Goal: Task Accomplishment & Management: Complete application form

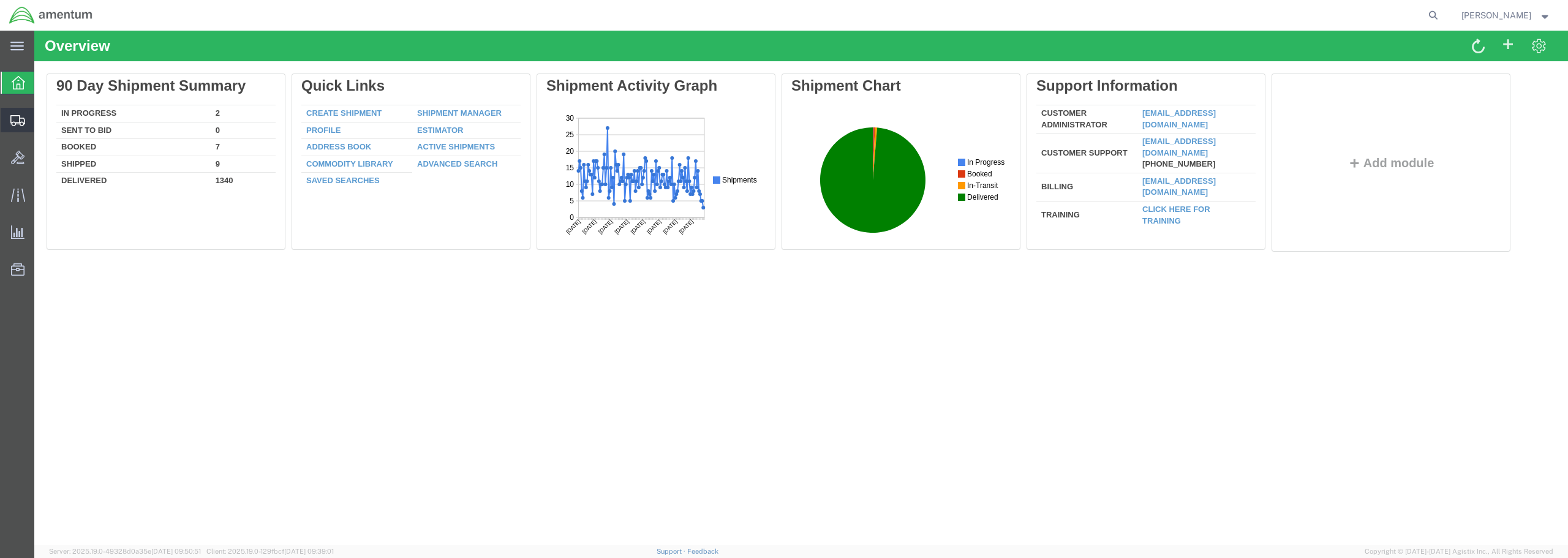
click at [0, 0] on span "Create from Template" at bounding box center [0, 0] width 0 height 0
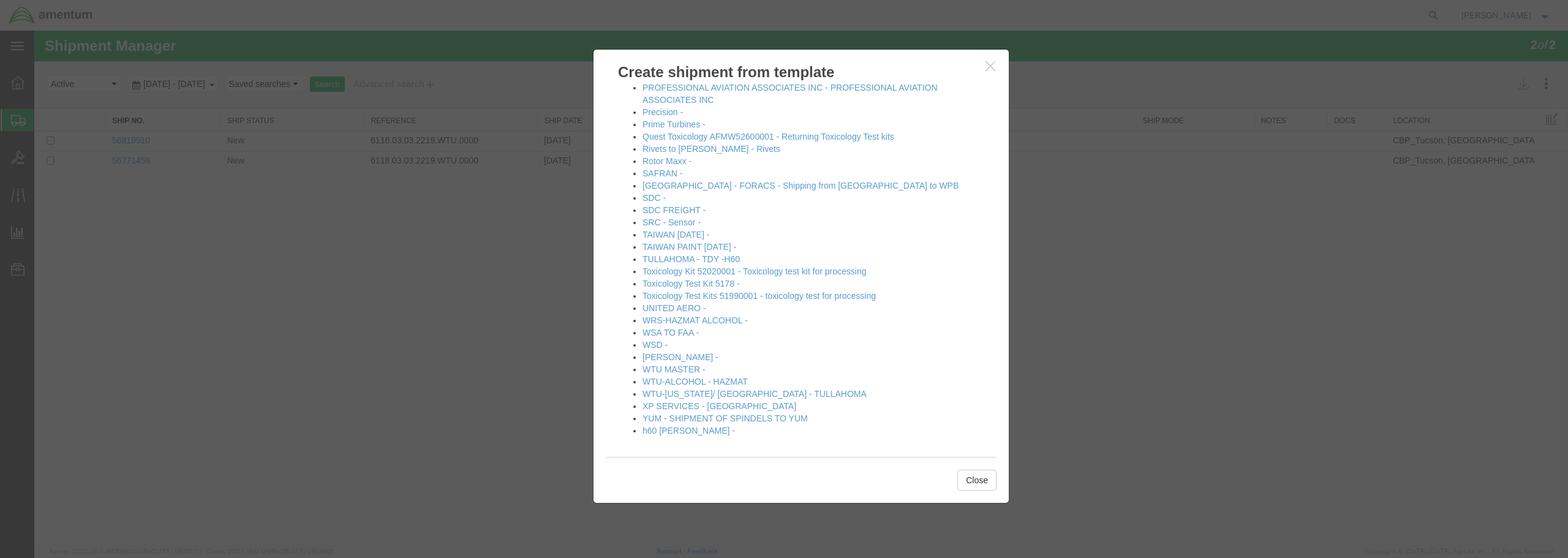
scroll to position [664, 0]
click at [673, 356] on link "[PERSON_NAME] -" at bounding box center [681, 356] width 76 height 10
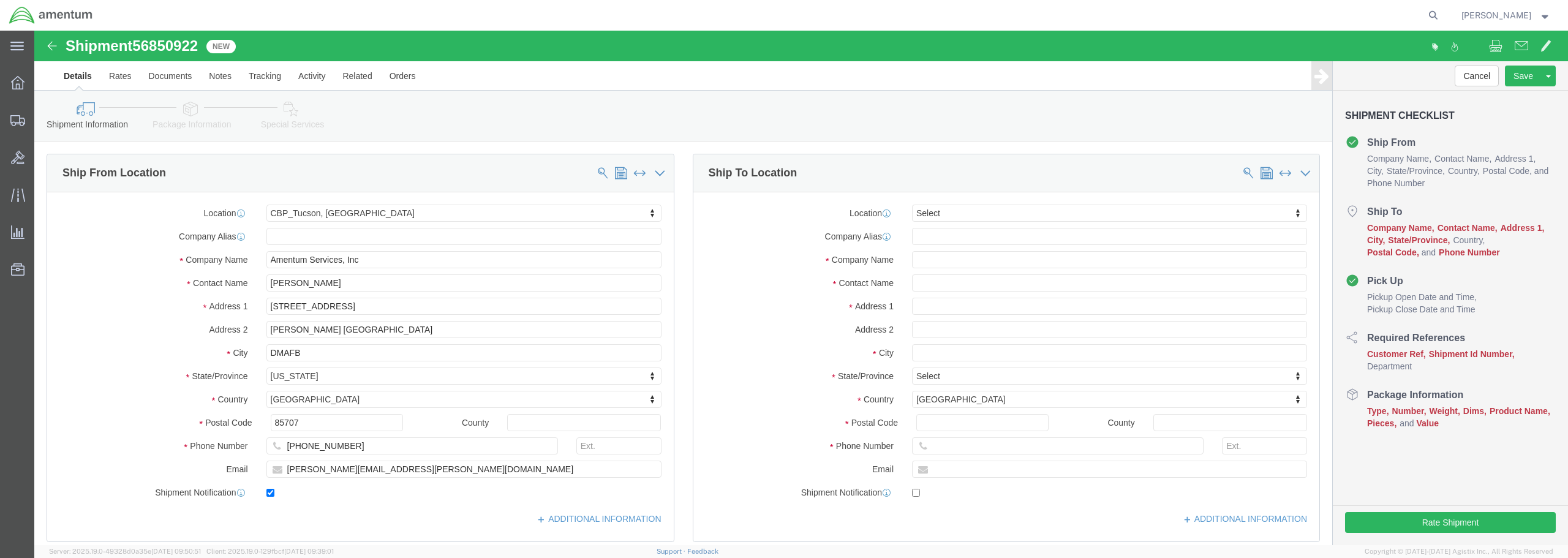
select select "49949"
select select
click input "text"
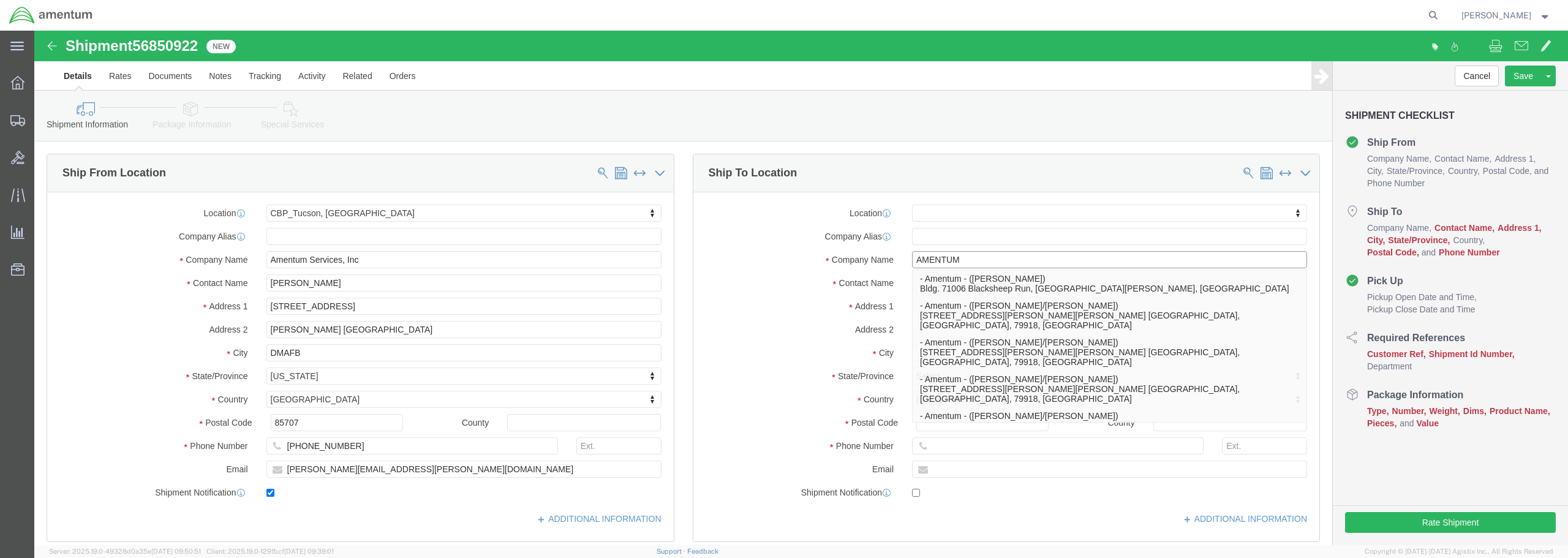
type input "AMENTUM"
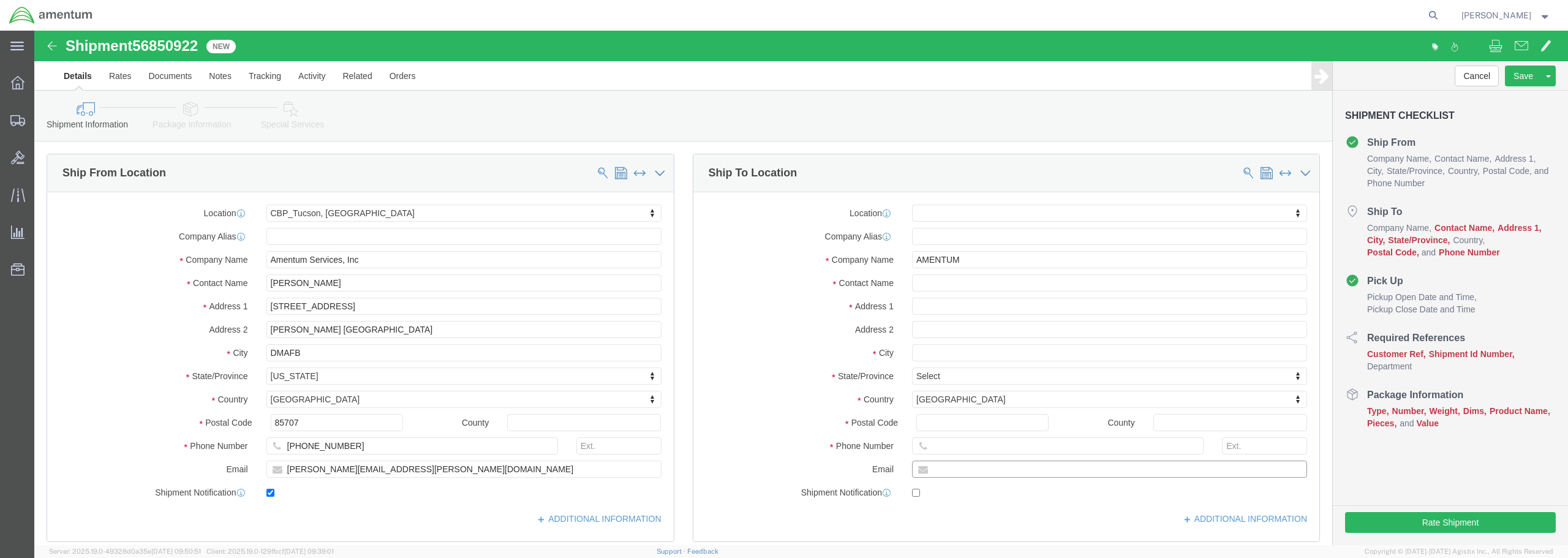
click input "text"
type input "[PERSON_NAME]"
click input "text"
type input "[STREET_ADDRESS]"
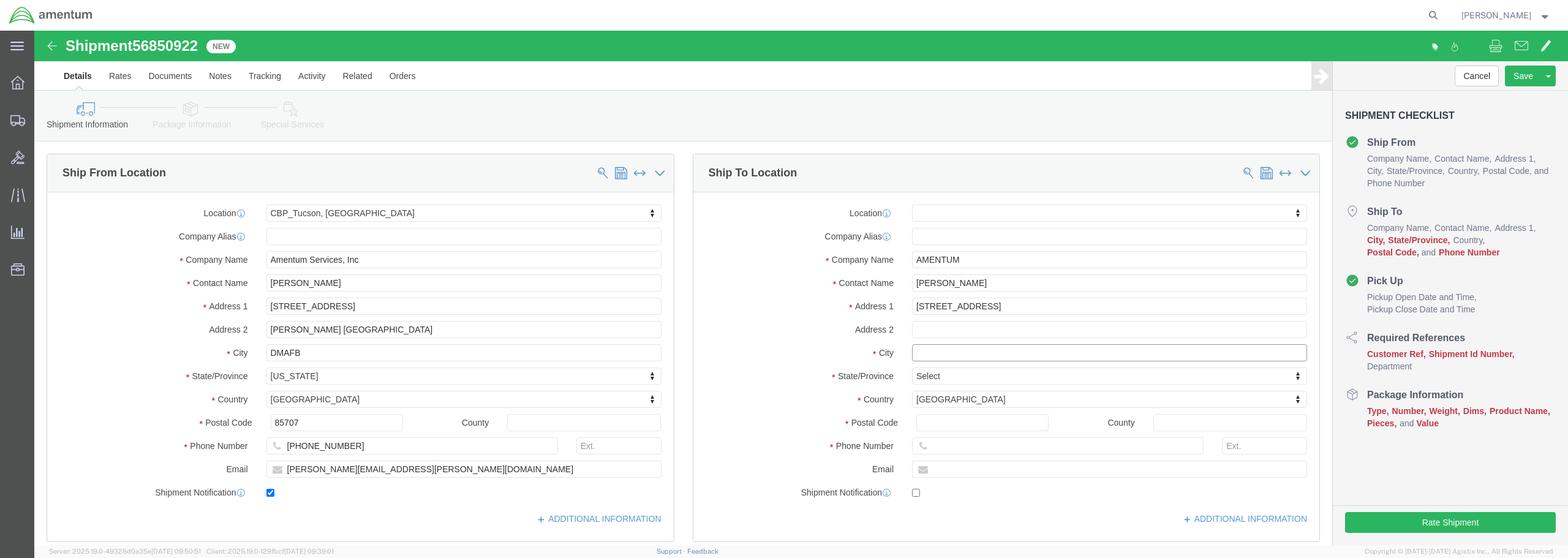
select select
click input "text"
type input "[GEOGRAPHIC_DATA]"
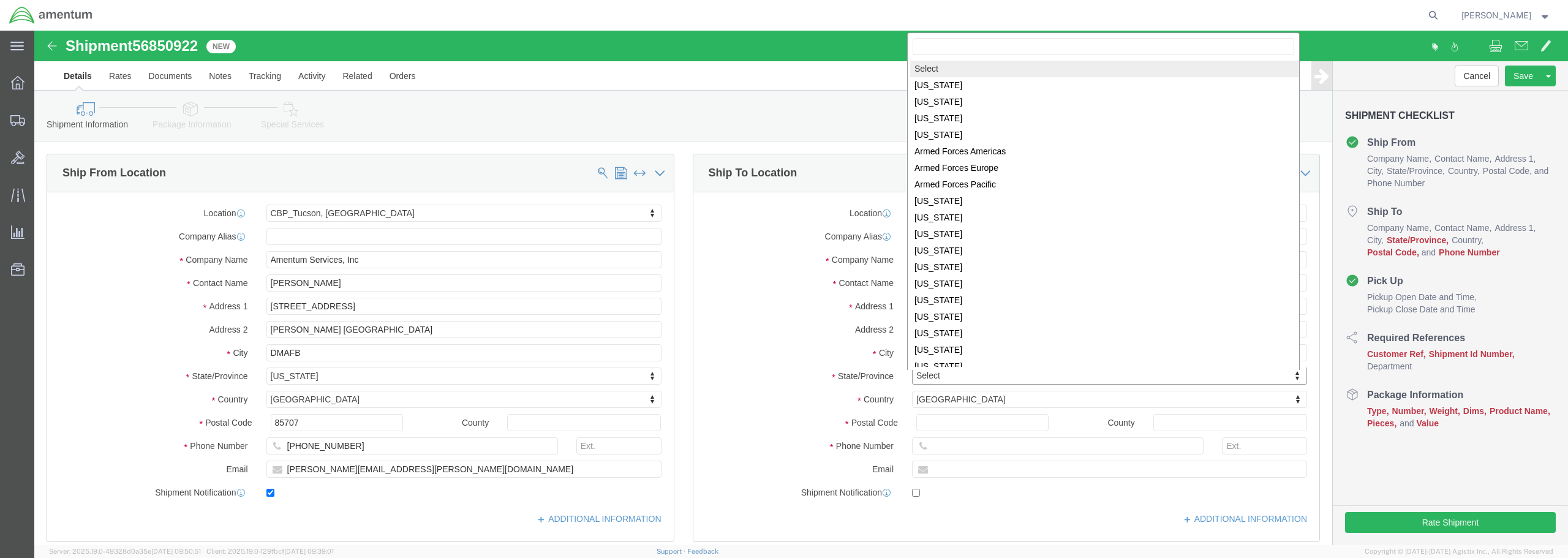
scroll to position [2, 0]
select select
select select "IL"
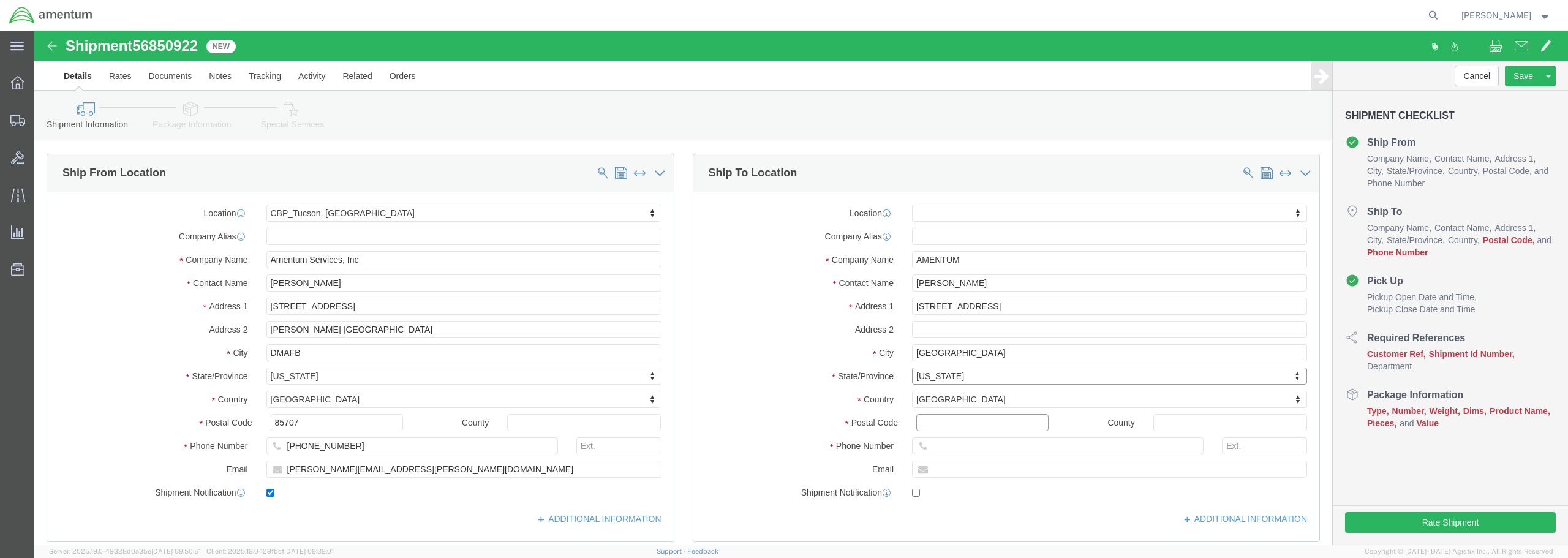
click input "Postal Code"
type input "60185"
select select
click input "text"
click input "520-5842602"
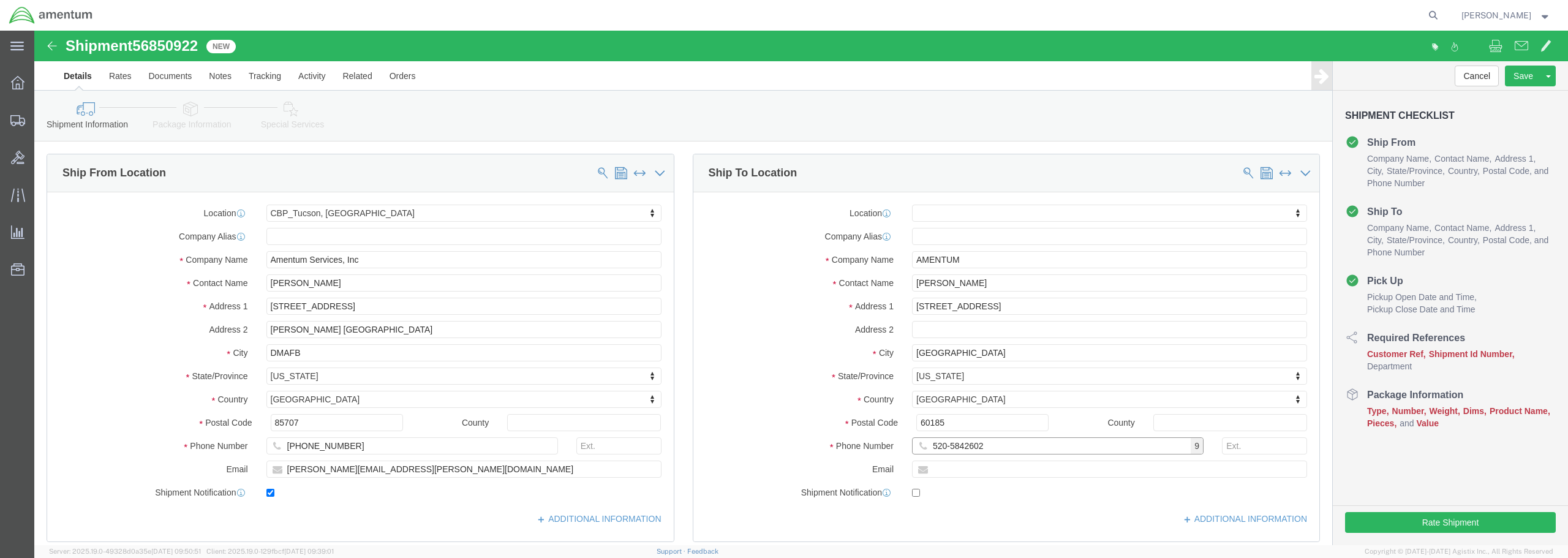
click input "520-5842602"
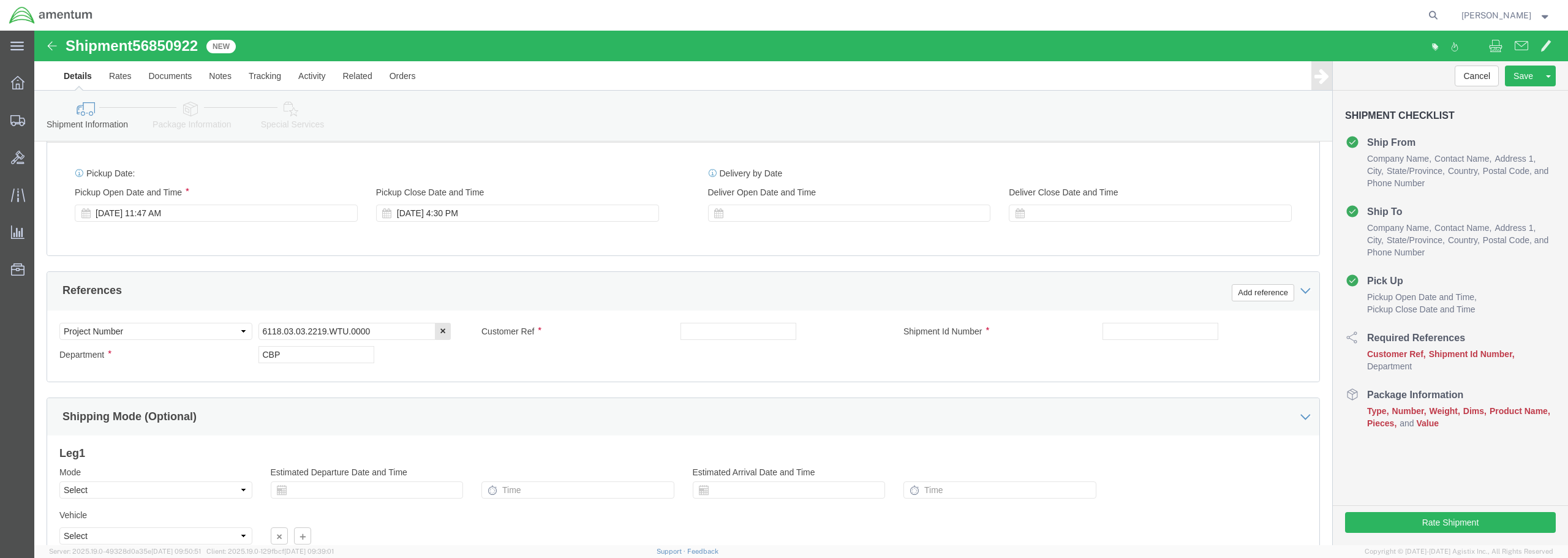
scroll to position [491, 0]
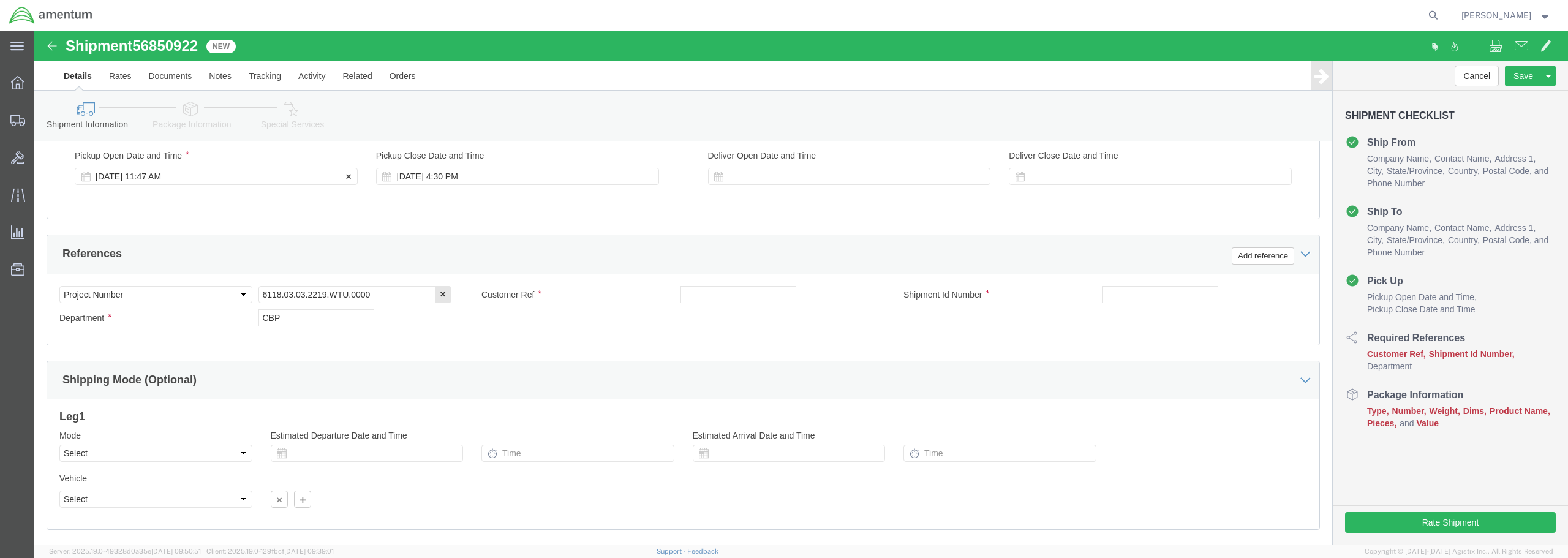
type input "[PHONE_NUMBER]"
click div "[DATE] 11:47 AM"
type input "12:47 AM"
click button "Apply"
click input "text"
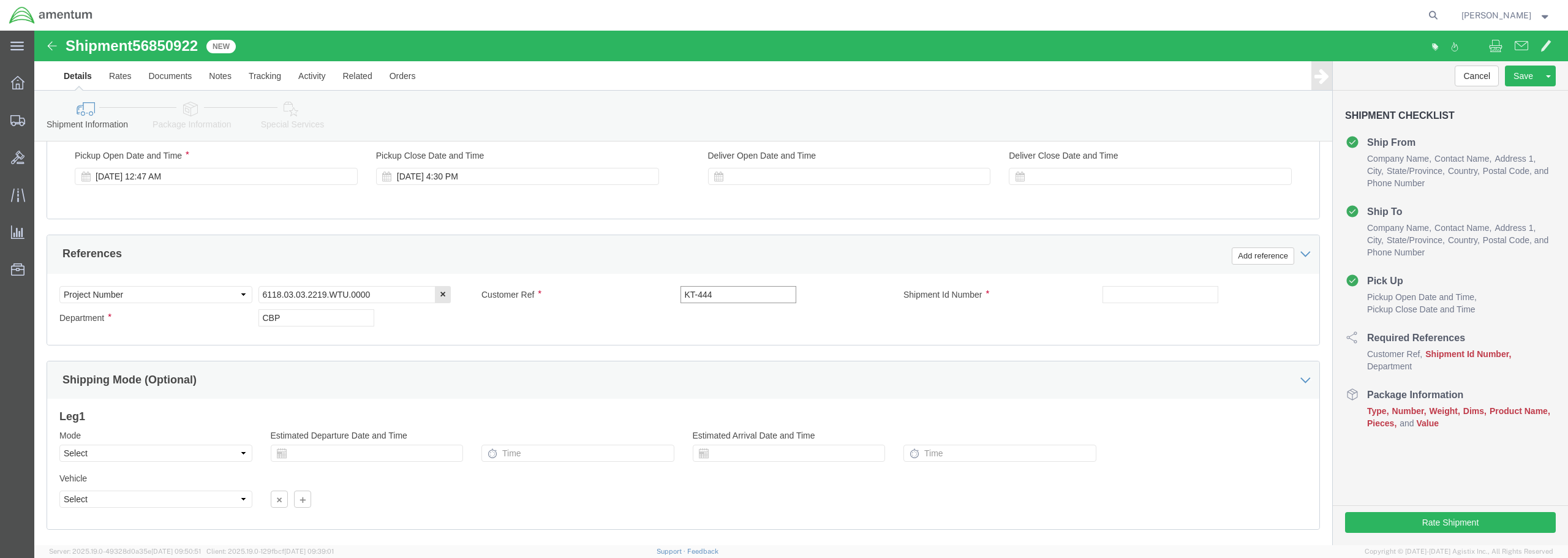
type input "KT-444"
click input "text"
type input "KT-444"
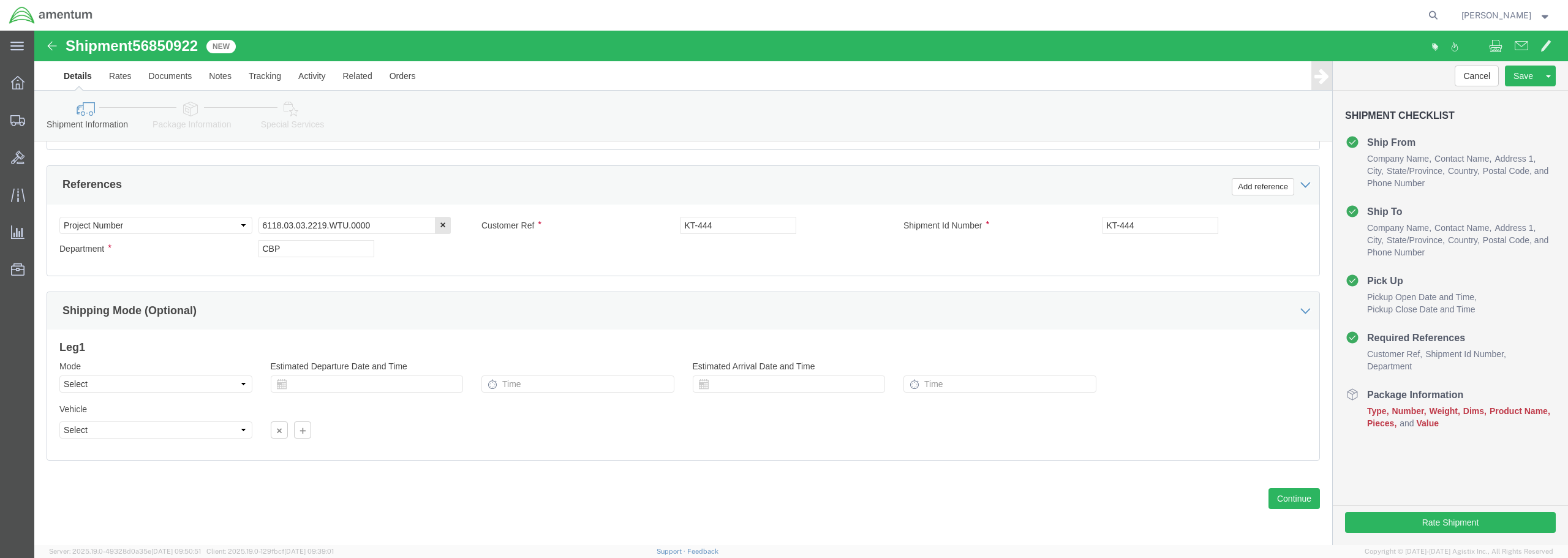
scroll to position [560, 0]
click button "Continue"
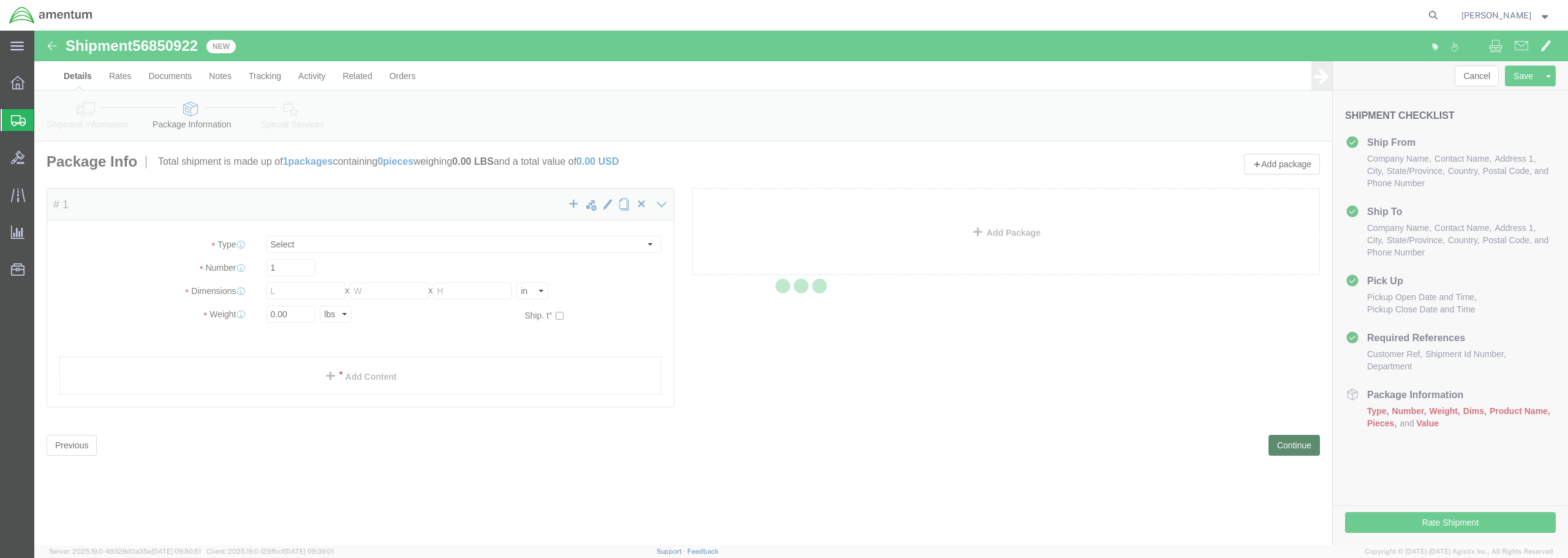
select select "CBOX"
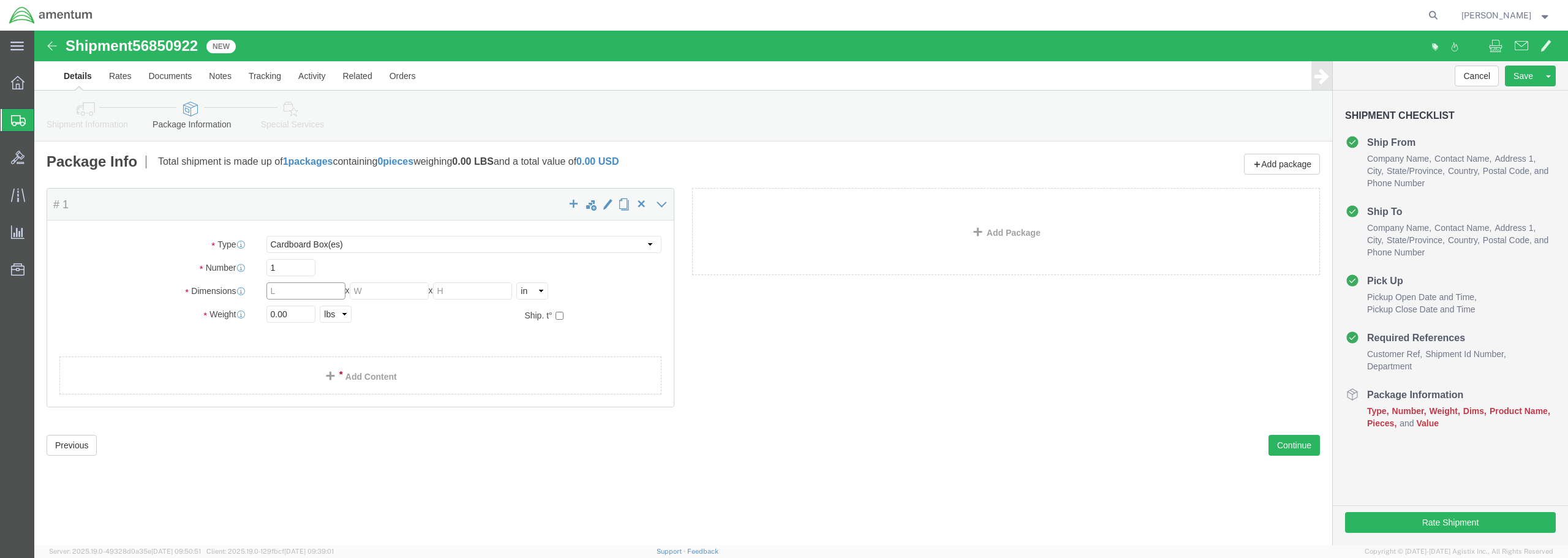
drag, startPoint x: 244, startPoint y: 257, endPoint x: 221, endPoint y: 262, distance: 23.5
click div "Dimensions Length x Width x Height Select cm ft in"
type input "12"
type input "10"
type input "3"
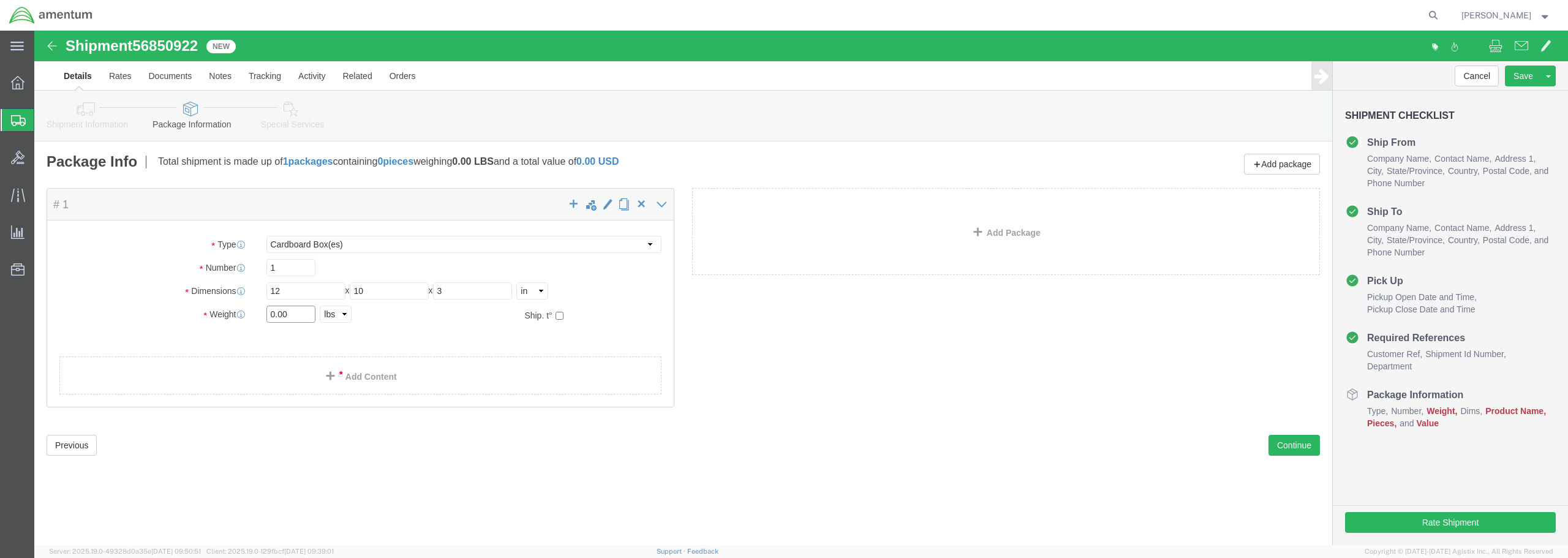
drag, startPoint x: 253, startPoint y: 282, endPoint x: 231, endPoint y: 282, distance: 22.0
click div "0.00 Select kgs lbs"
type input "1.00"
click link "Add Content"
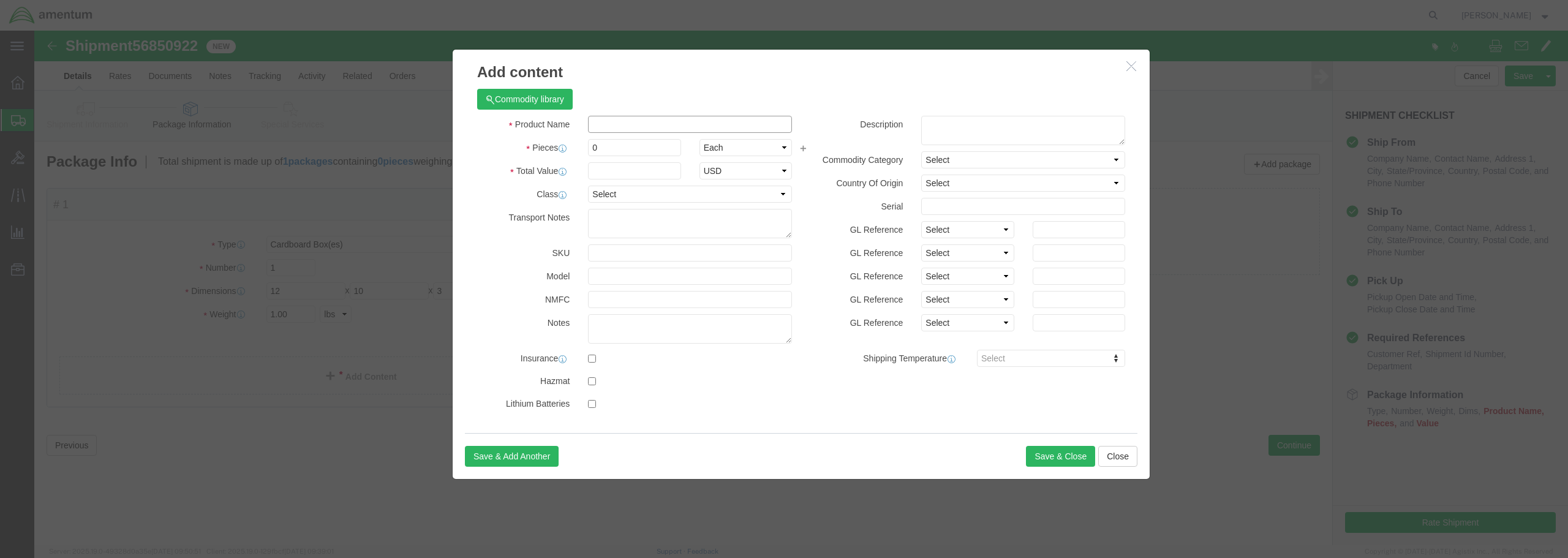
click input "text"
type input "KT-444"
click div "Product Name KT-444 KT-444 Name: INSTALLATION SET,ELECTRONIC EQUI Sku: KT-444 M…"
drag, startPoint x: 579, startPoint y: 113, endPoint x: 536, endPoint y: 113, distance: 43.0
click div "Pieces 0 Select Bag Barrels 100Board Feet Bottle Box Blister Pack Carats Can Ca…"
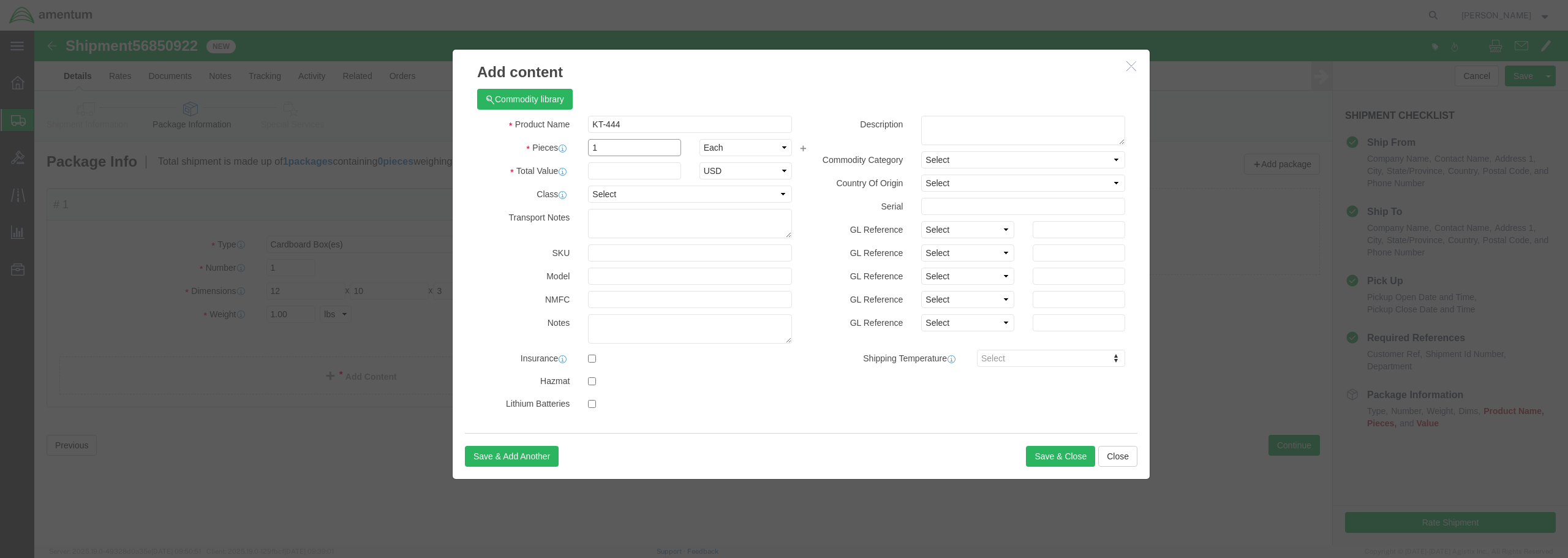
type input "1"
click input "text"
type input "500.00"
click select "Select 50 55 60 65 70 85 92.5 100 125 175 250 300 400"
select select "250"
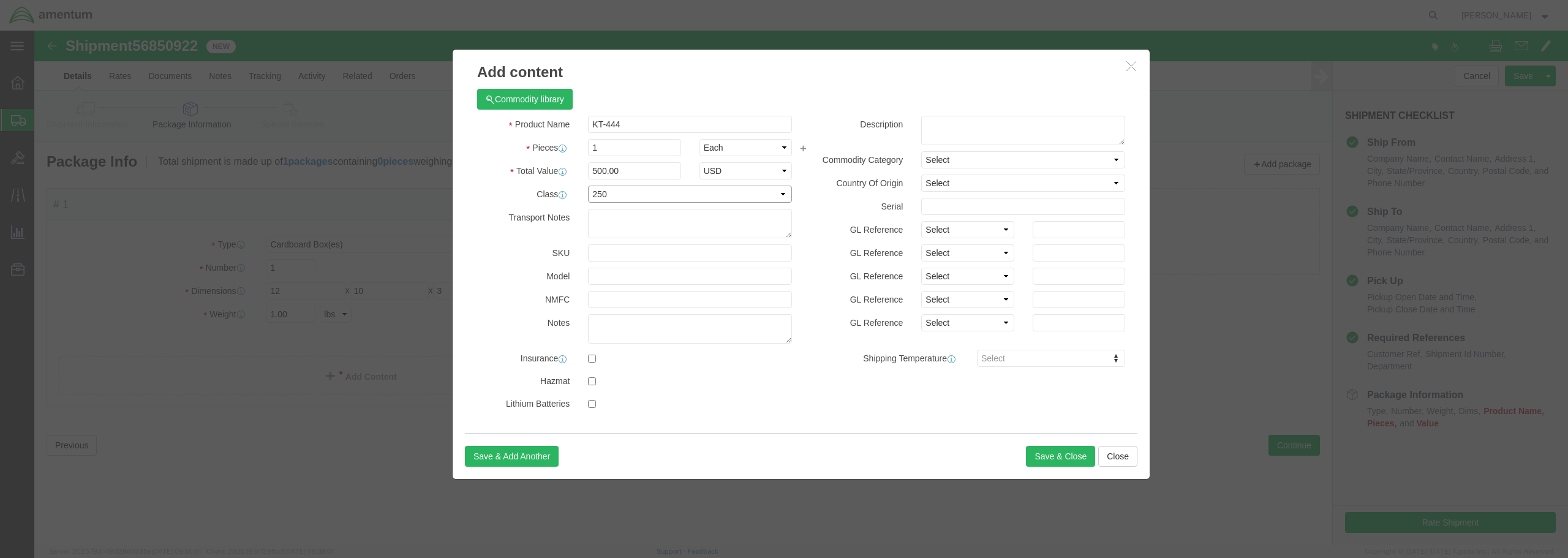
click select "Select 50 55 60 65 70 85 92.5 100 125 175 250 300 400"
click button "Save & Close"
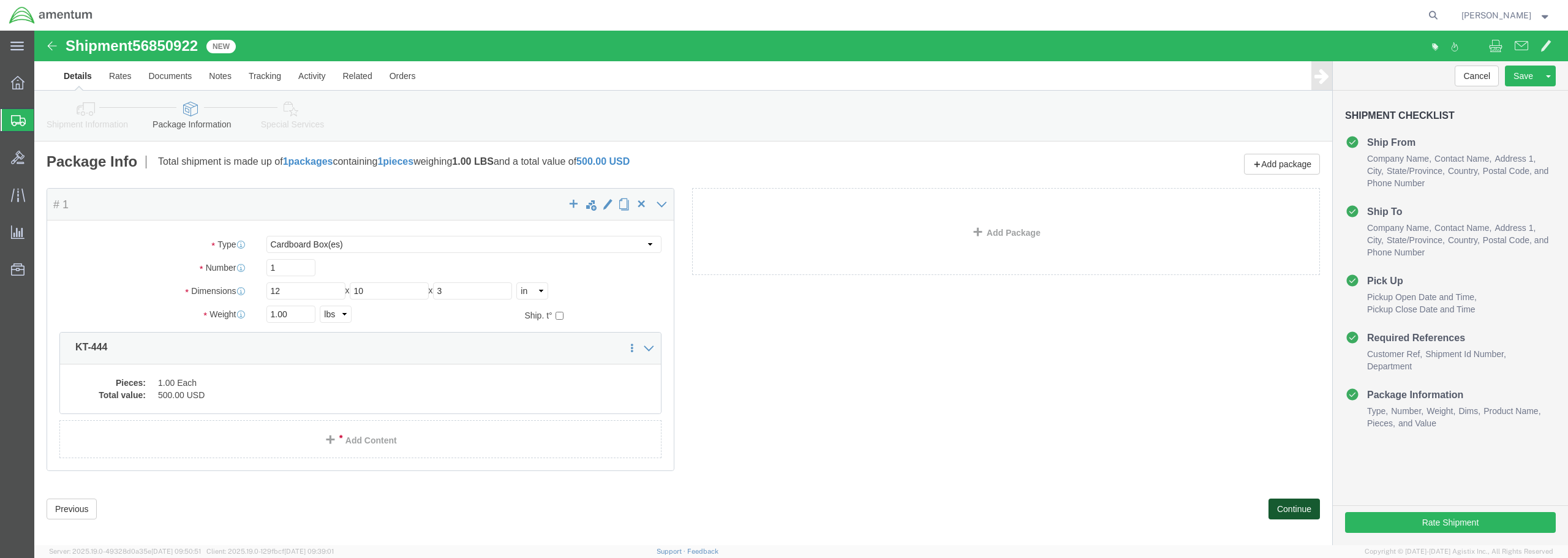
click button "Continue"
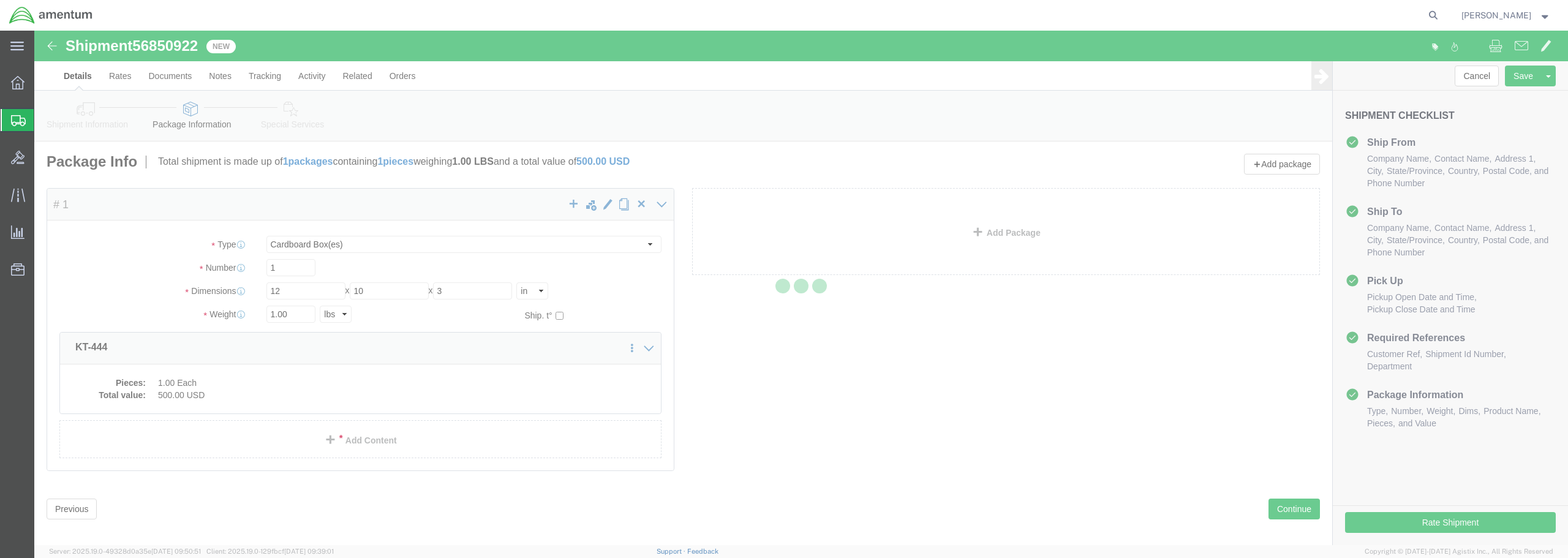
select select
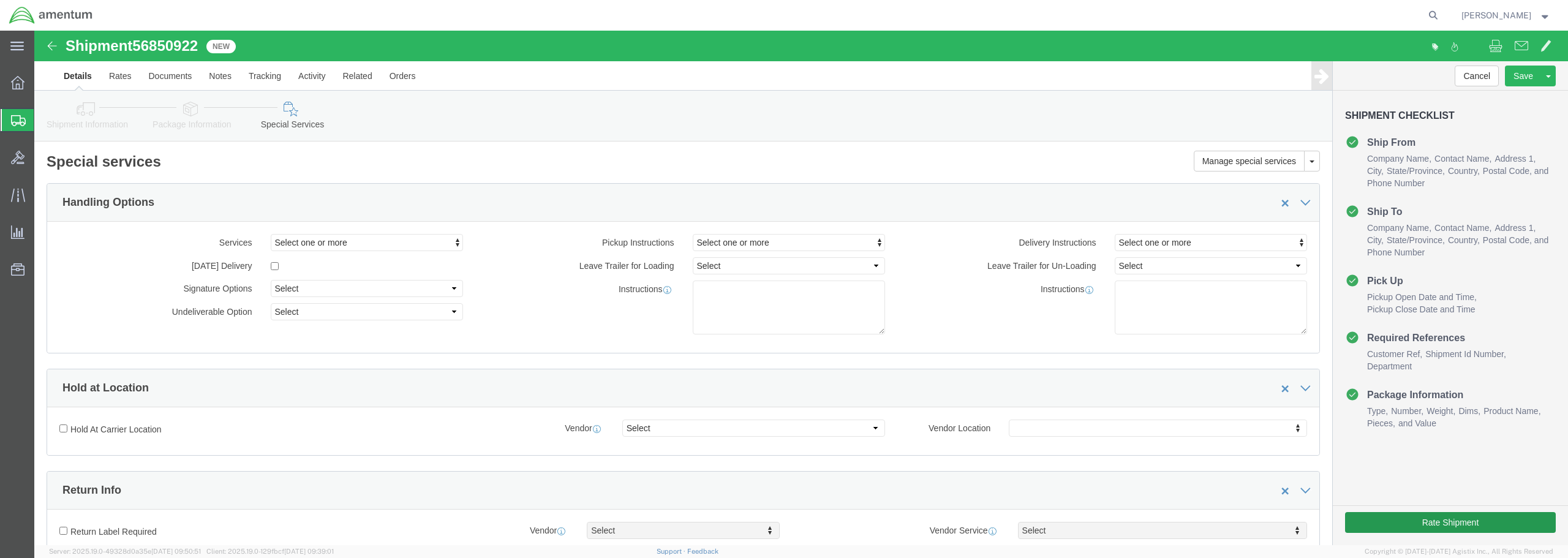
select select "DEPARTMENT"
click button "Rate Shipment"
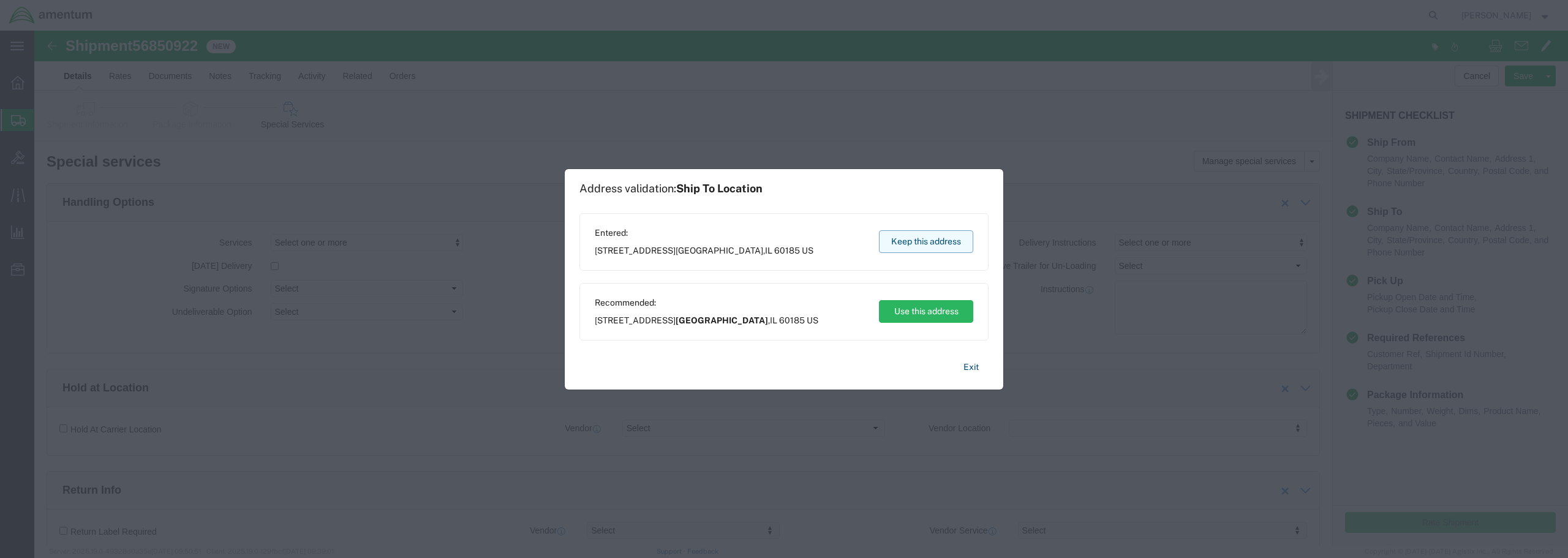
click at [909, 247] on button "Keep this address" at bounding box center [926, 241] width 94 height 23
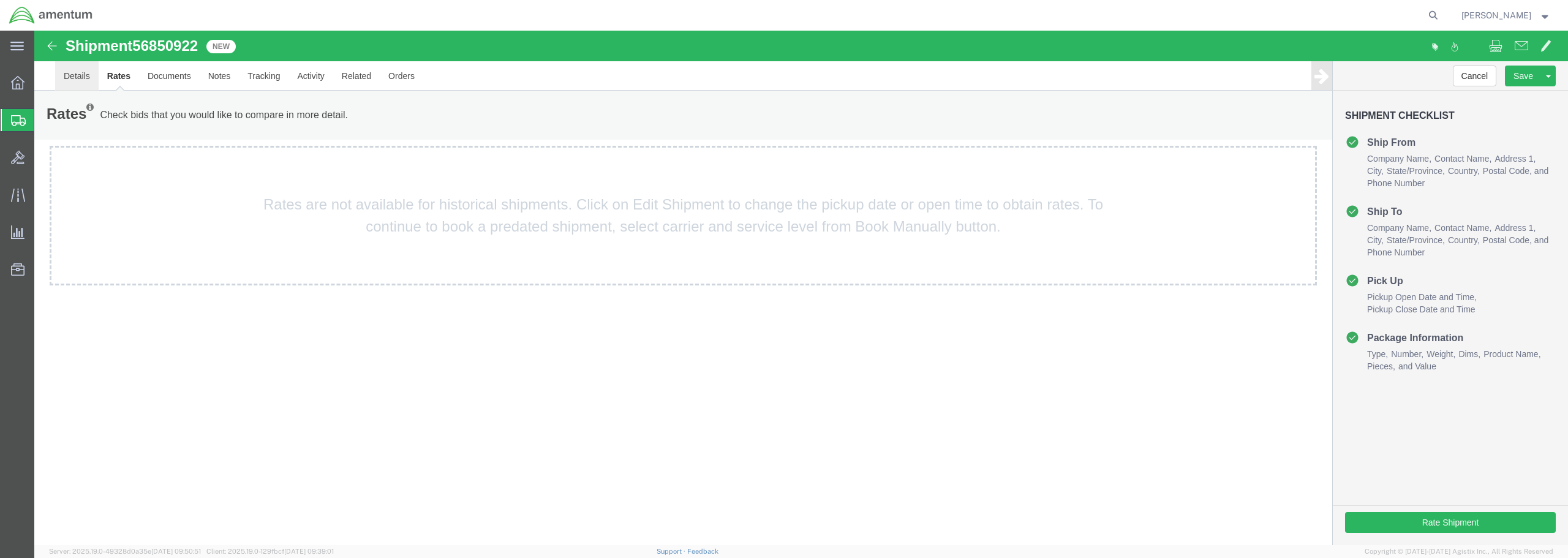
click at [84, 77] on link "Details" at bounding box center [76, 75] width 44 height 29
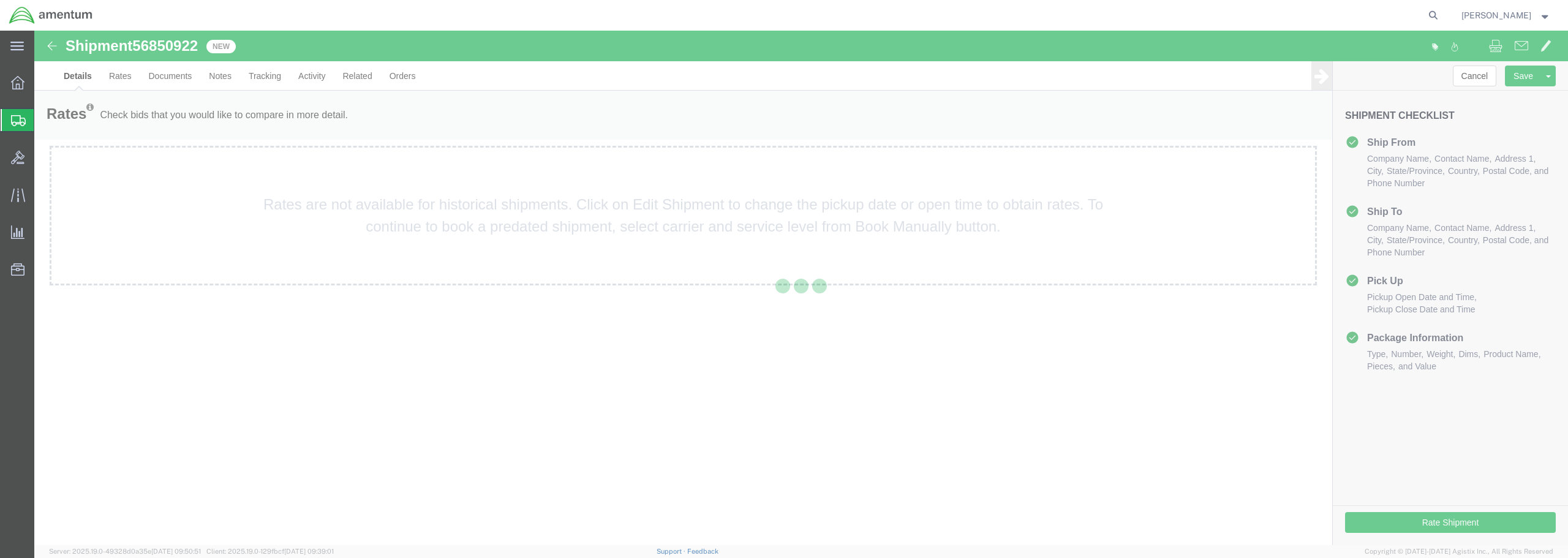
select select "49949"
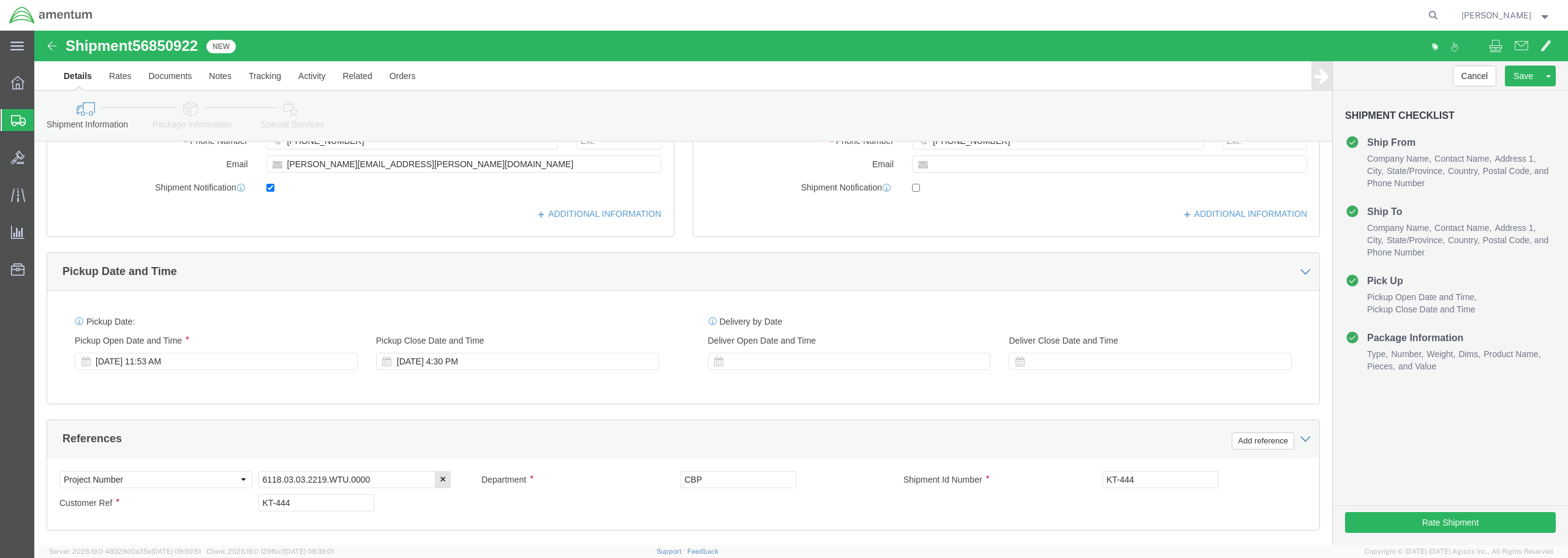
scroll to position [306, 0]
click div
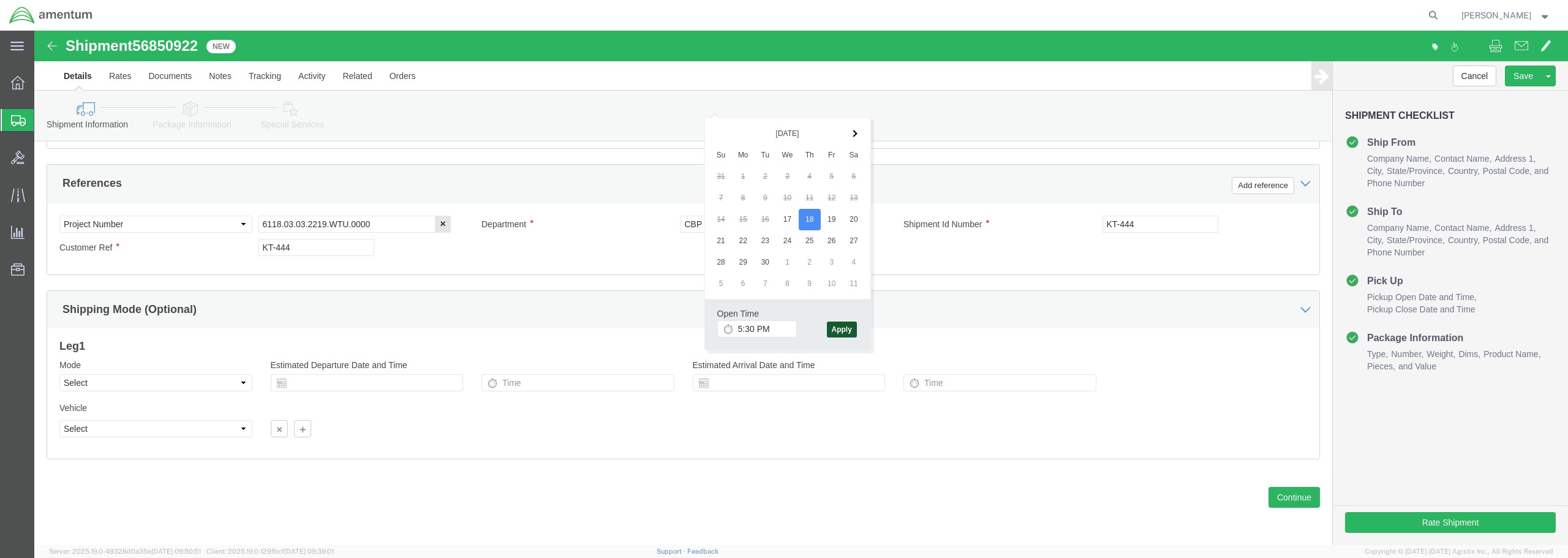
click button "Apply"
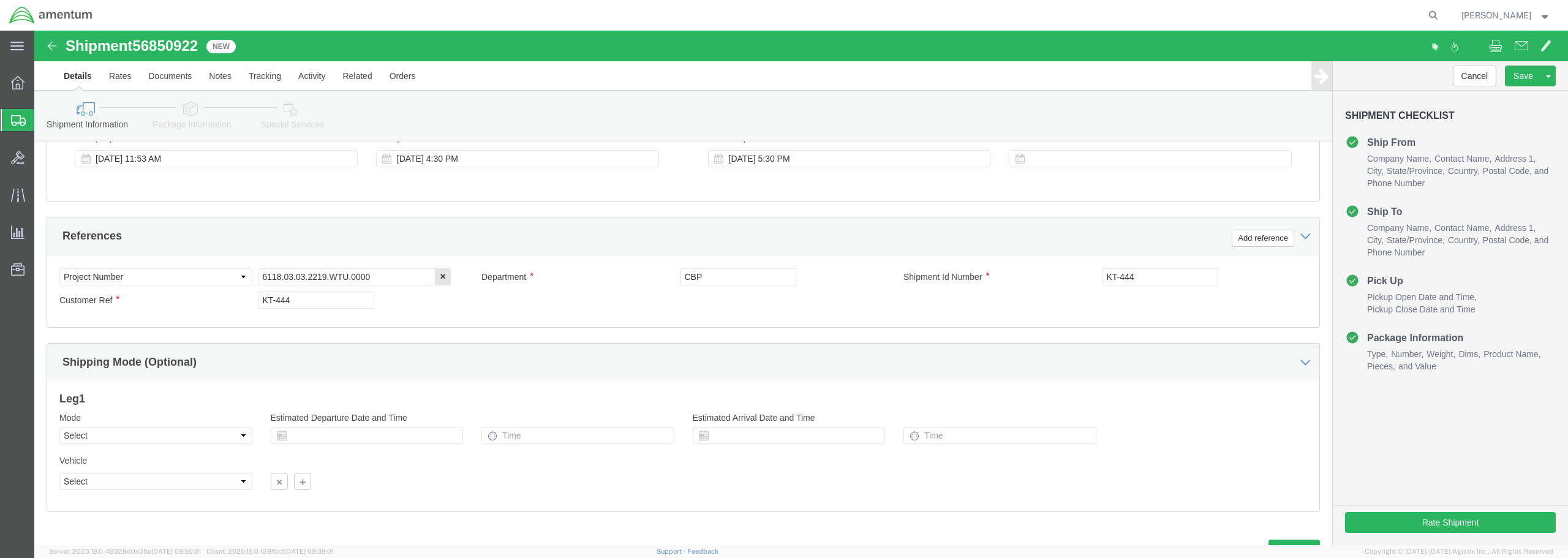
scroll to position [377, 0]
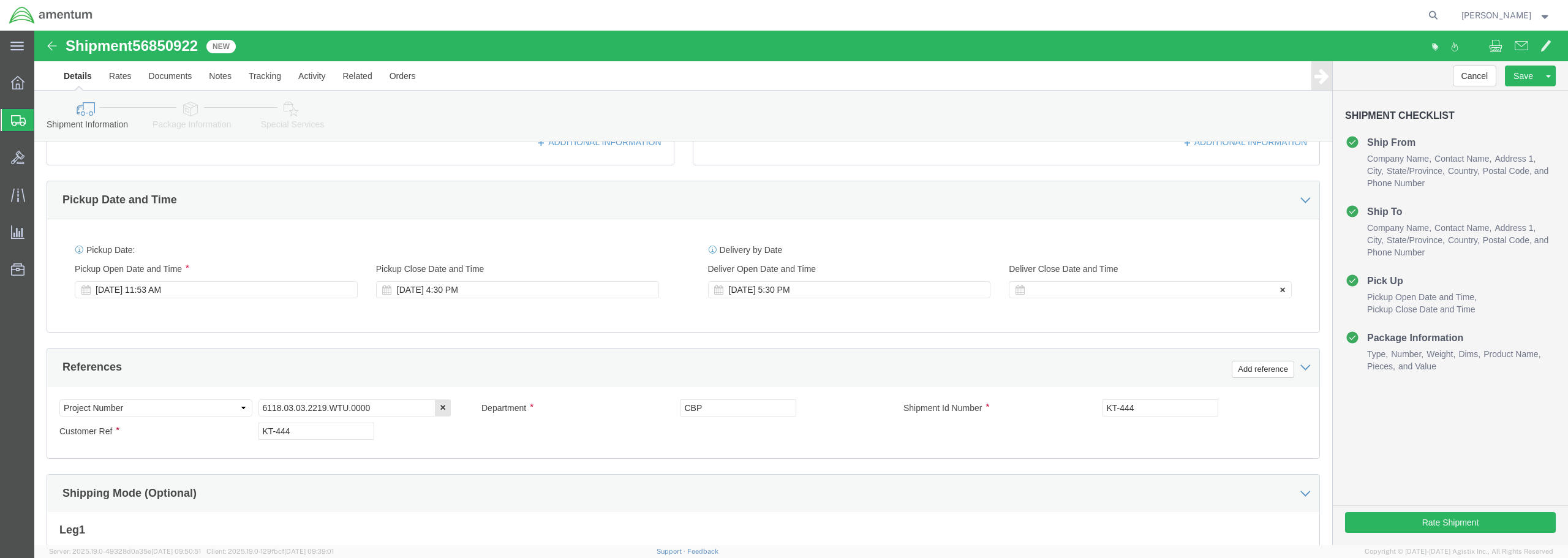
click div
drag, startPoint x: 762, startPoint y: 260, endPoint x: 754, endPoint y: 260, distance: 8.0
click div "[DATE] 5:30 PM"
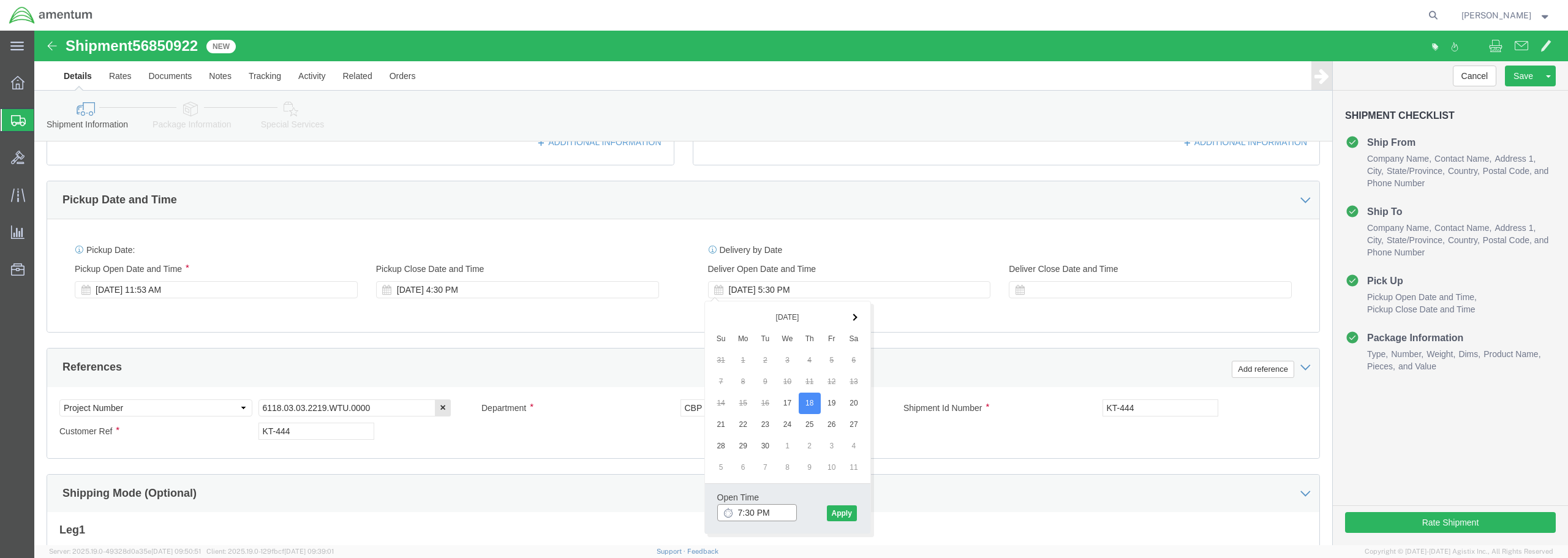
drag, startPoint x: 736, startPoint y: 483, endPoint x: 721, endPoint y: 485, distance: 15.1
click input "7:30 PM"
drag, startPoint x: 739, startPoint y: 479, endPoint x: 724, endPoint y: 483, distance: 15.5
click input "7:30 PM"
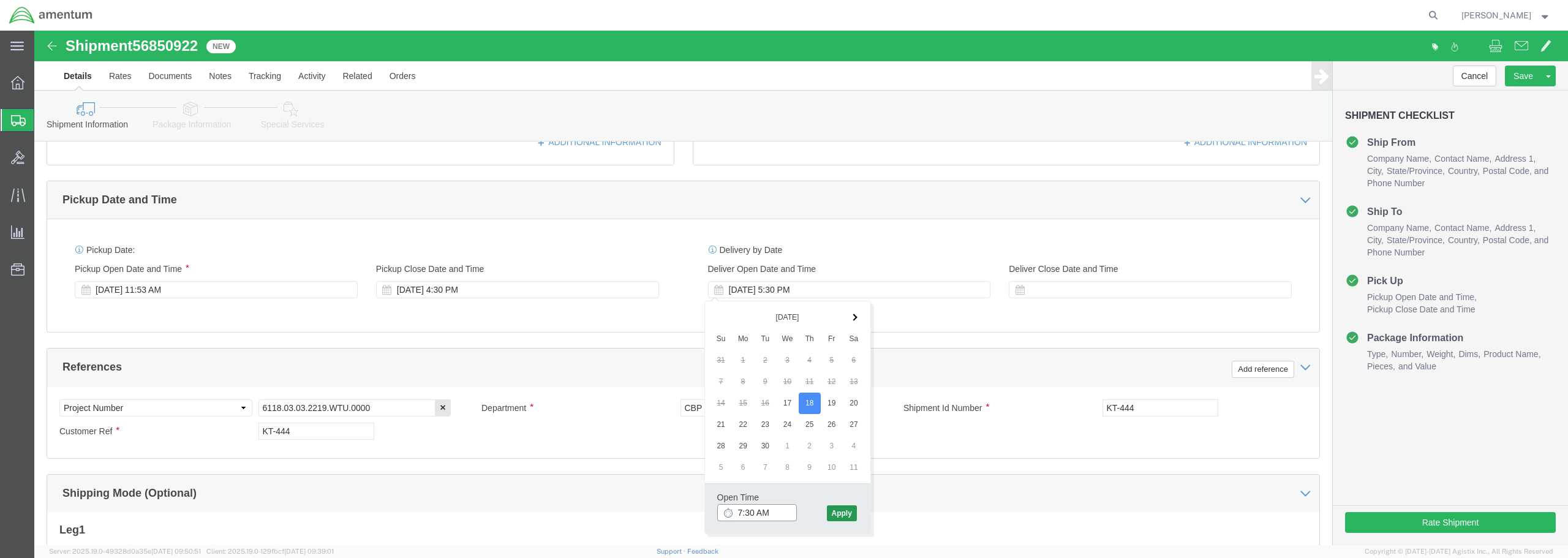
type input "7:30 AM"
click button "Apply"
click div
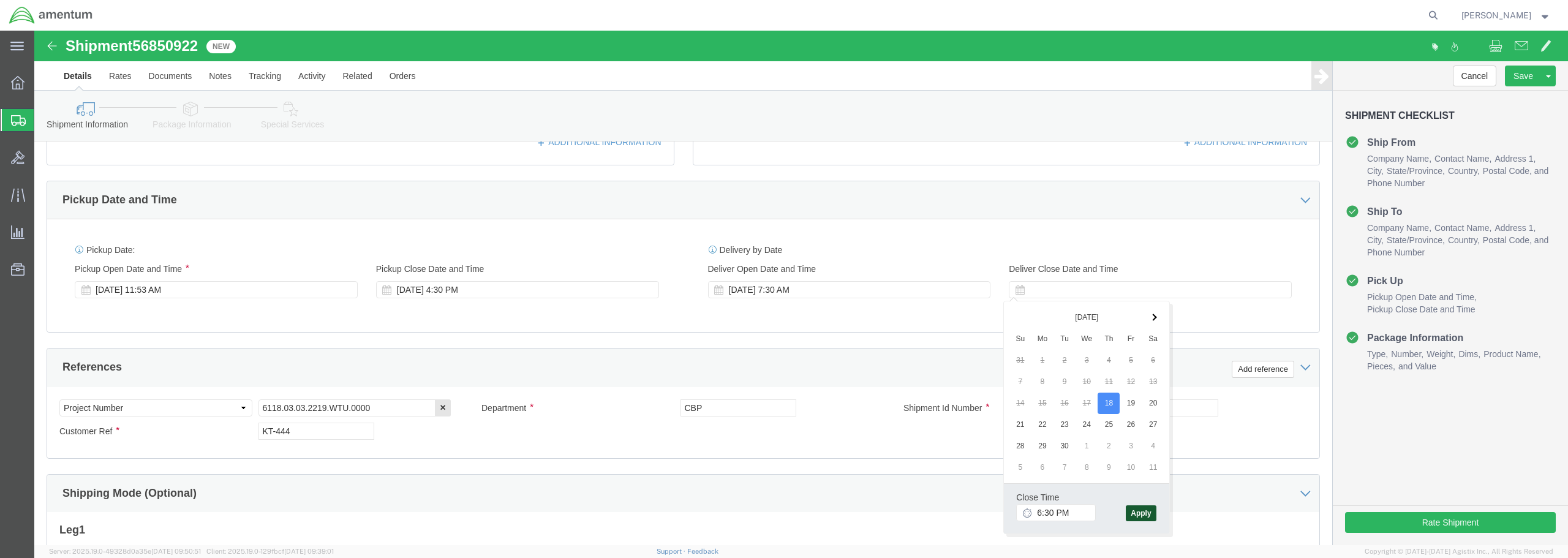
click button "Apply"
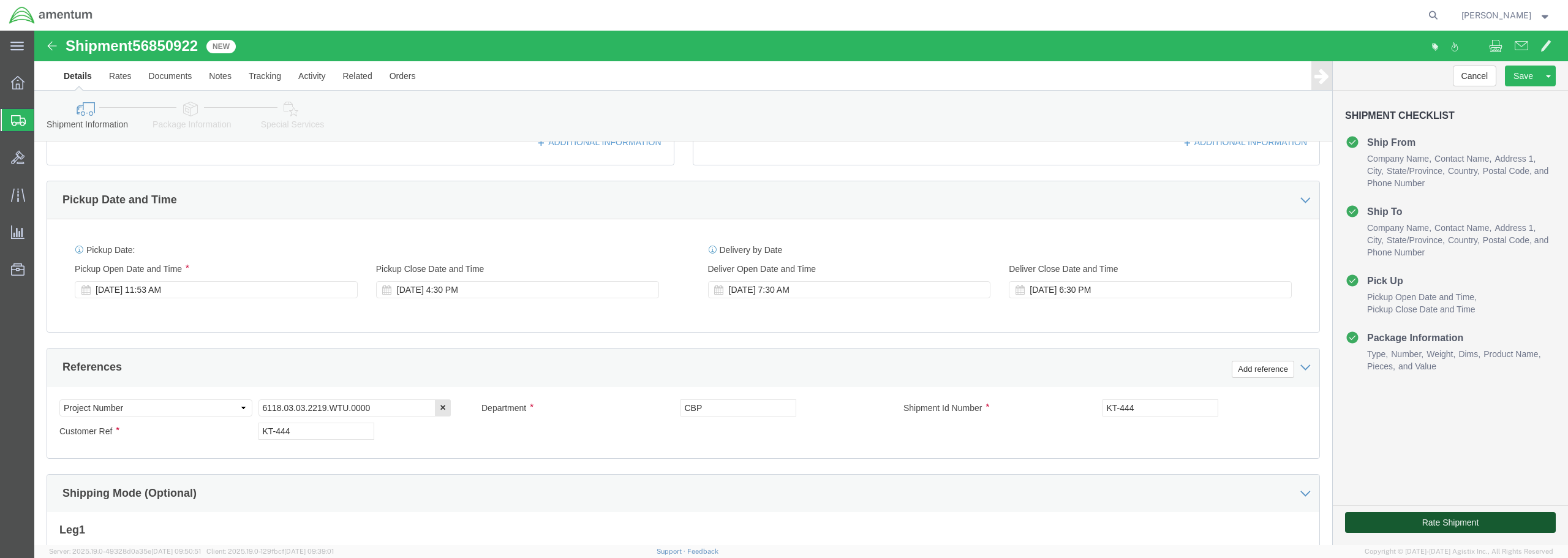
click button "Rate Shipment"
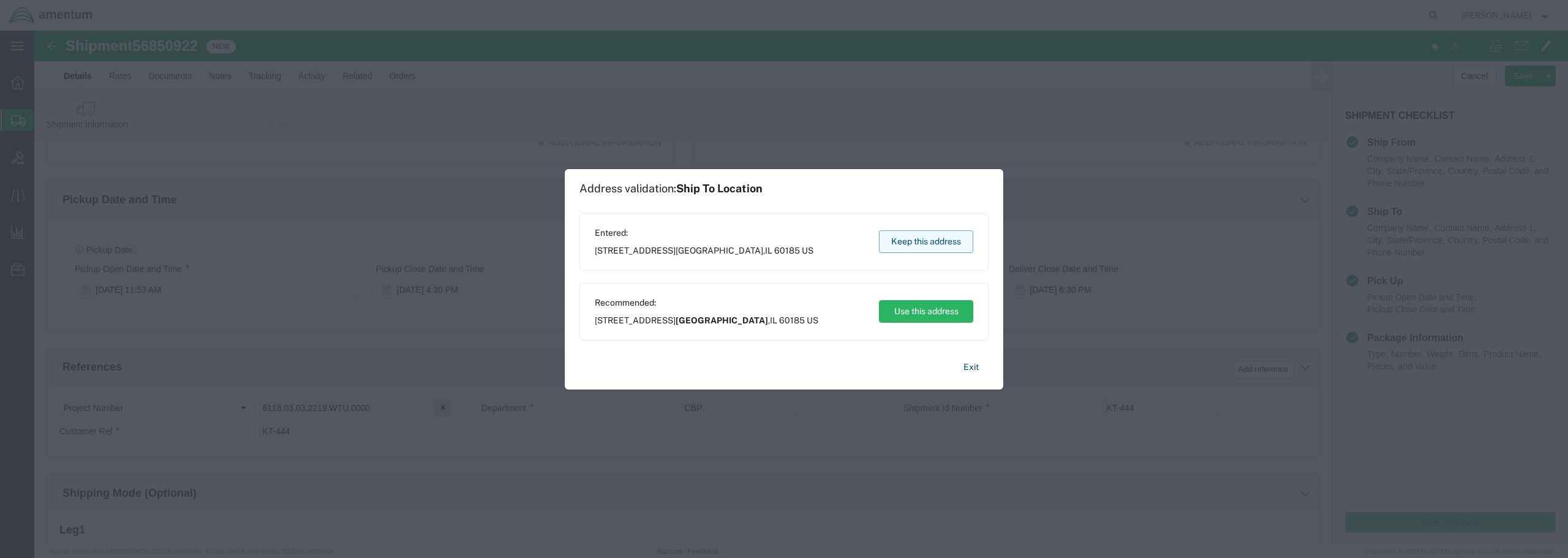
click at [935, 246] on button "Keep this address" at bounding box center [926, 241] width 94 height 23
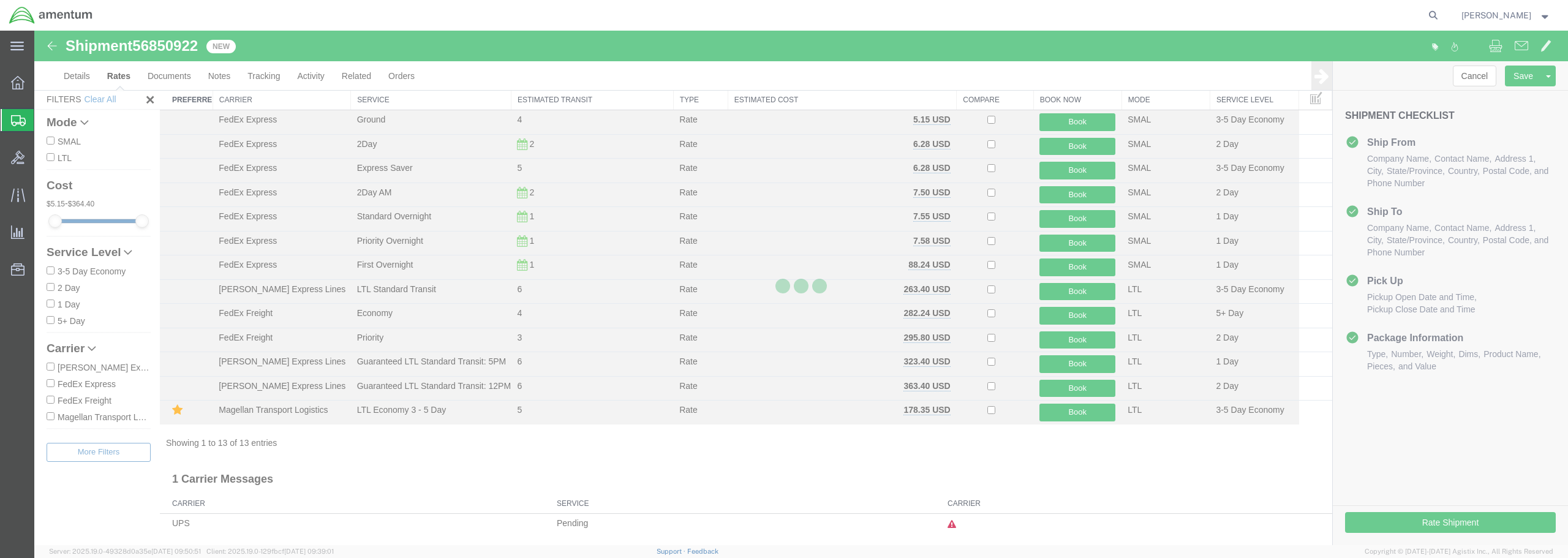
scroll to position [29, 0]
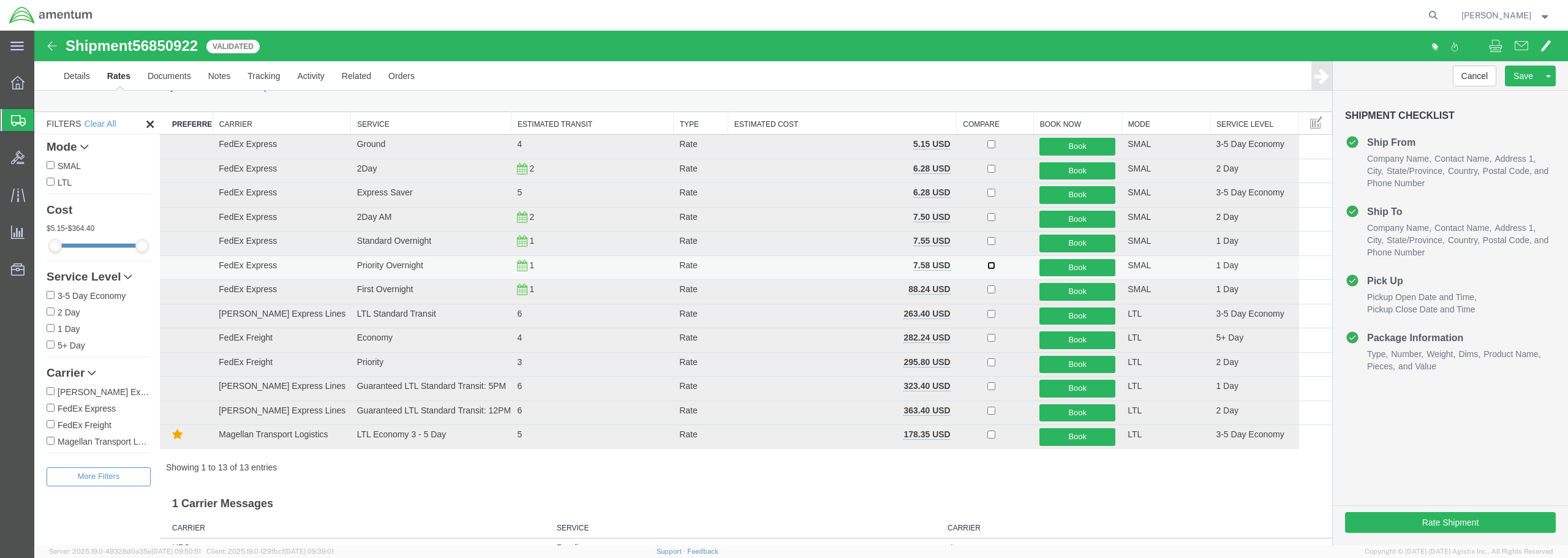
click at [987, 267] on input "checkbox" at bounding box center [991, 266] width 8 height 8
checkbox input "true"
click at [1062, 267] on button "Book" at bounding box center [1078, 268] width 76 height 17
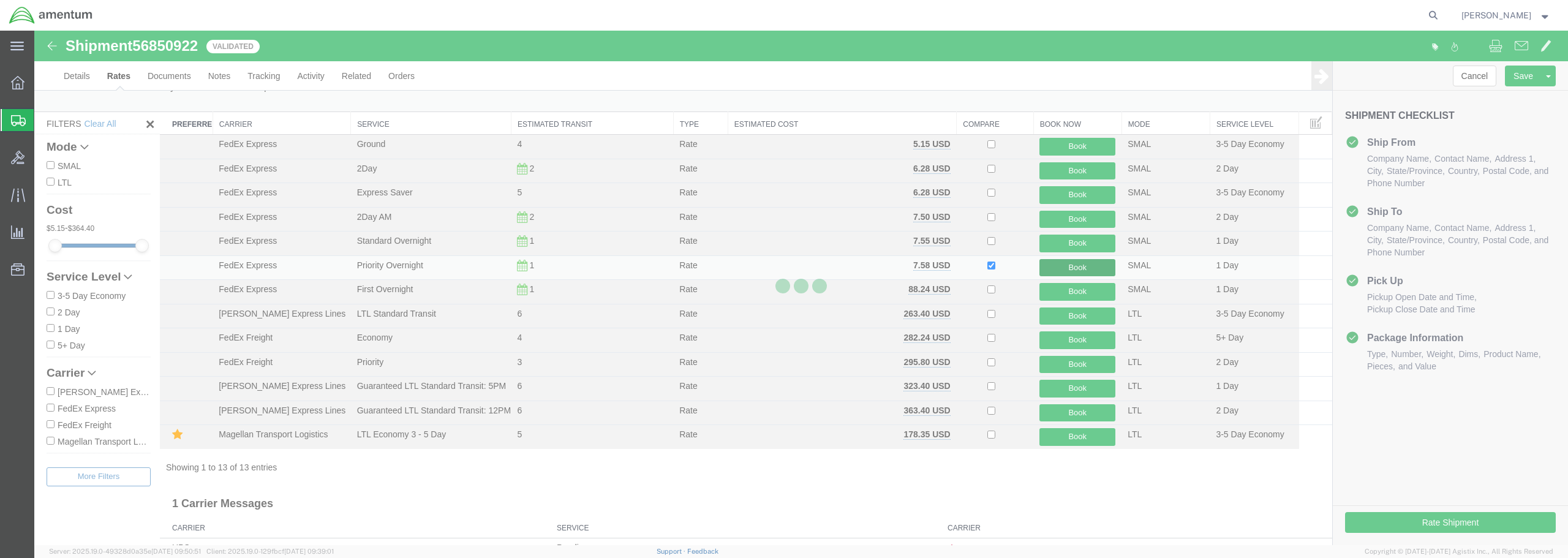
scroll to position [0, 0]
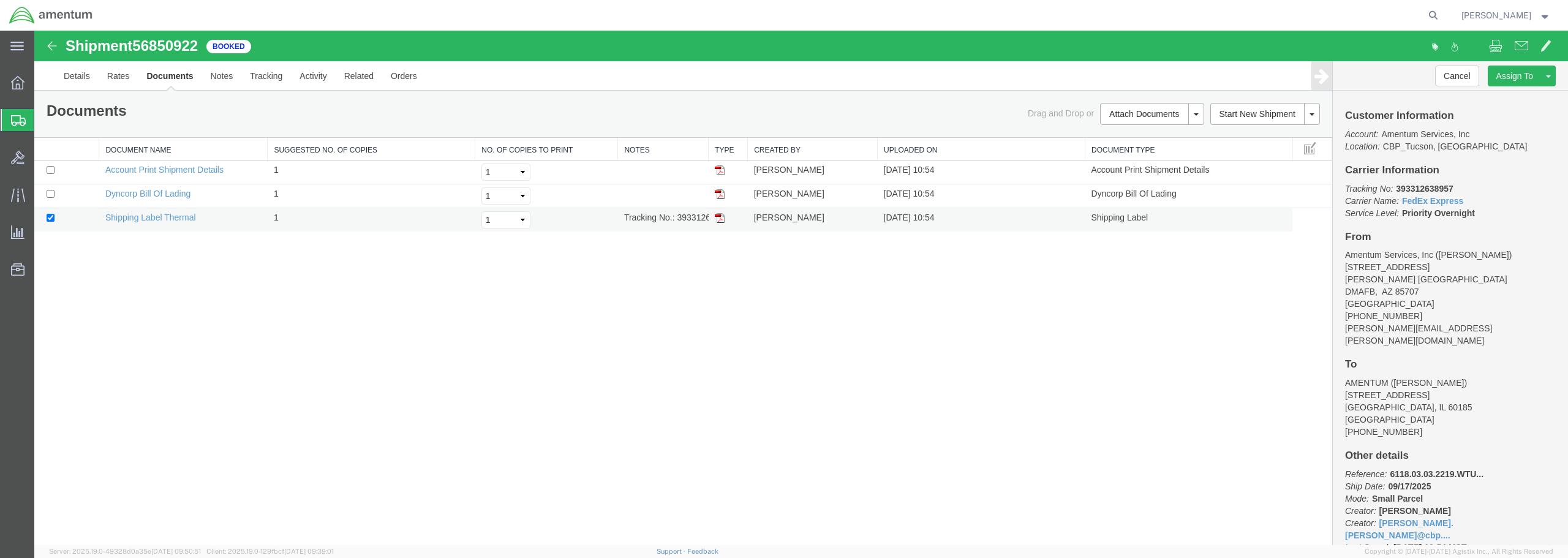
click at [721, 218] on img at bounding box center [720, 218] width 10 height 10
click at [0, 0] on span "Create from Template" at bounding box center [0, 0] width 0 height 0
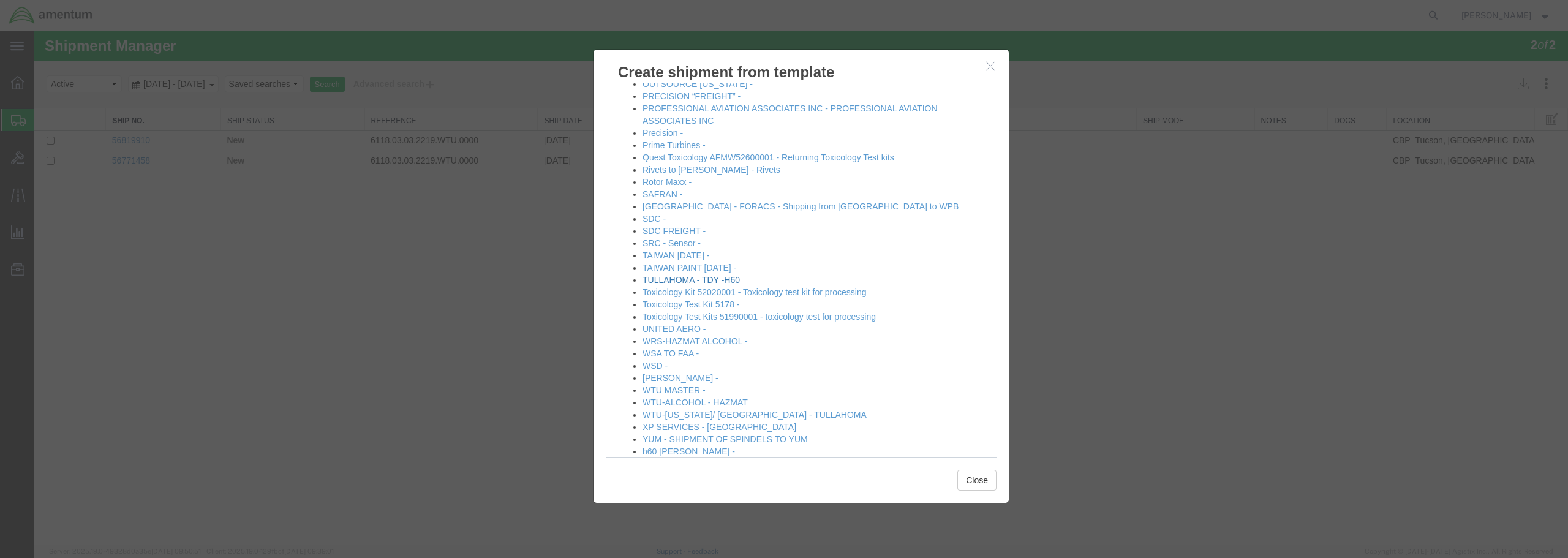
scroll to position [664, 0]
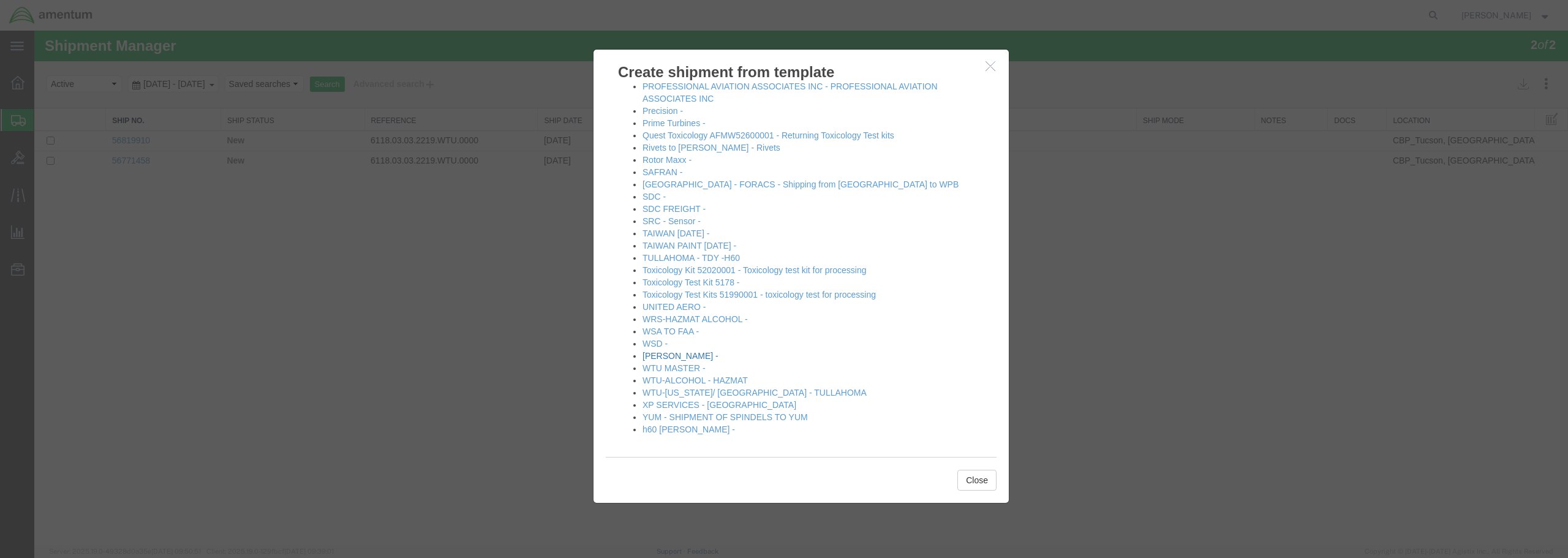
click at [681, 356] on link "[PERSON_NAME] -" at bounding box center [681, 356] width 76 height 10
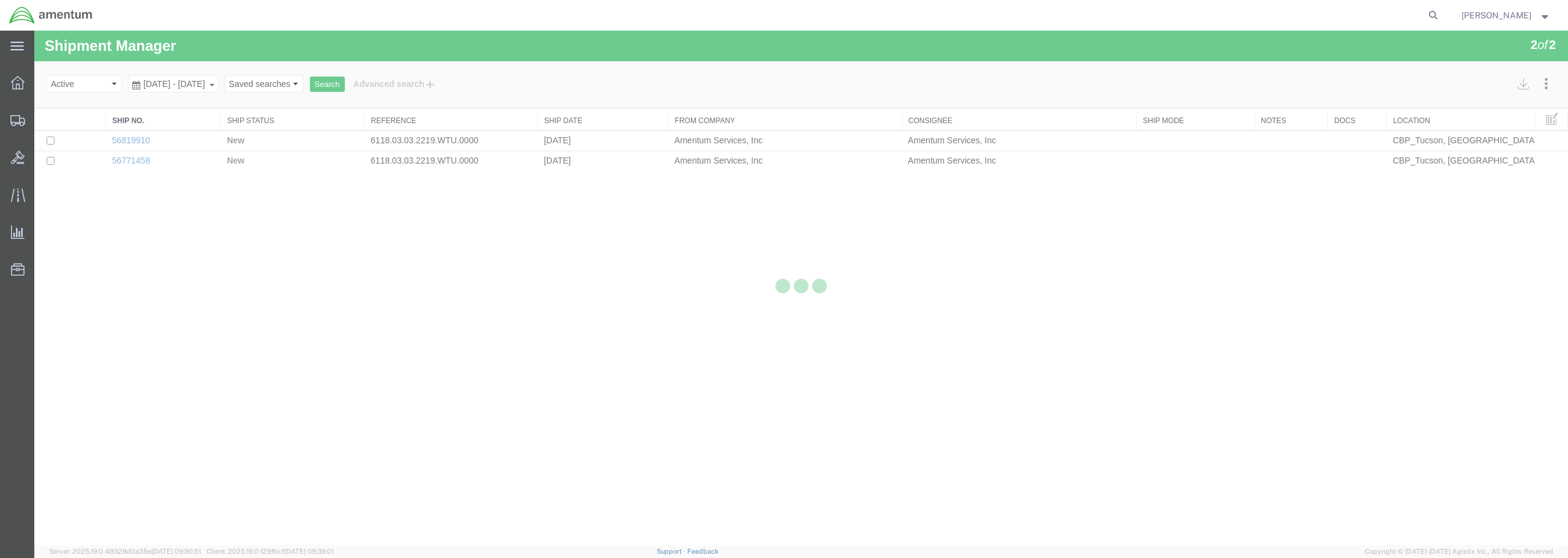
select select "49949"
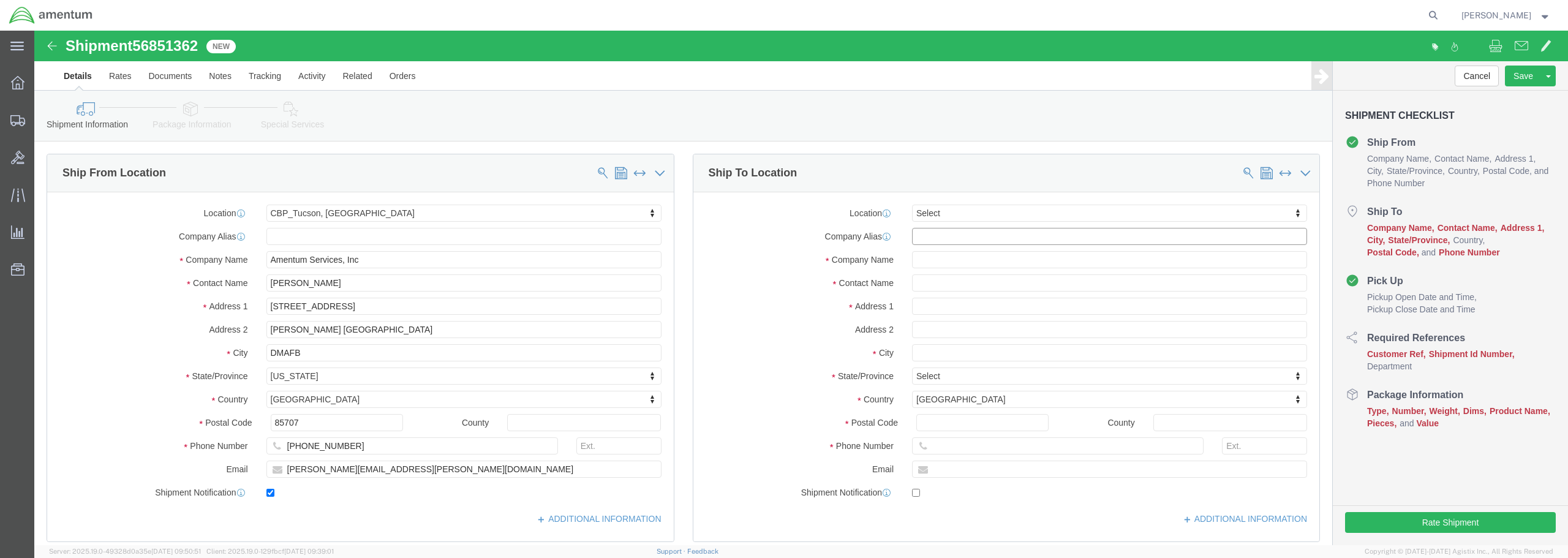
click input "text"
type input "a"
type input "A"
click input "text"
type input "CA AVCRAD"
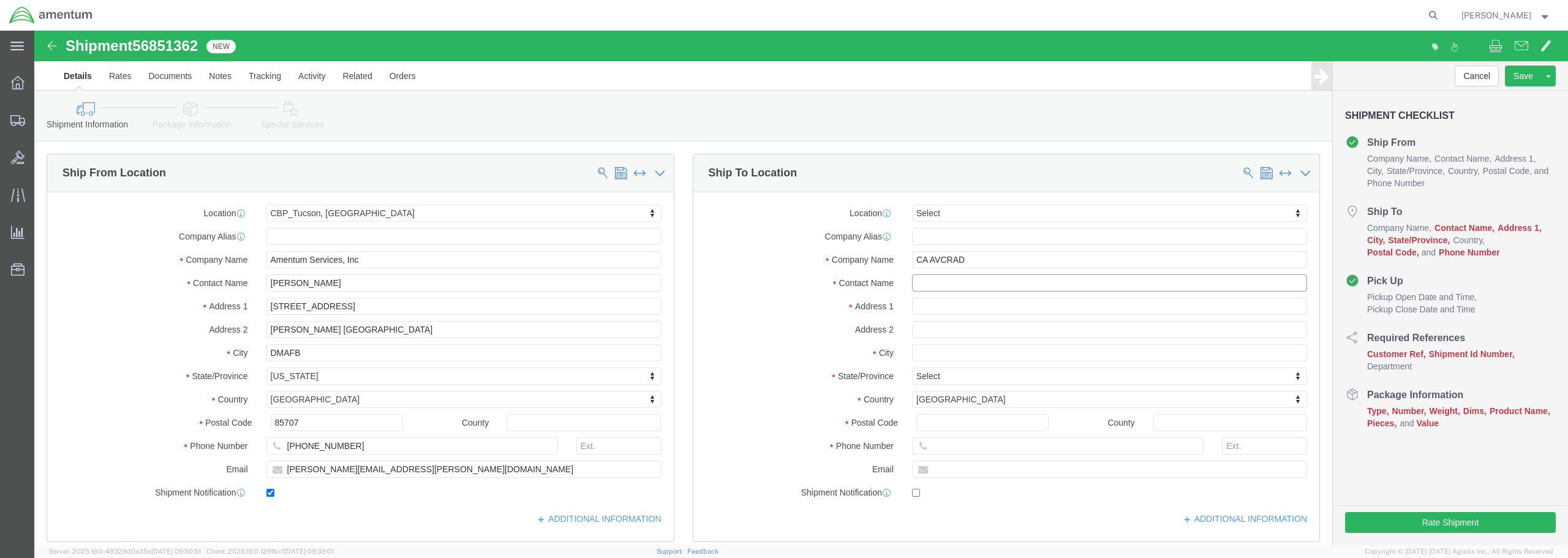
click input "text"
type input "SGT [PERSON_NAME]"
click input "text"
type input "1"
type input "[STREET_ADDRESS]"
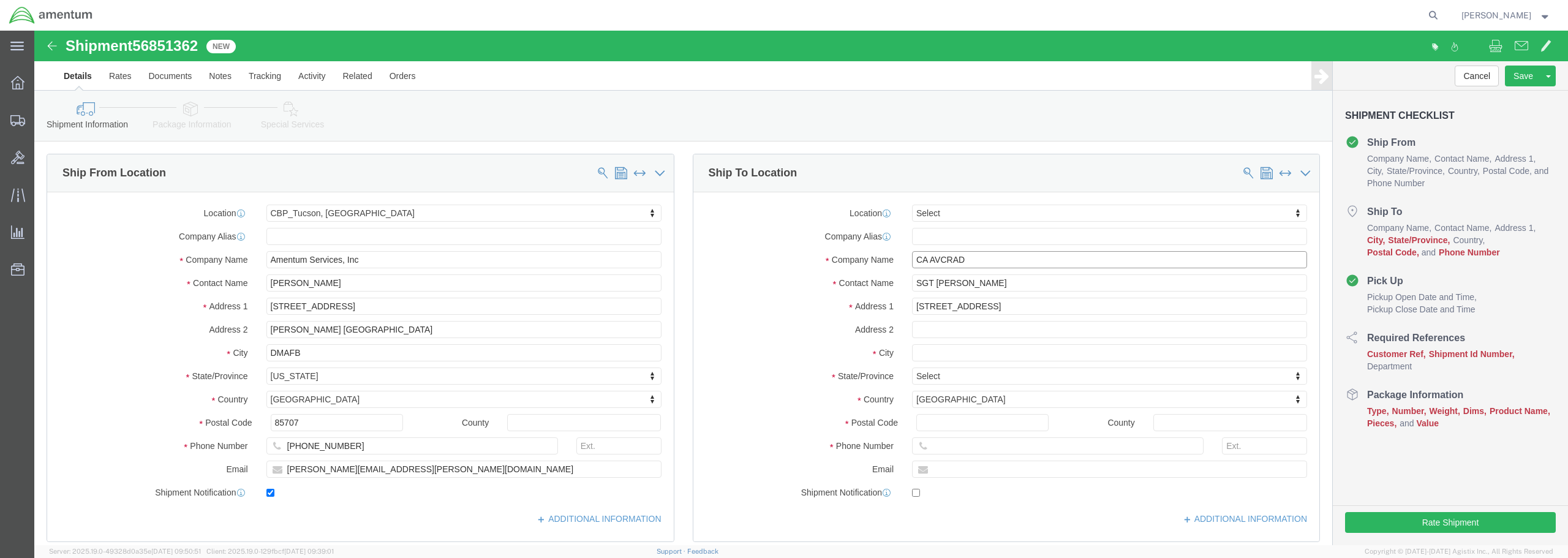
drag, startPoint x: 931, startPoint y: 227, endPoint x: 872, endPoint y: 230, distance: 59.1
click div "CA AVCRAD CA"
type input "1106TH CA AVCRAD"
click input "text"
type input "[GEOGRAPHIC_DATA]"
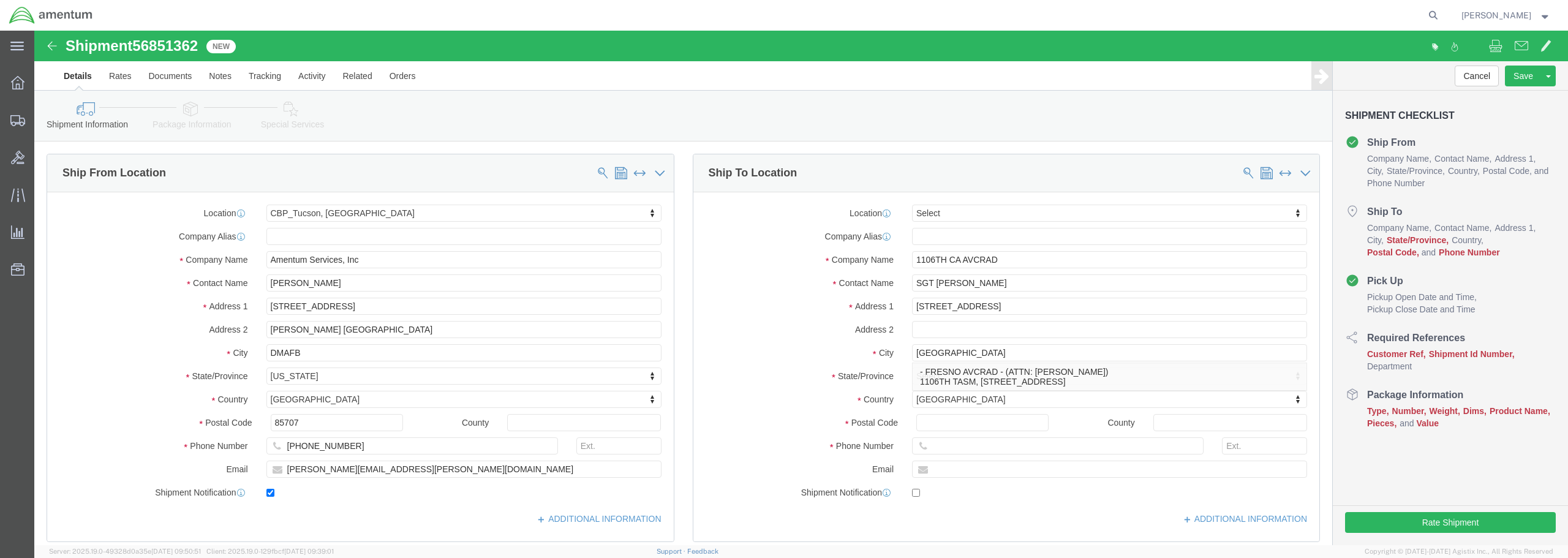
click label
click input "checkbox"
checkbox input "true"
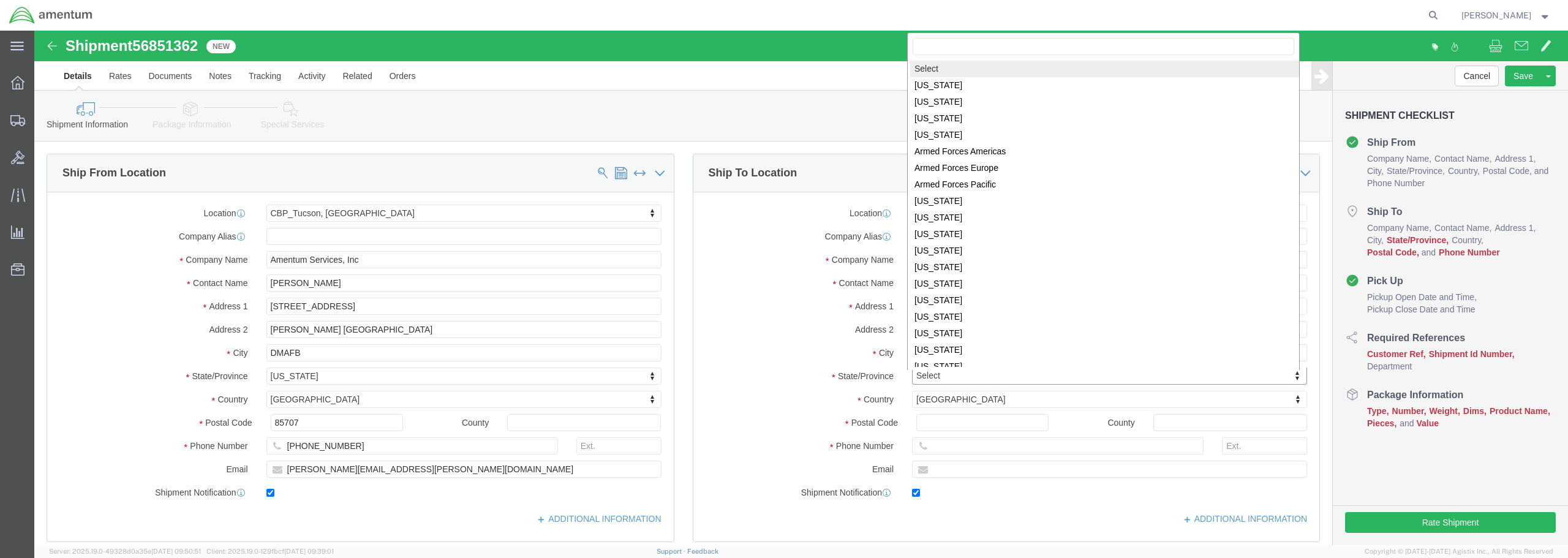
scroll to position [2, 0]
select select "CA"
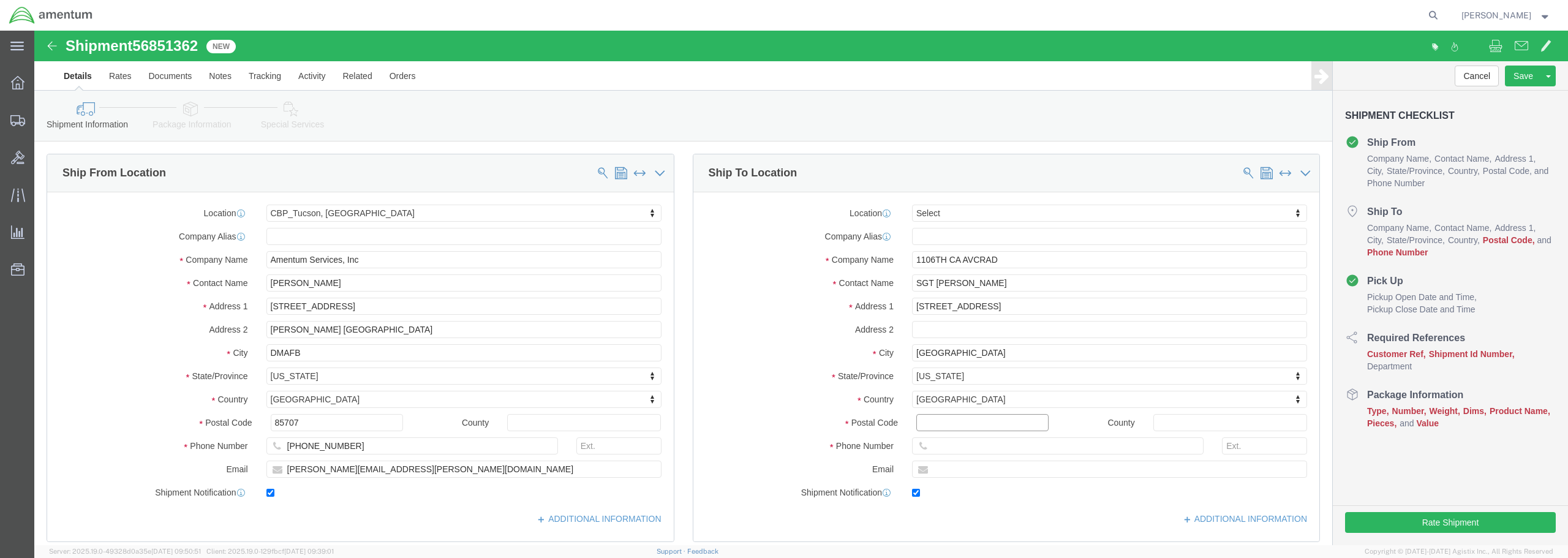
click input "Postal Code"
type input "93727"
click input "text"
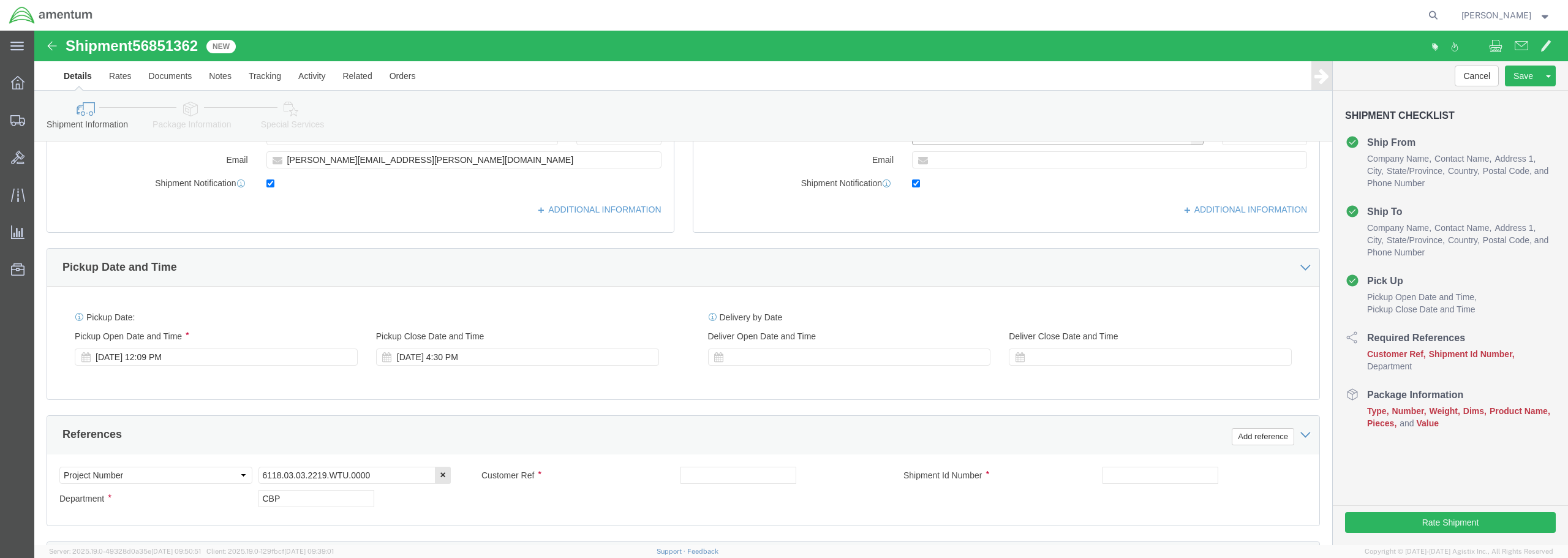
scroll to position [368, 0]
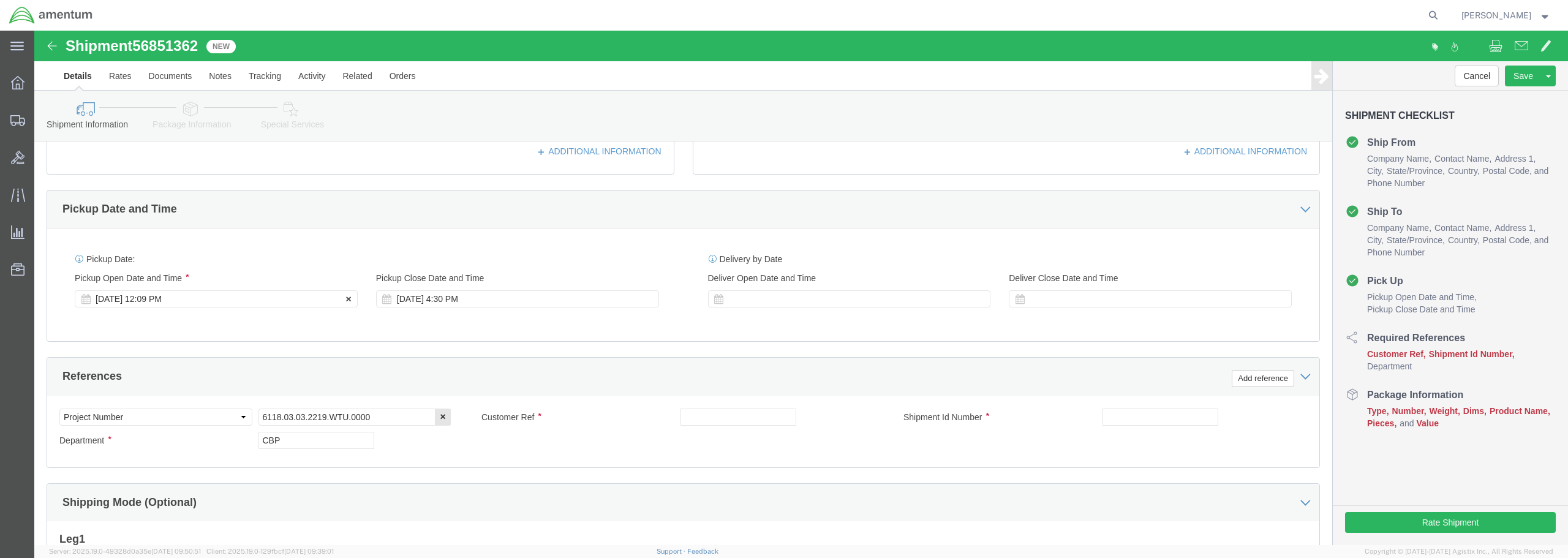
type input "[PHONE_NUMBER]"
click div "[DATE] 12:09 PM"
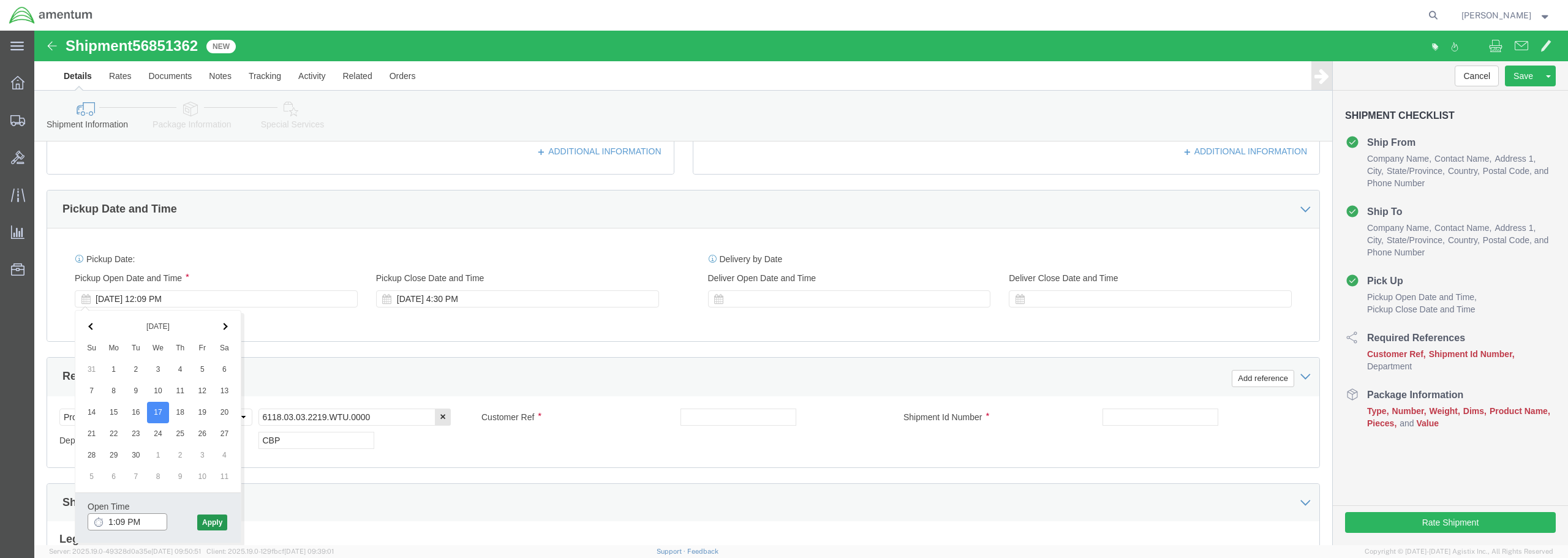
type input "1:09 PM"
click button "Apply"
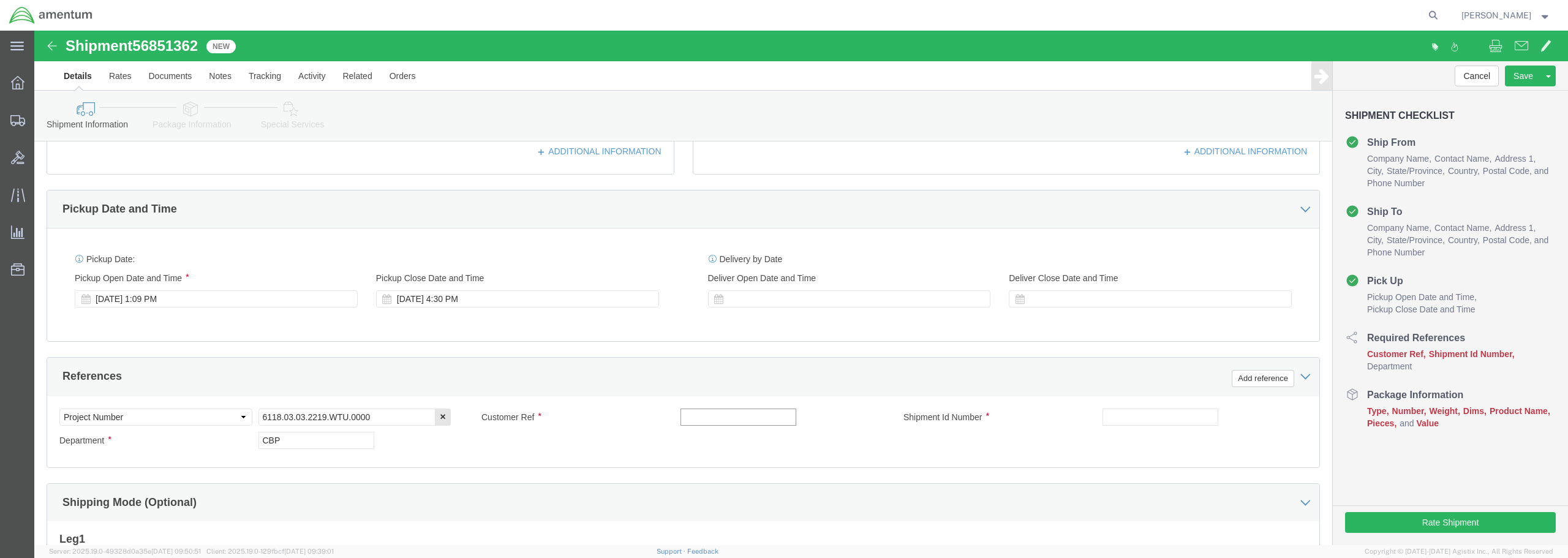
click input "text"
type input "7"
type input "LEVER"
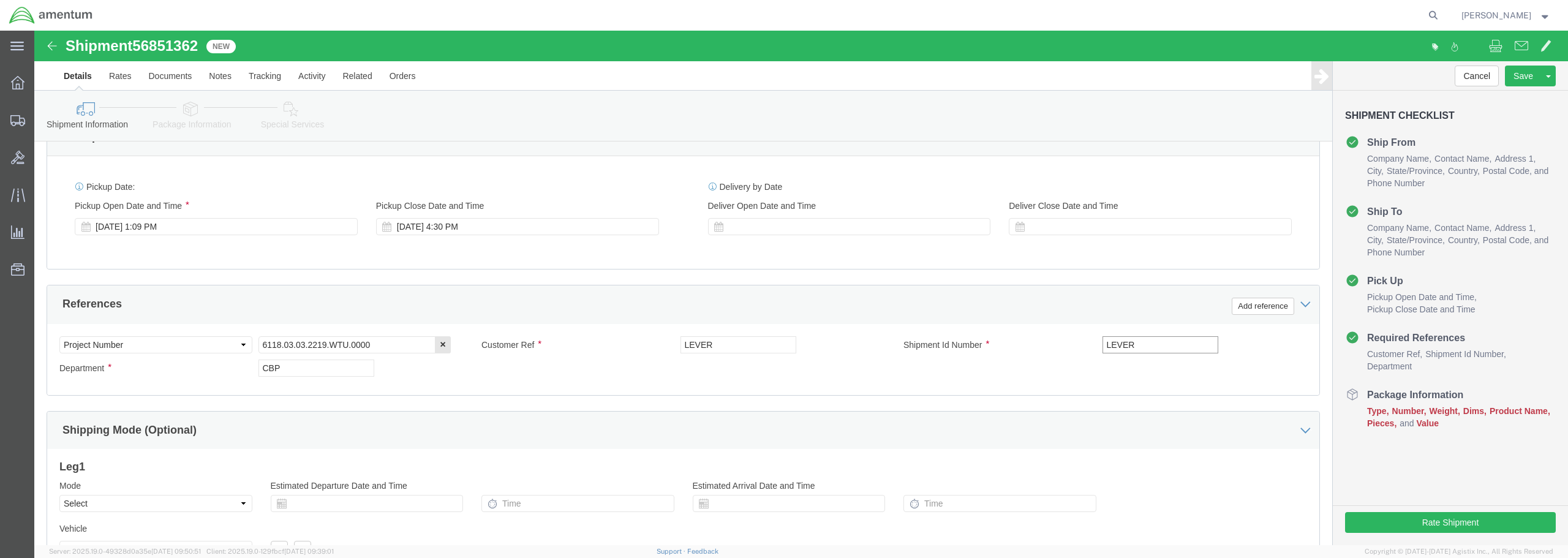
scroll to position [560, 0]
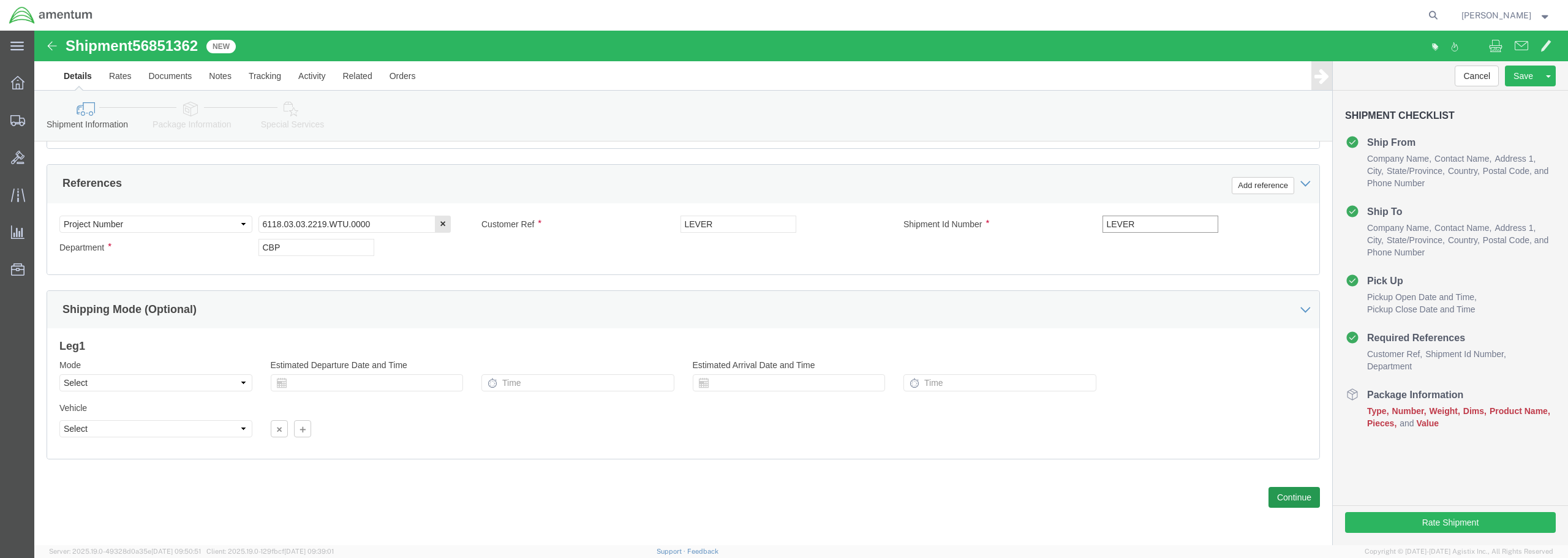
type input "LEVER"
click button "Continue"
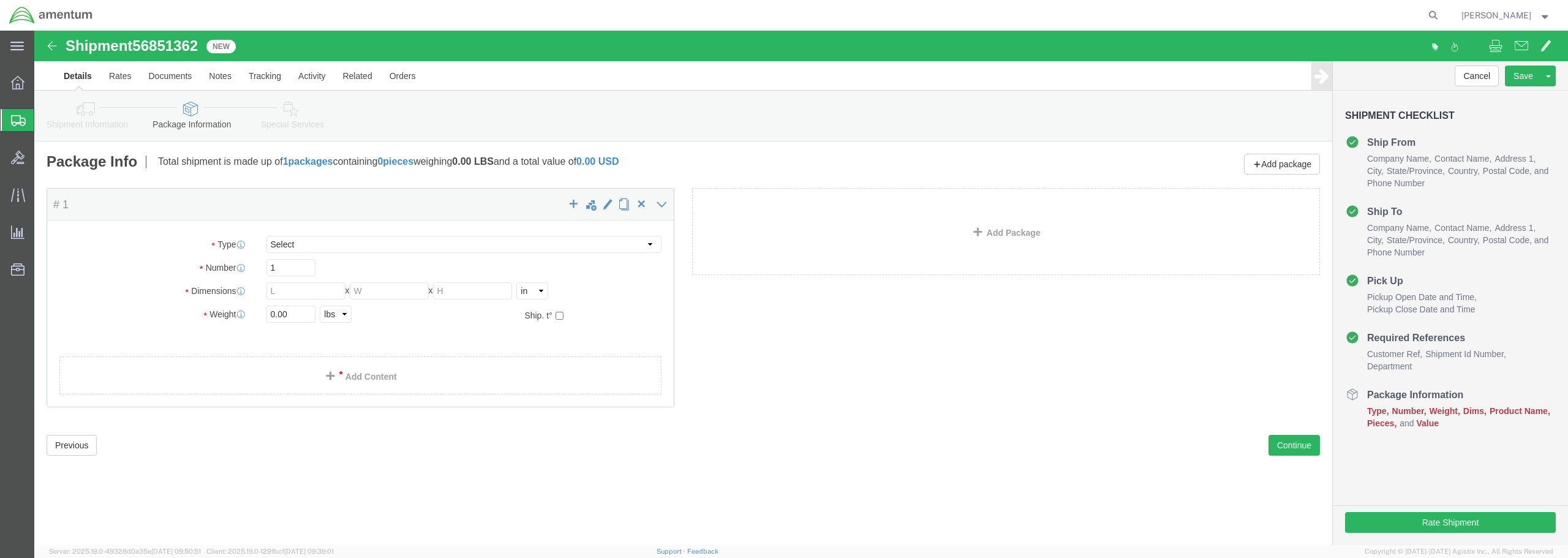
select select "CBOX"
drag, startPoint x: 249, startPoint y: 259, endPoint x: 219, endPoint y: 262, distance: 30.1
click div "Dimensions Length x Width x Height Select cm ft in"
type input "10"
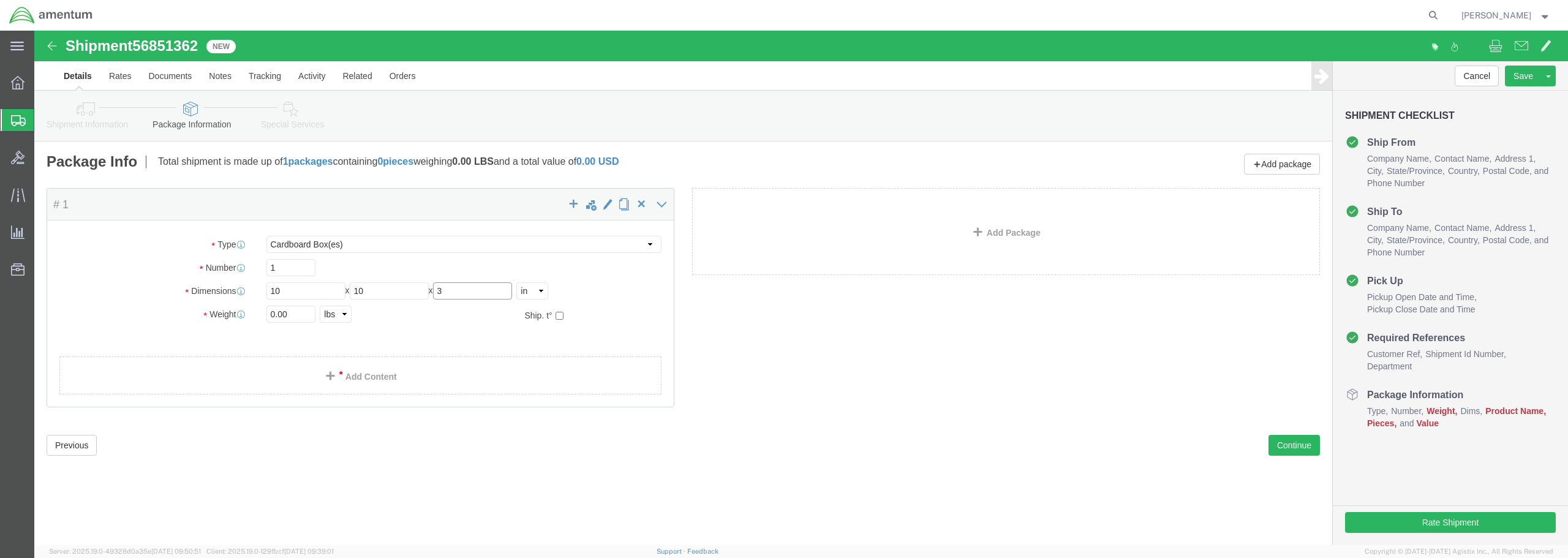
type input "3"
drag, startPoint x: 256, startPoint y: 283, endPoint x: 225, endPoint y: 283, distance: 31.0
click div "0.00 Select kgs lbs"
click input "10"
drag, startPoint x: 258, startPoint y: 256, endPoint x: 206, endPoint y: 264, distance: 52.6
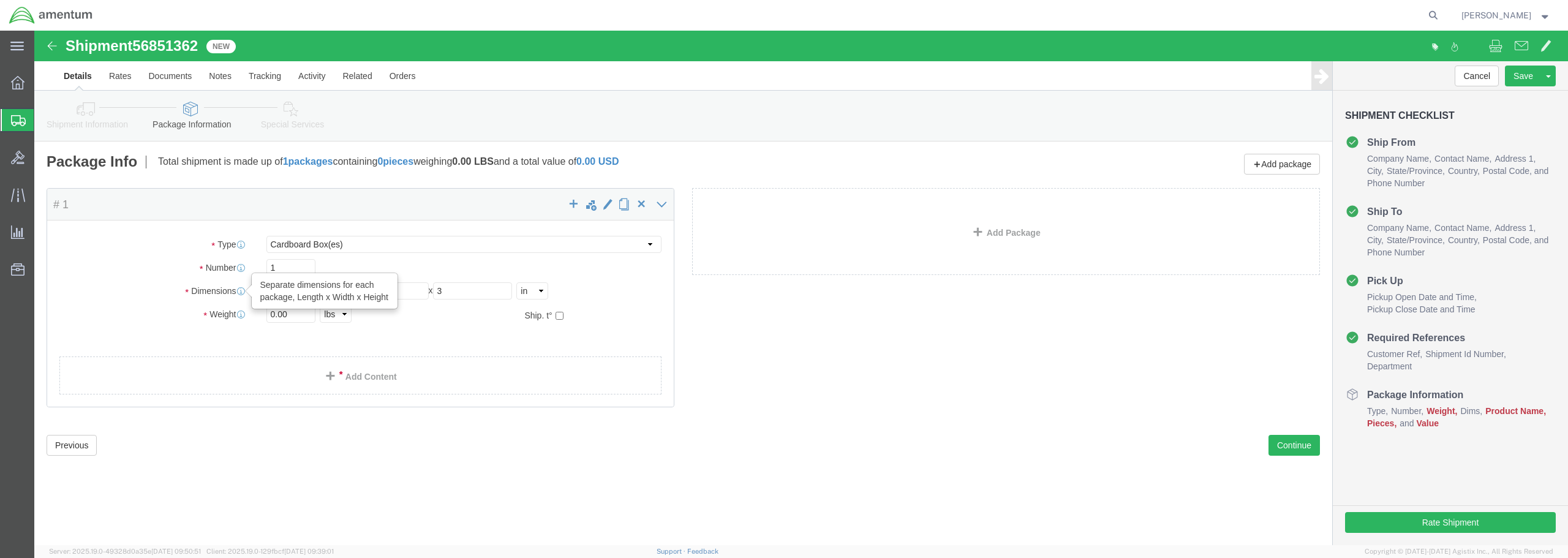
click div "Dimensions Separate dimensions for each package, Length x Width x Height Length…"
type input "10"
type input "9"
type input "7"
click input "0.00"
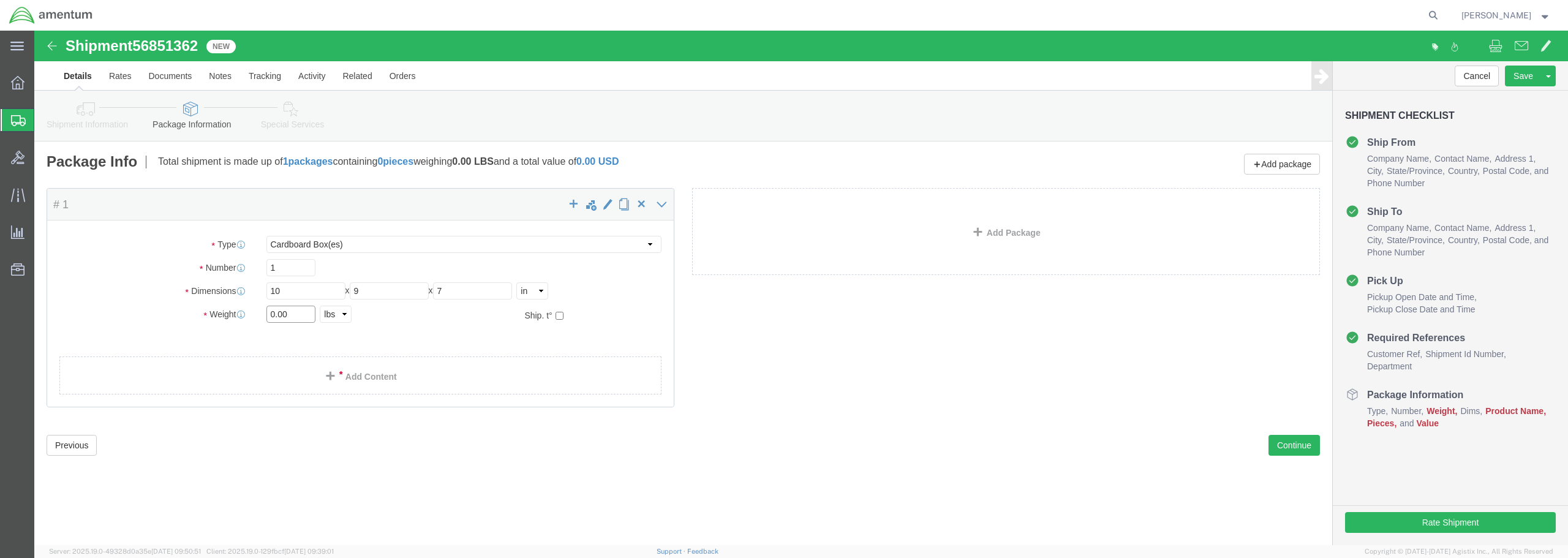
drag, startPoint x: 267, startPoint y: 279, endPoint x: 217, endPoint y: 283, distance: 50.2
click div "Weight 0.00 Select kgs lbs Ship. t°"
type input "2.0"
click link "Add Content"
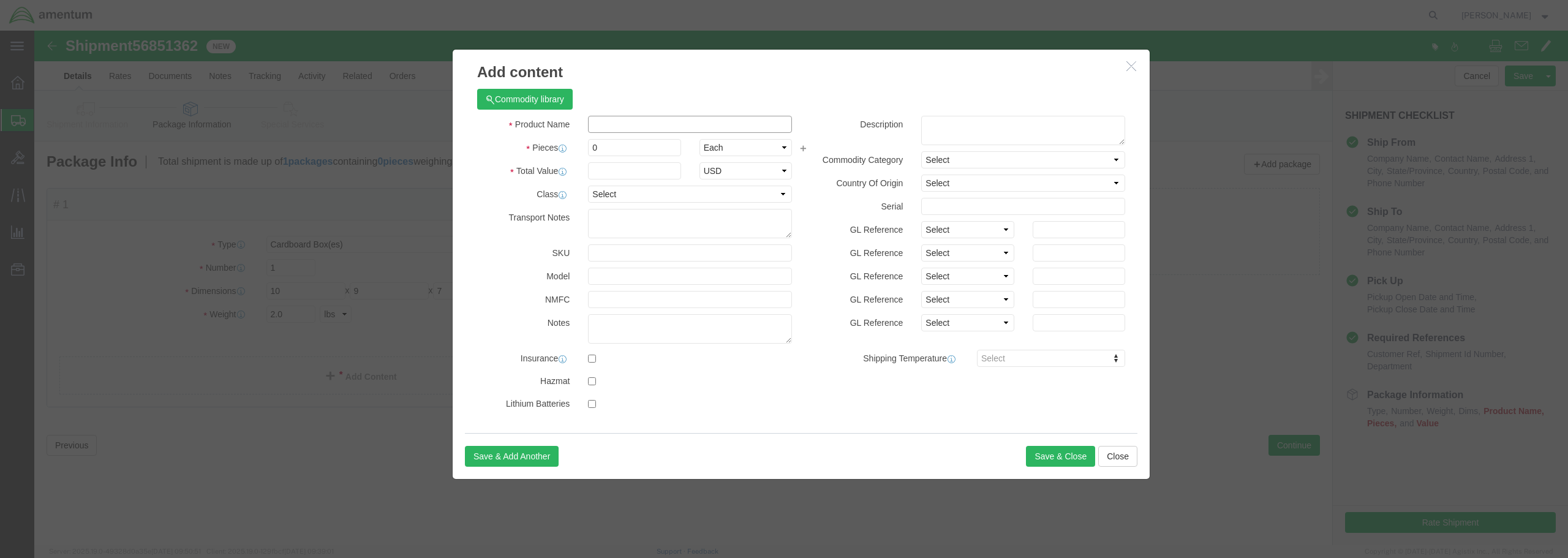
click input "text"
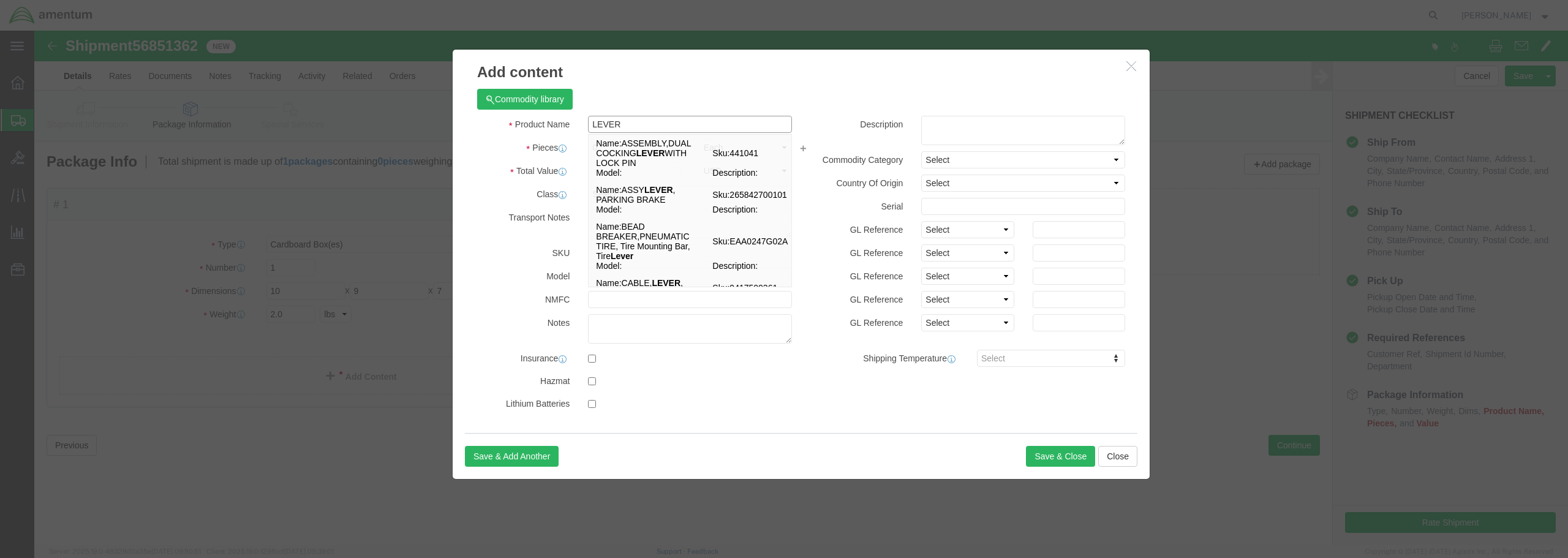
type input "LEVER"
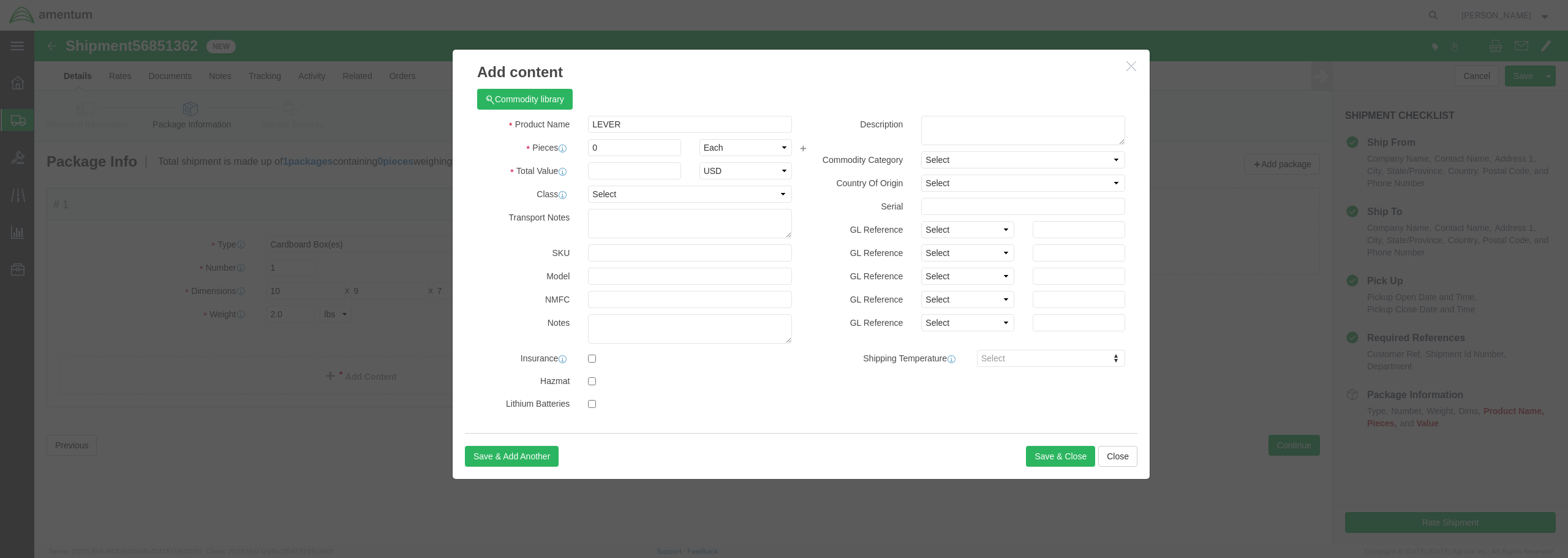
click label
click input "checkbox"
checkbox input "true"
drag, startPoint x: 576, startPoint y: 118, endPoint x: 550, endPoint y: 114, distance: 26.3
click div "0"
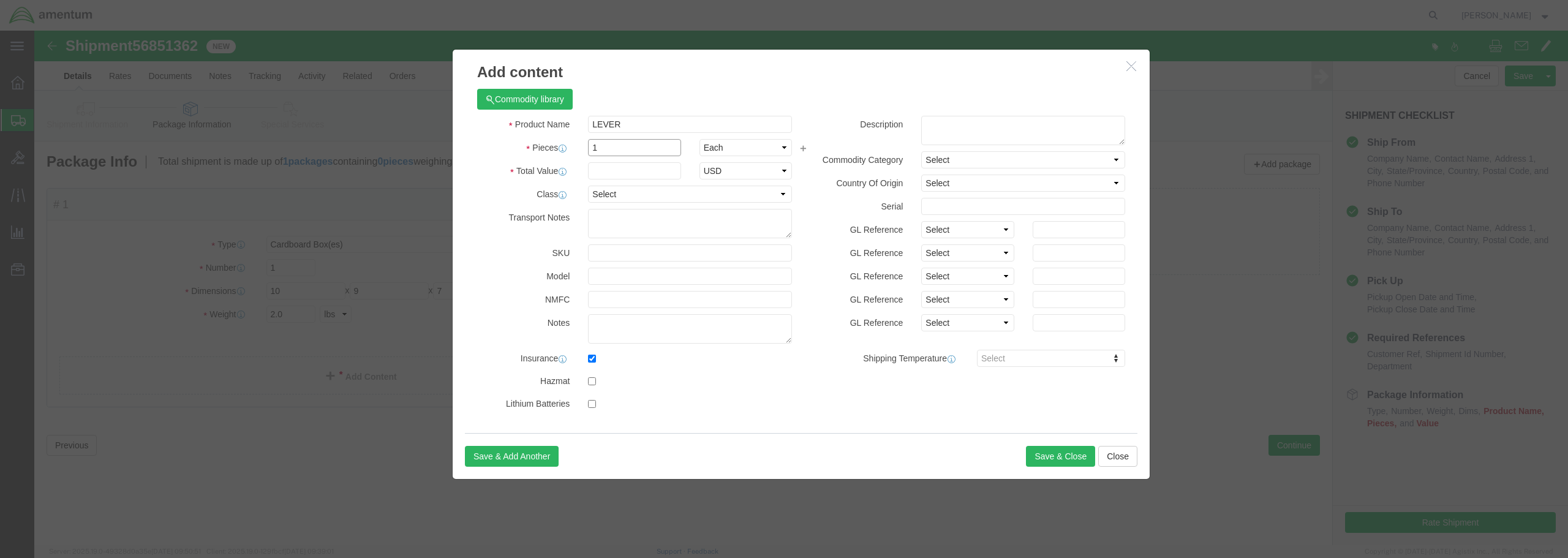
type input "1"
click input "text"
type input "2045.52"
click select "Select 50 55 60 65 70 85 92.5 100 125 175 250 300 400"
select select "175"
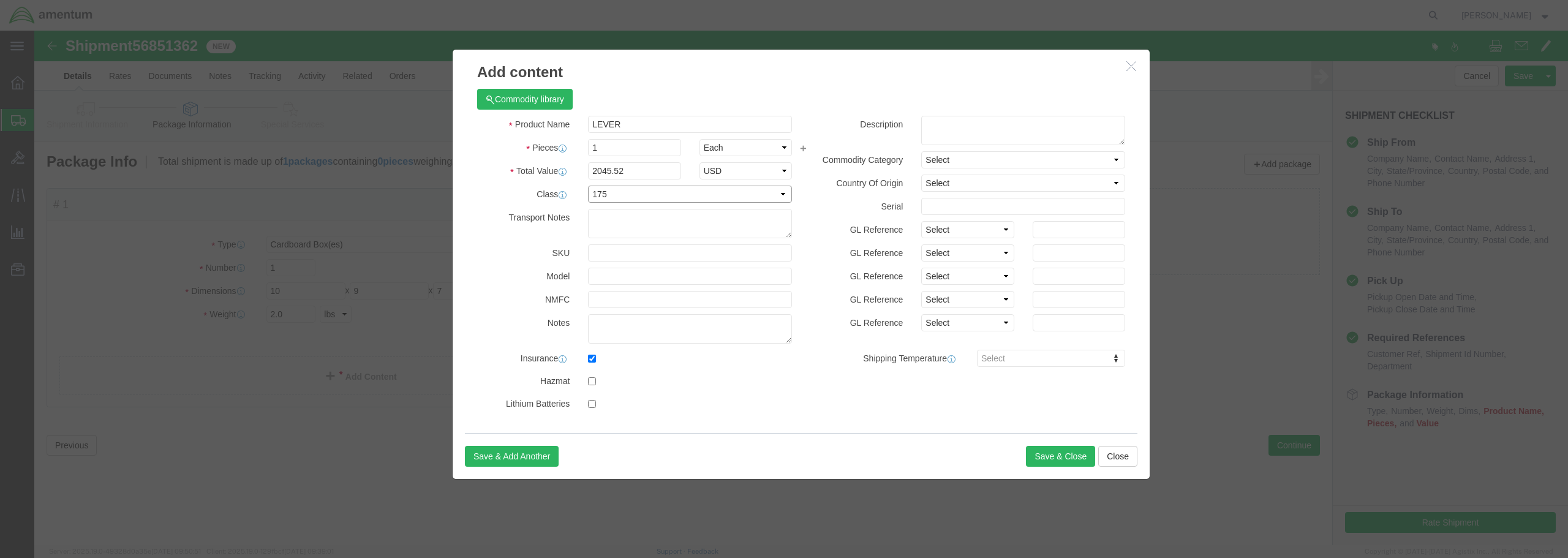
click select "Select 50 55 60 65 70 85 92.5 100 125 175 250 300 400"
click button "Save & Close"
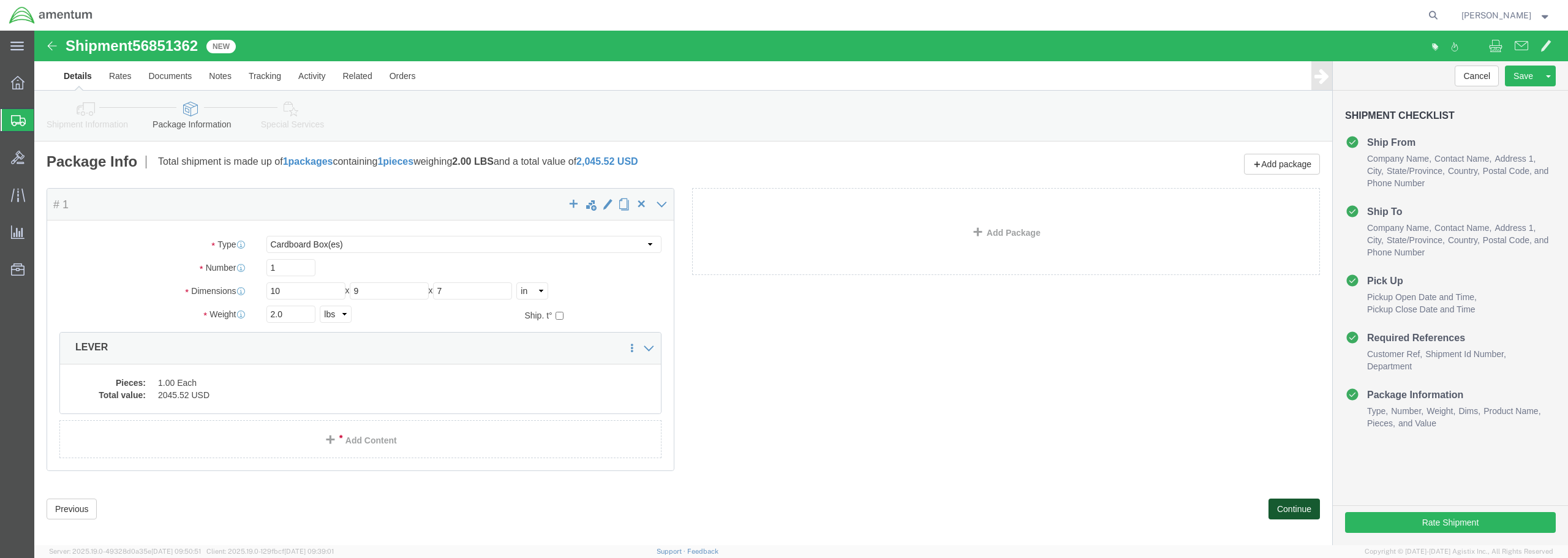
click button "Continue"
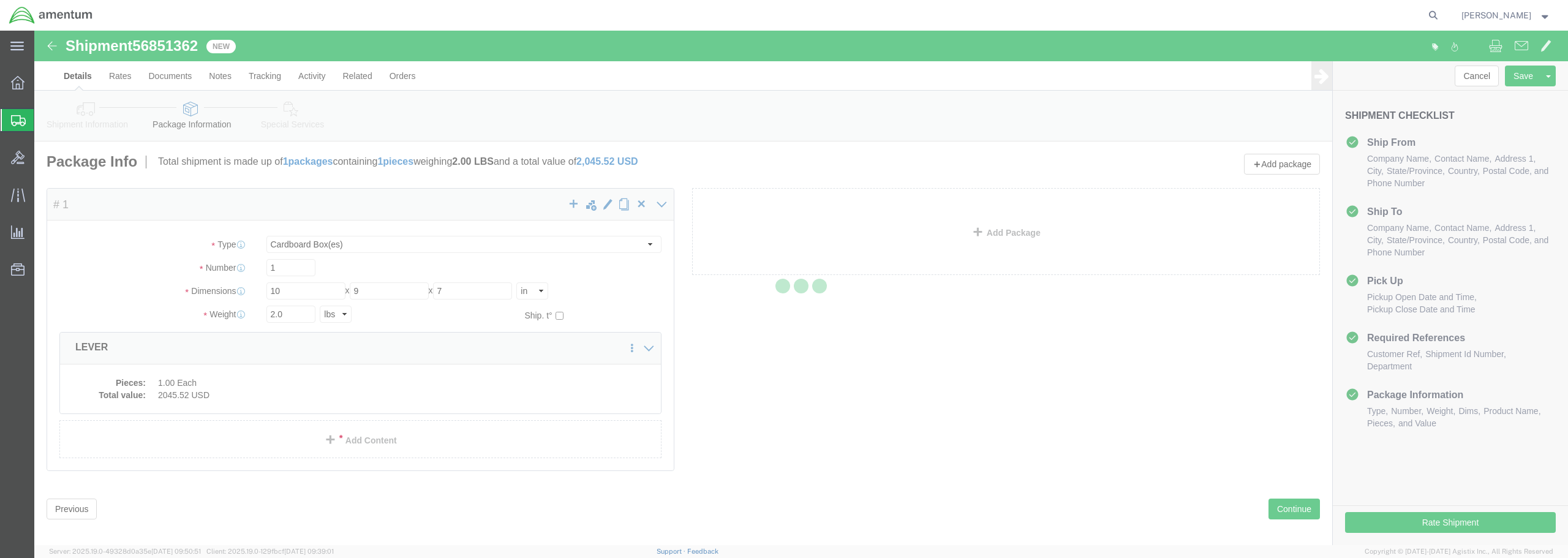
select select
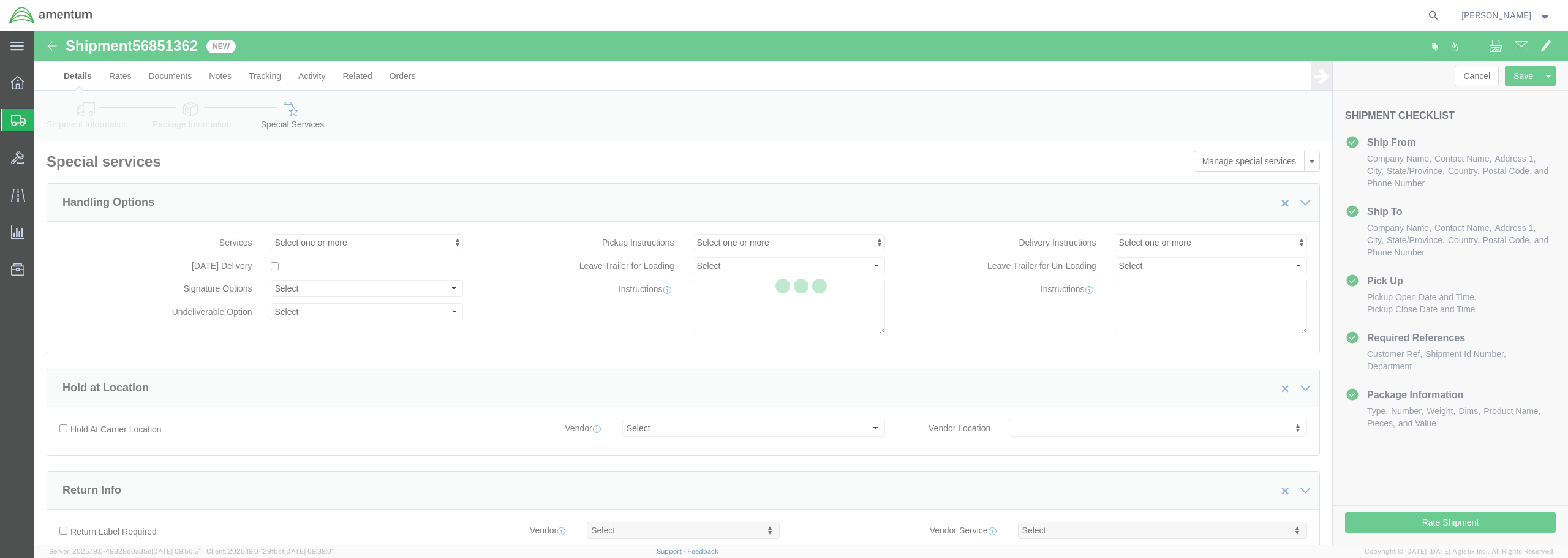
select select "DEPARTMENT"
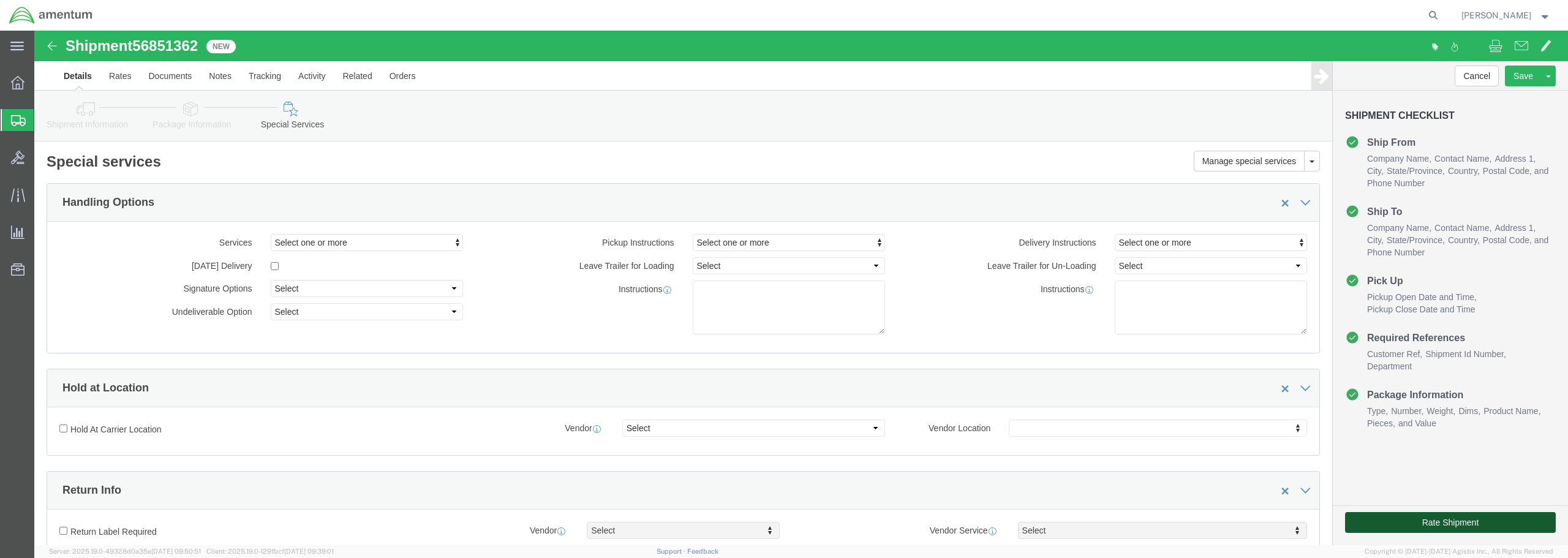
click button "Rate Shipment"
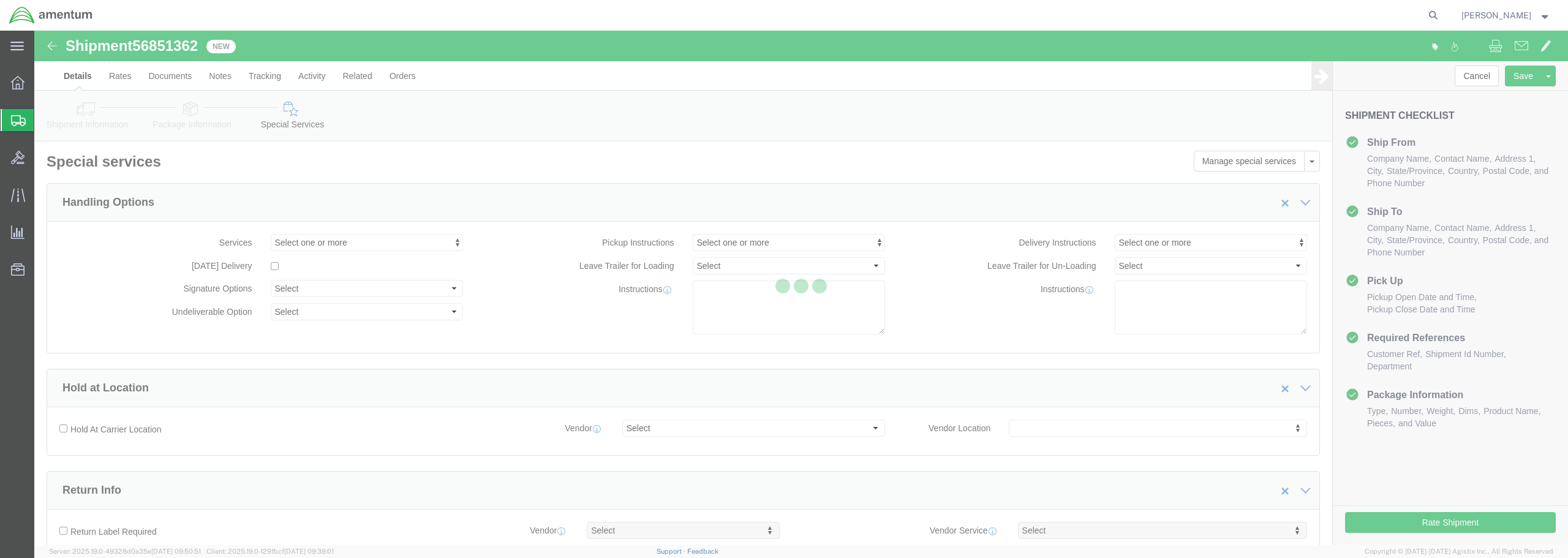
select select
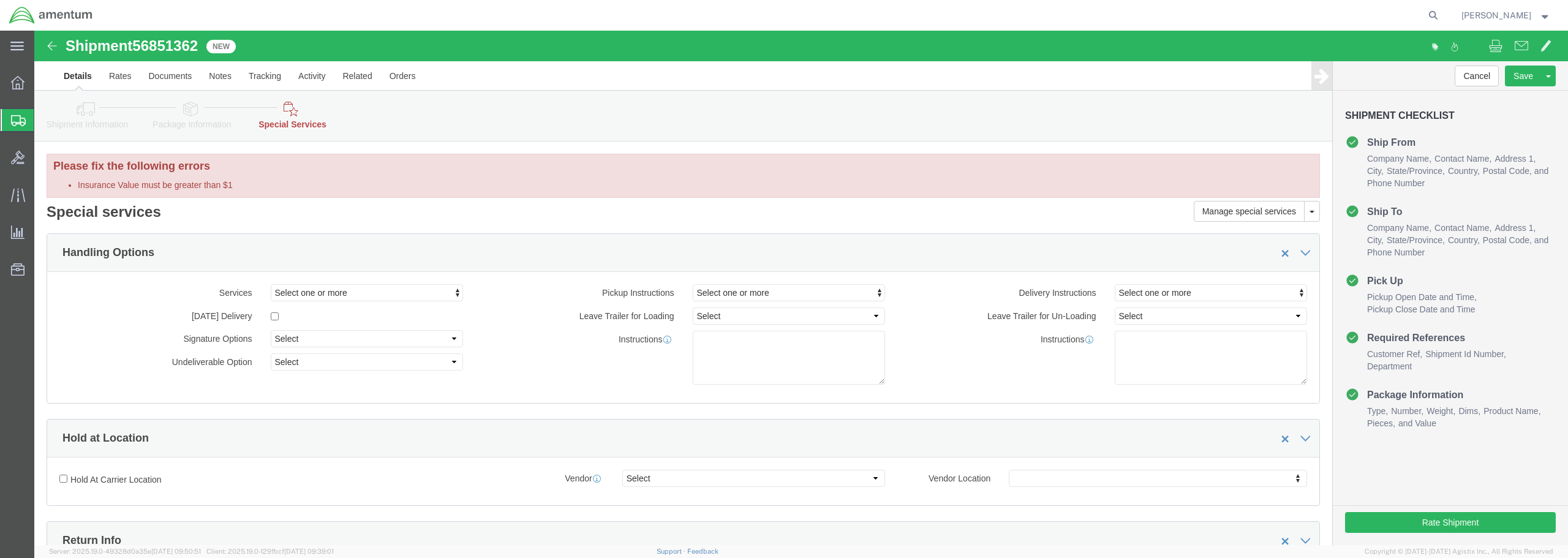
select select "DEPARTMENT"
select select "50311_96750"
click icon
click li "Insurance Value must be greater than $1"
click link "Special Services"
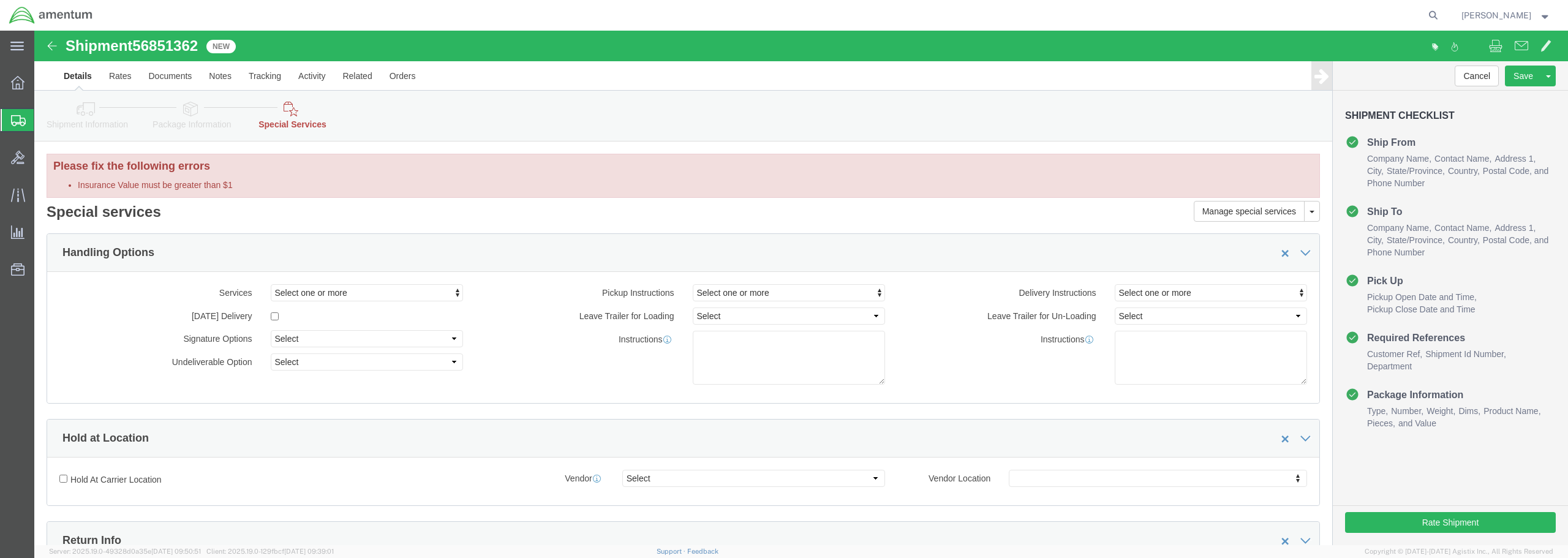
click h3 "Please fix the following errors"
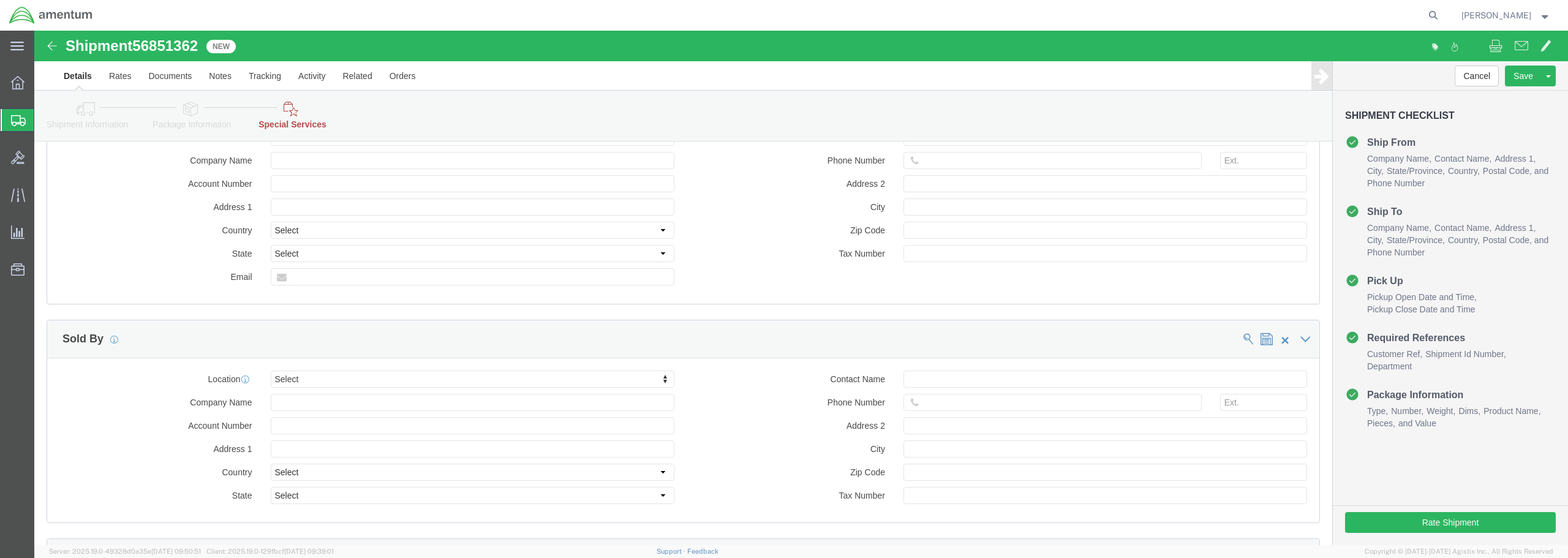
scroll to position [995, 0]
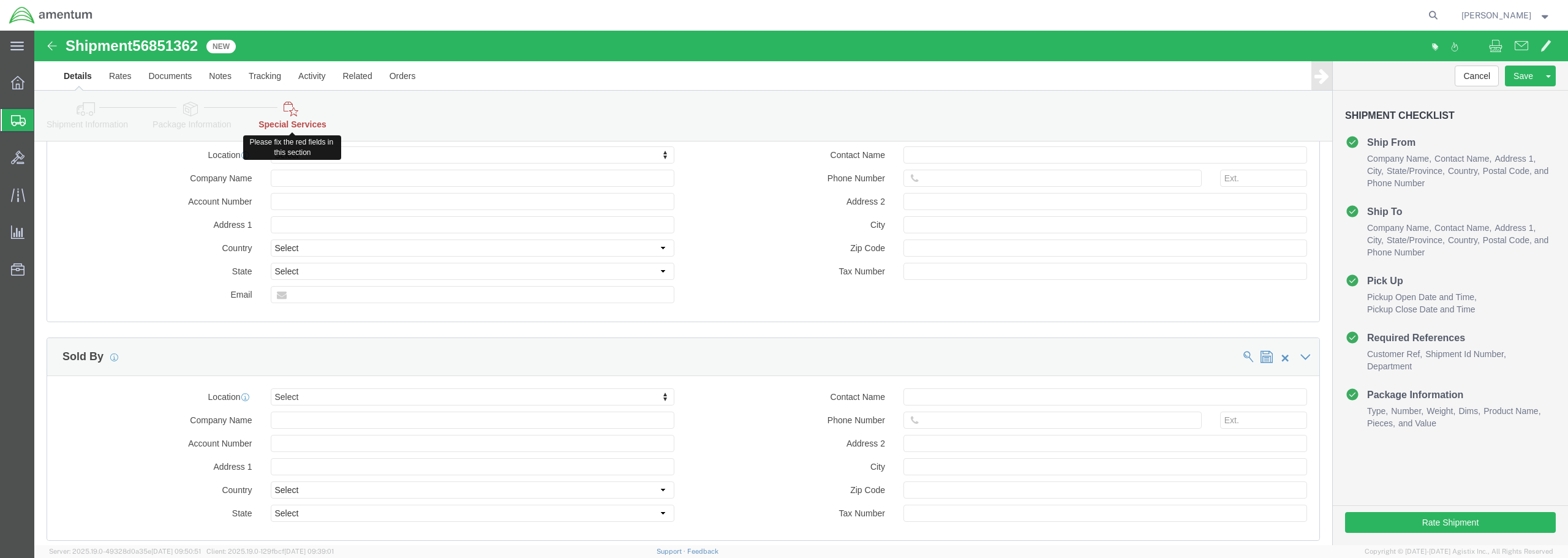
click link "Special Services"
click link "Package Information"
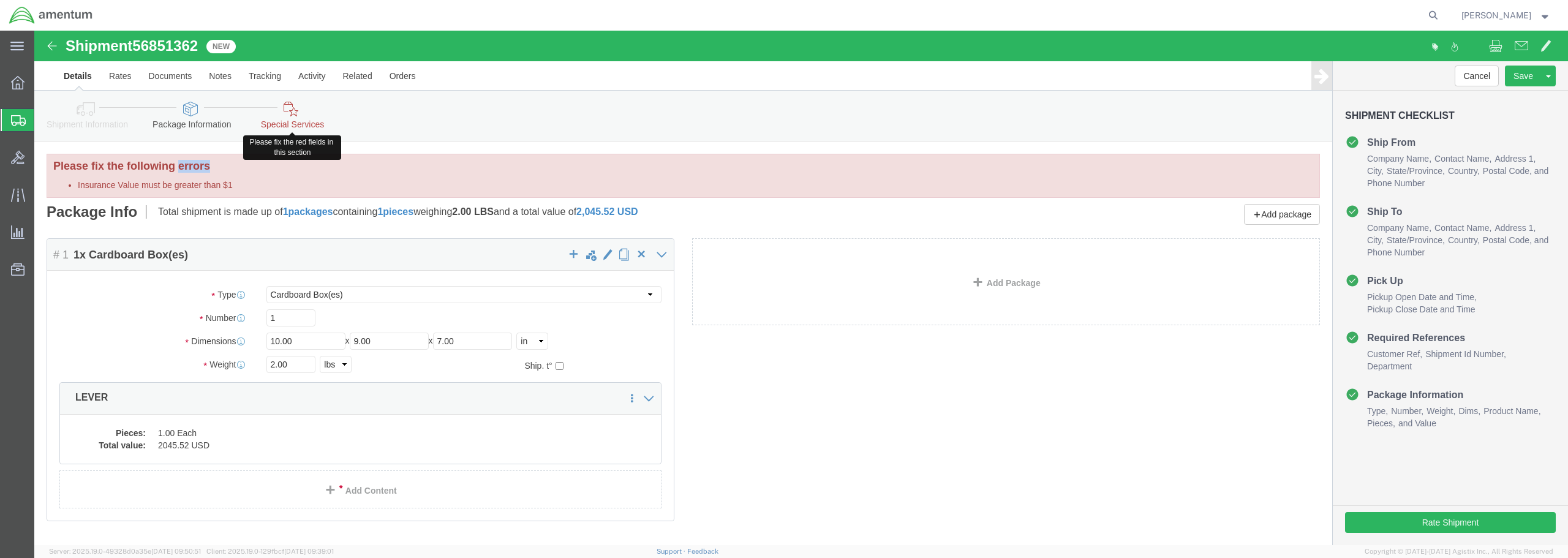
click link "Special Services"
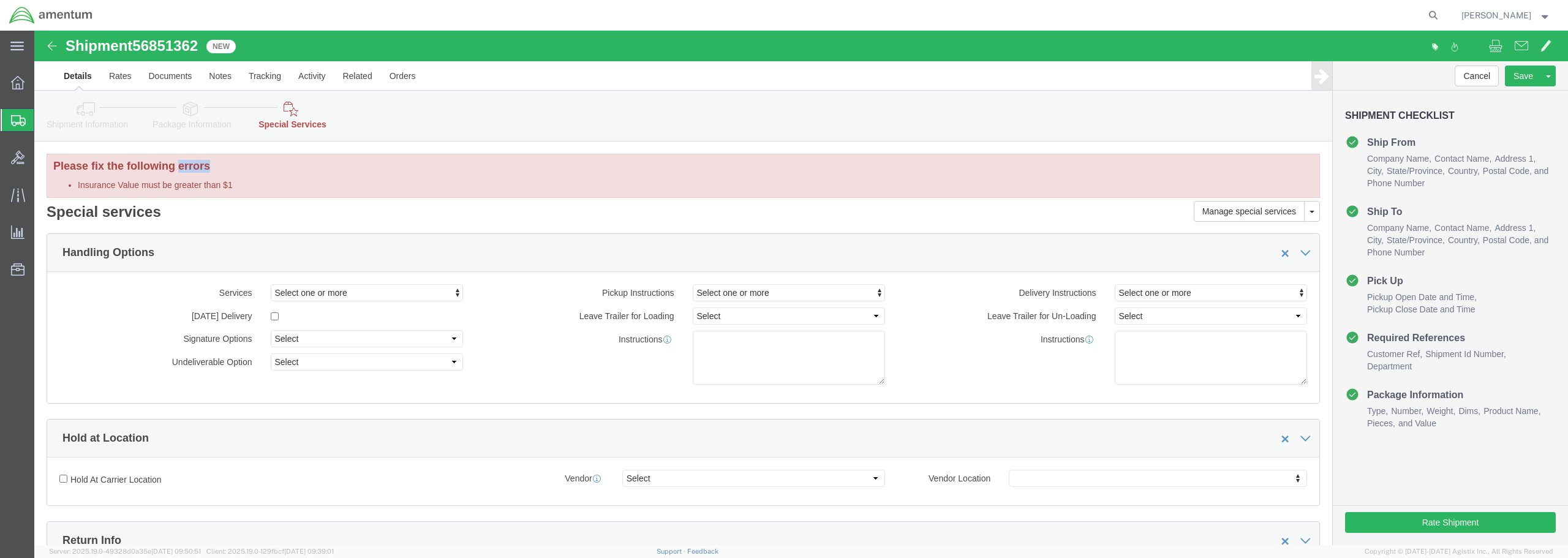
click icon
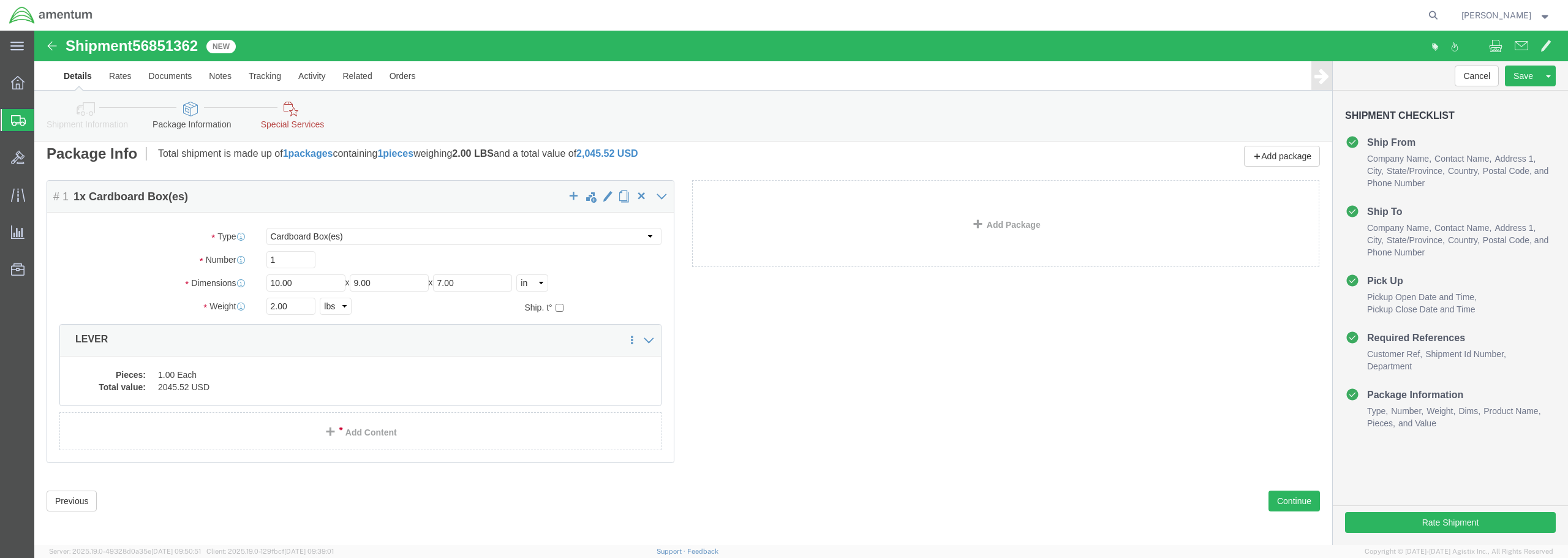
scroll to position [62, 0]
click button "Continue"
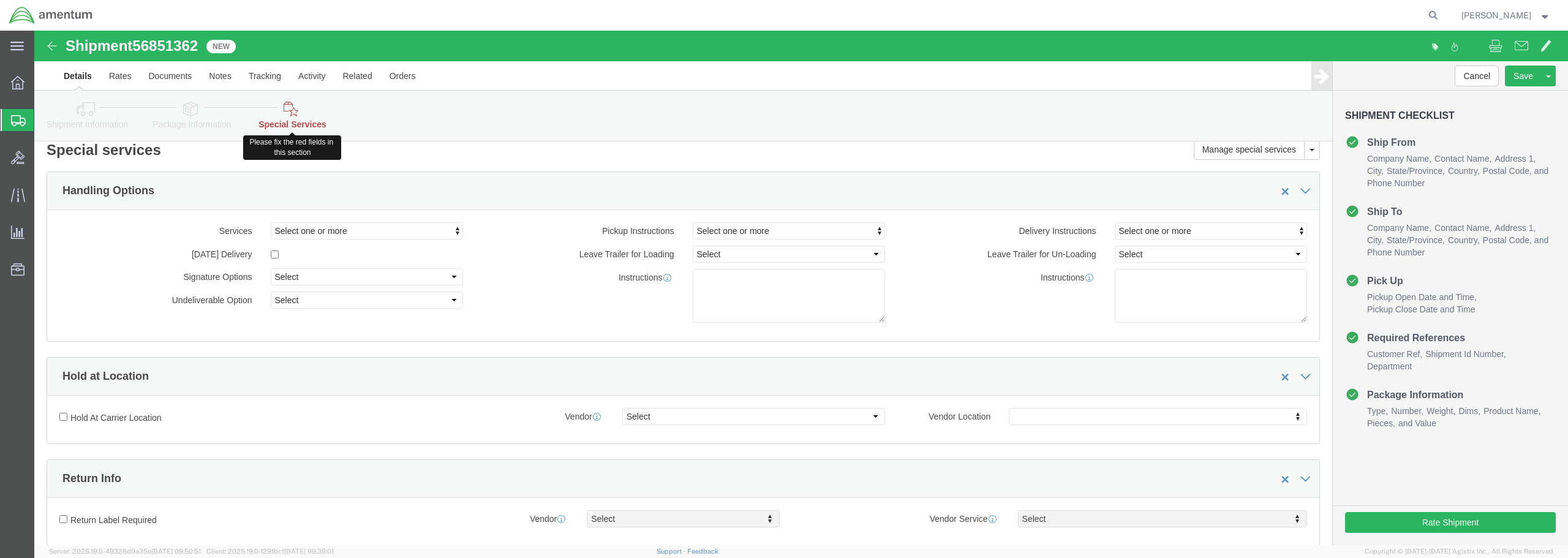
click icon
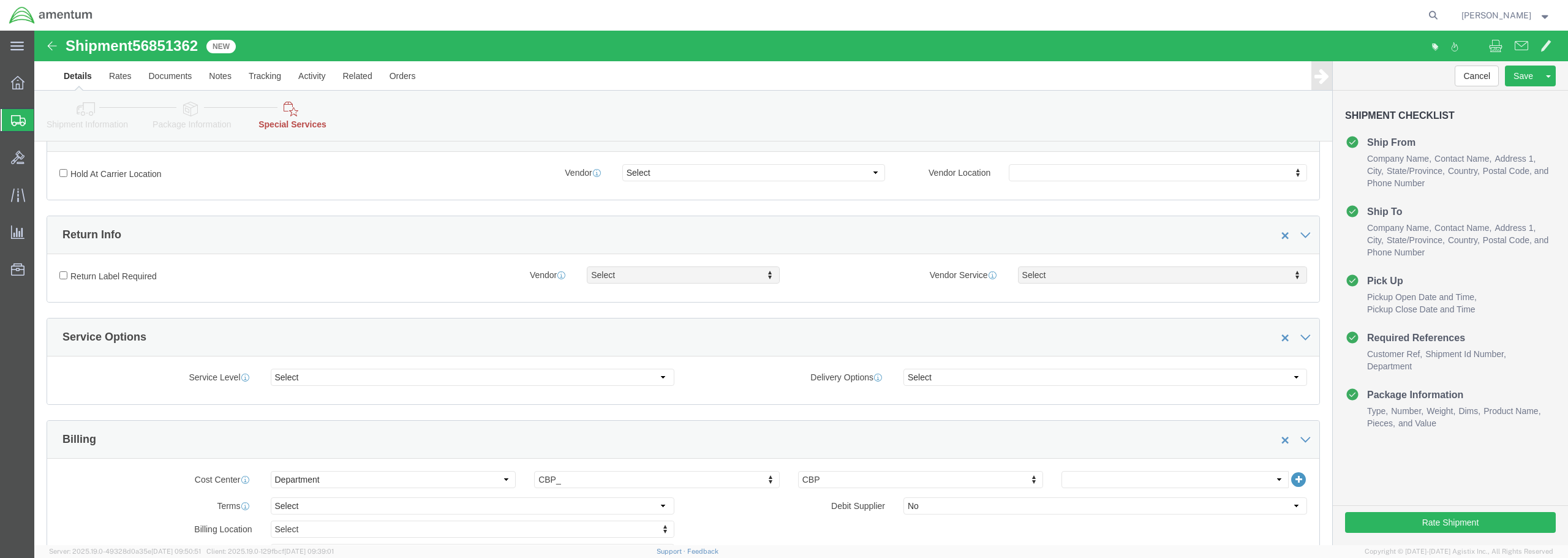
scroll to position [307, 0]
click button "Rate Shipment"
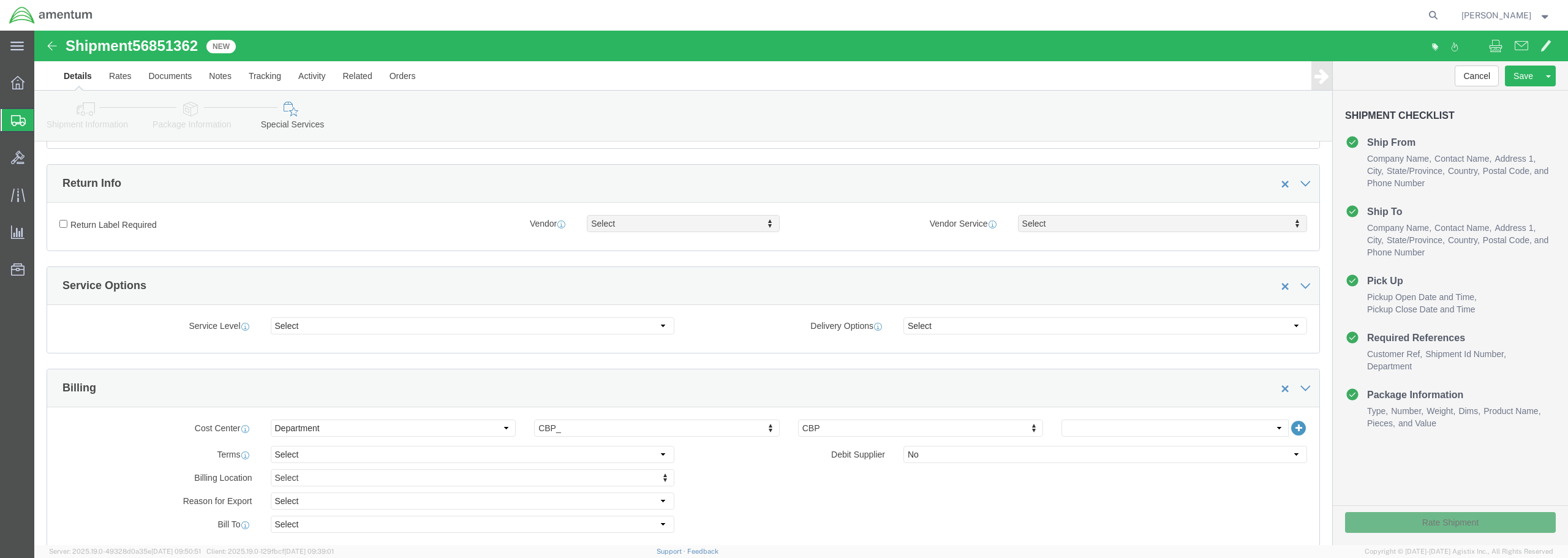
scroll to position [256, 0]
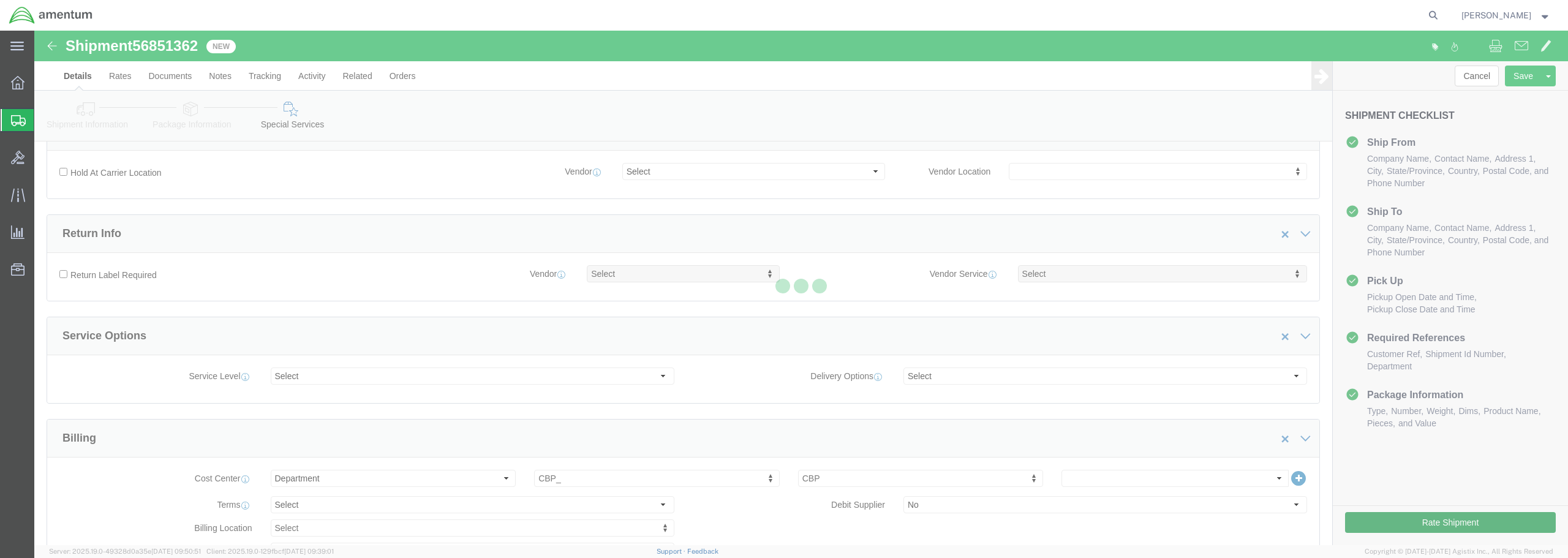
select select
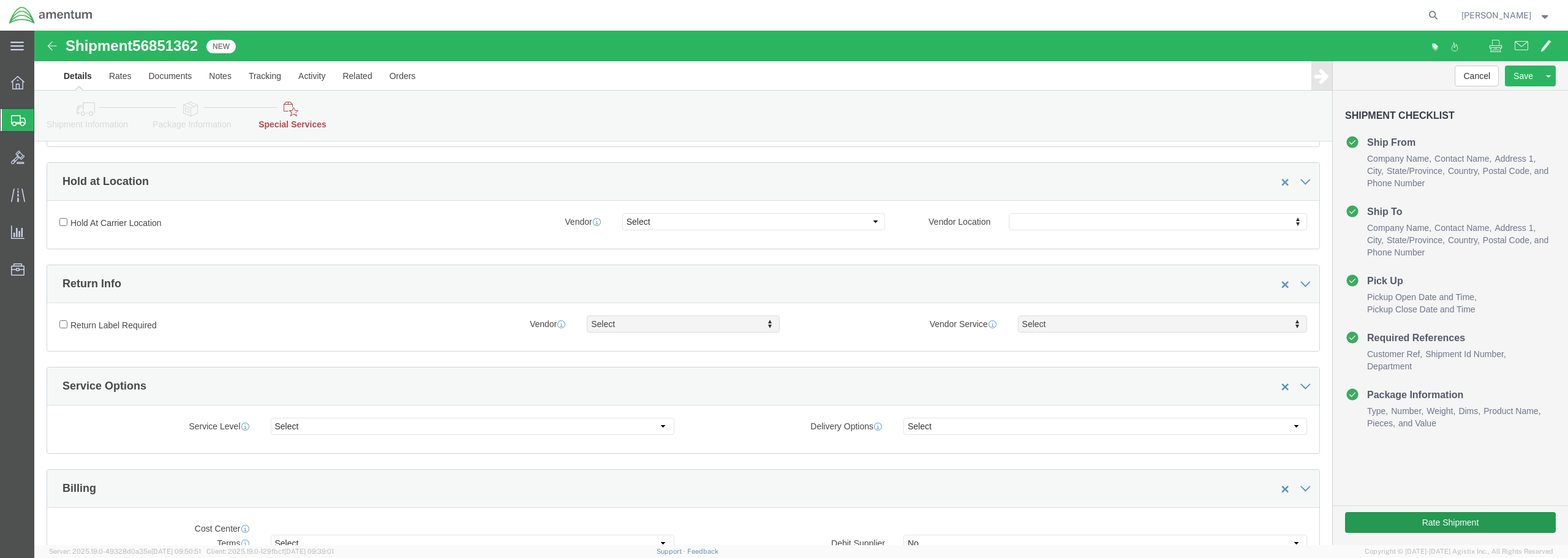
select select "DEPARTMENT"
select select "50311_96750"
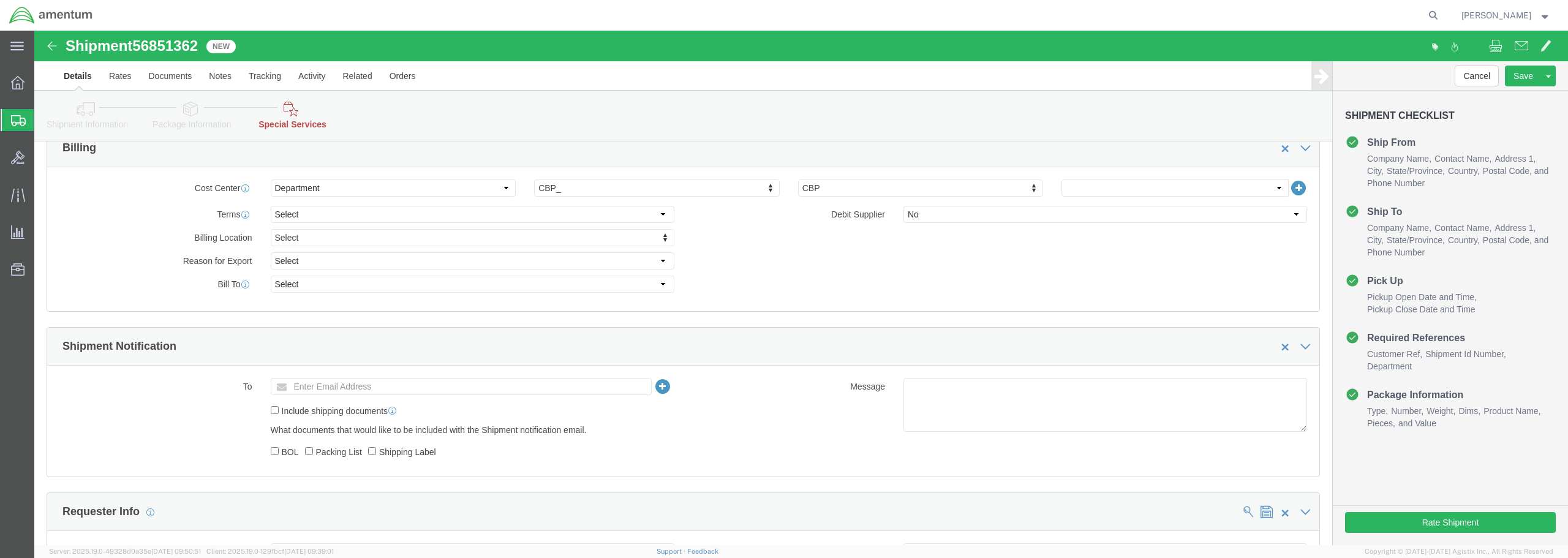
scroll to position [443, 0]
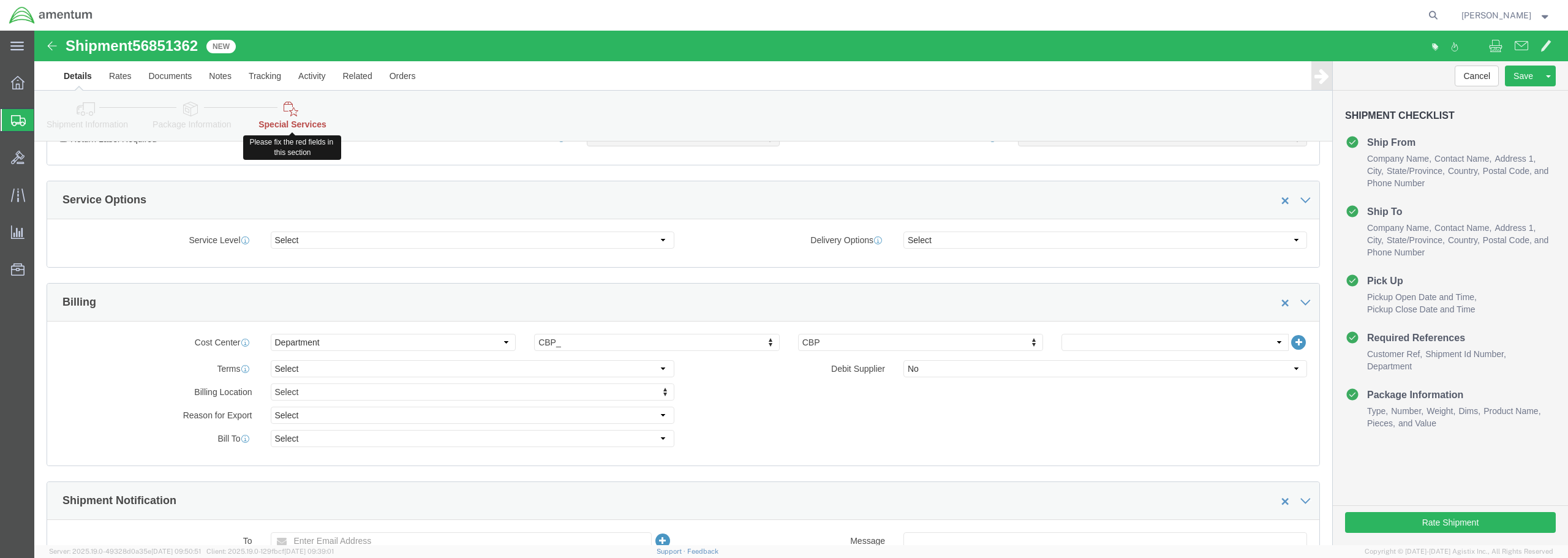
click link "Special Services"
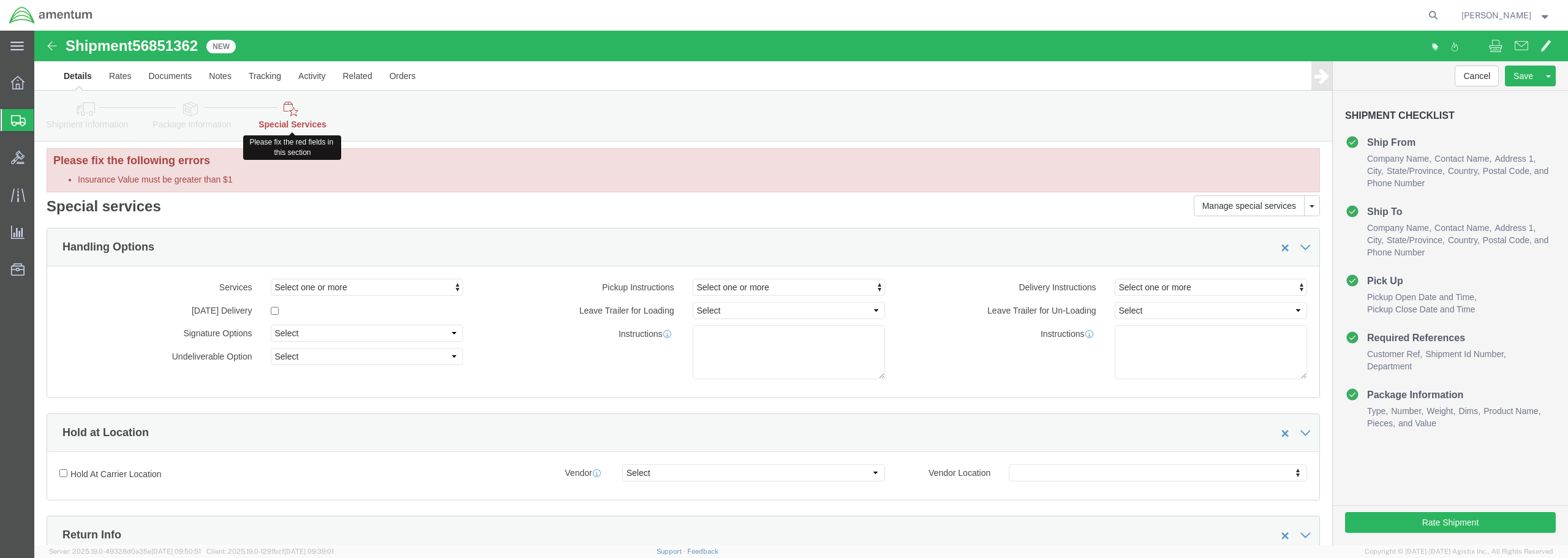
scroll to position [0, 0]
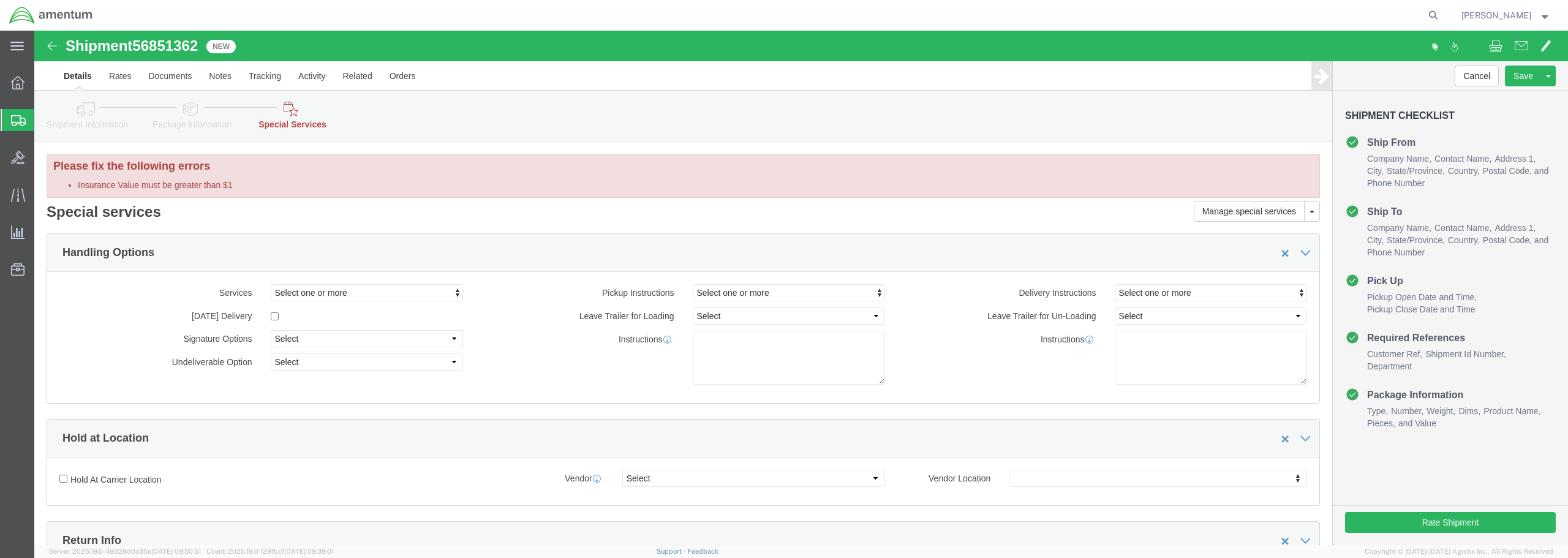
click li "Insurance Value must be greater than $1"
click h3 "Please fix the following errors"
click button "Cancel"
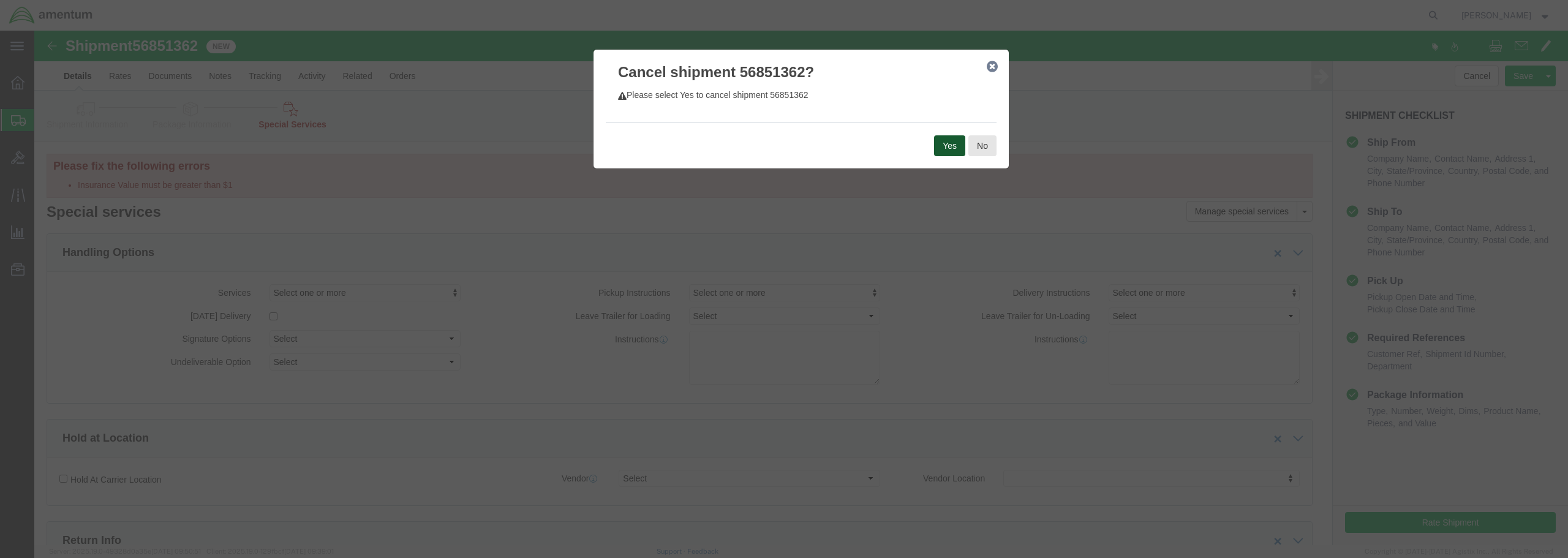
click button "Yes"
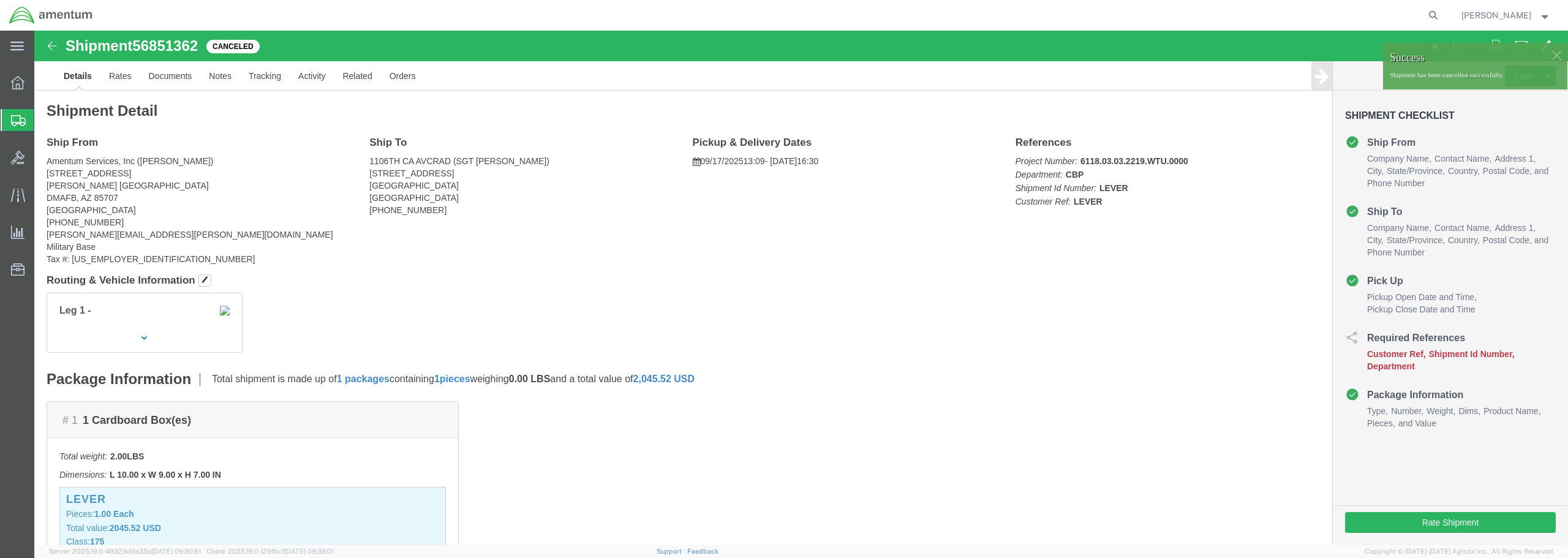
click div
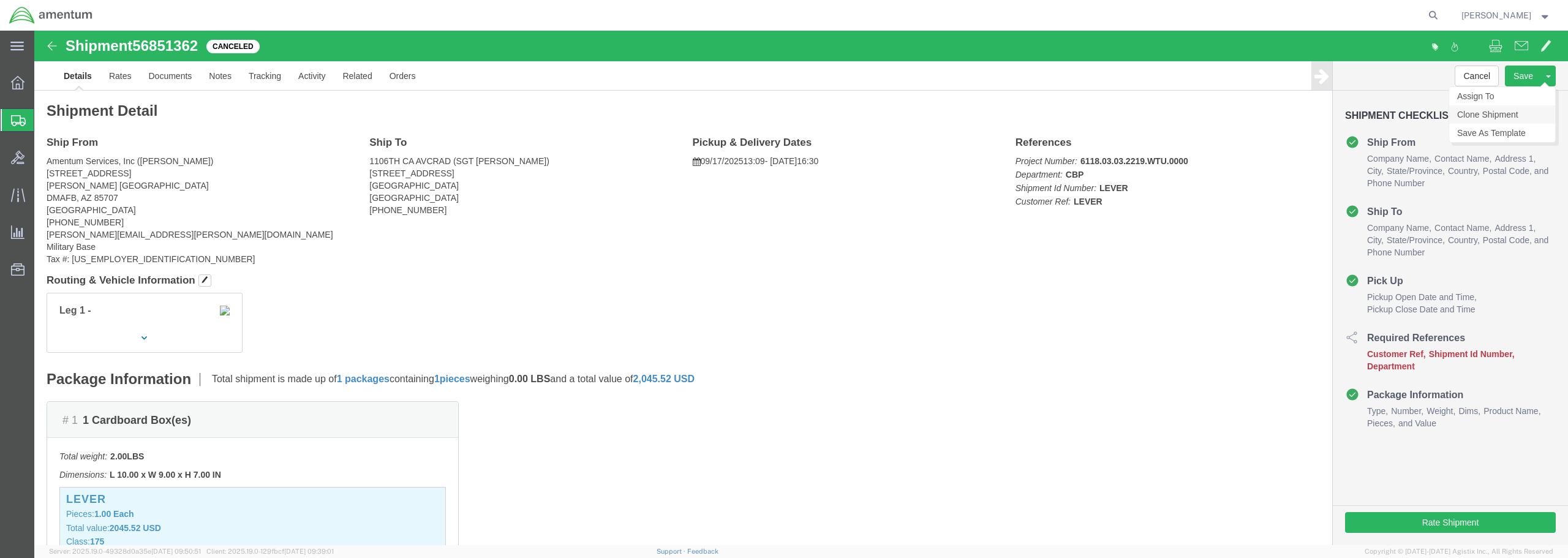
click link "Clone Shipment"
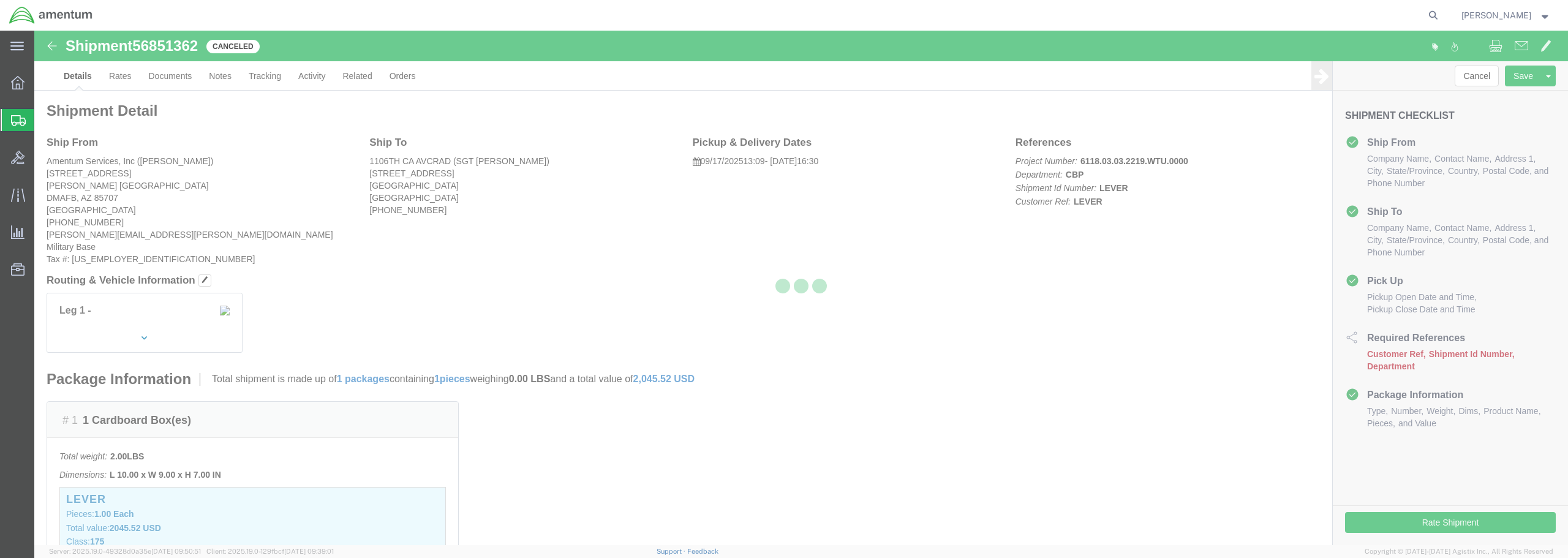
select select "49949"
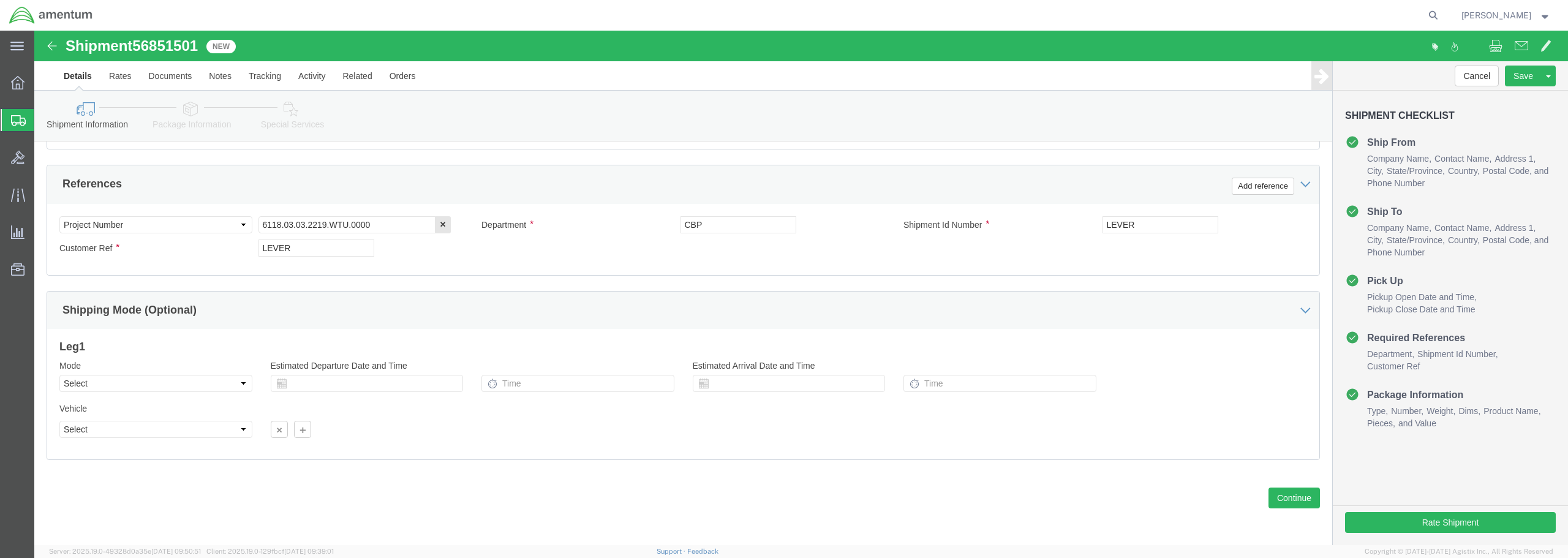
scroll to position [560, 0]
click button "Continue"
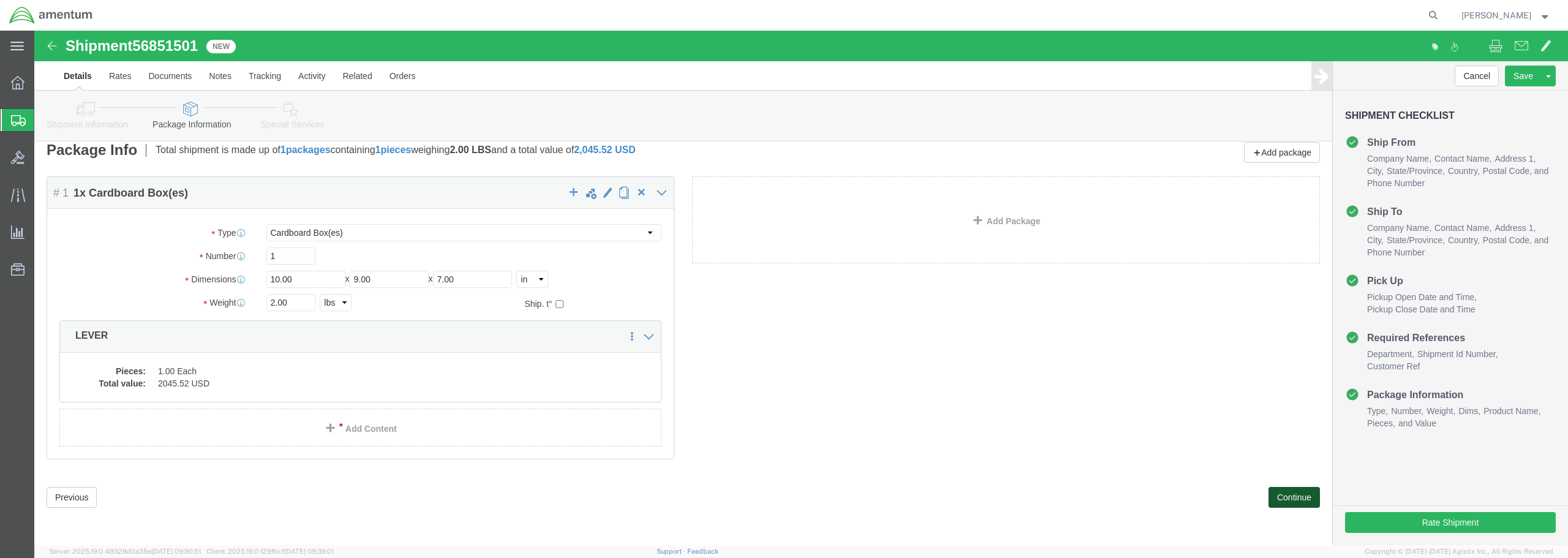
scroll to position [0, 0]
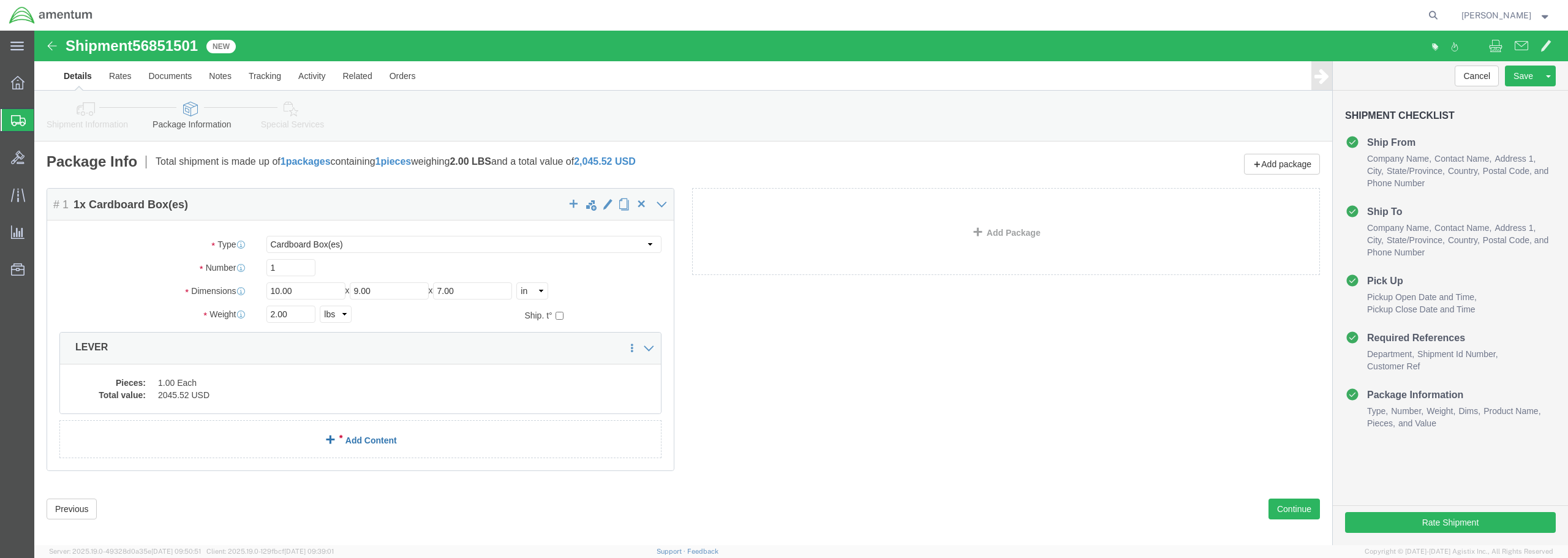
click link "Add Content"
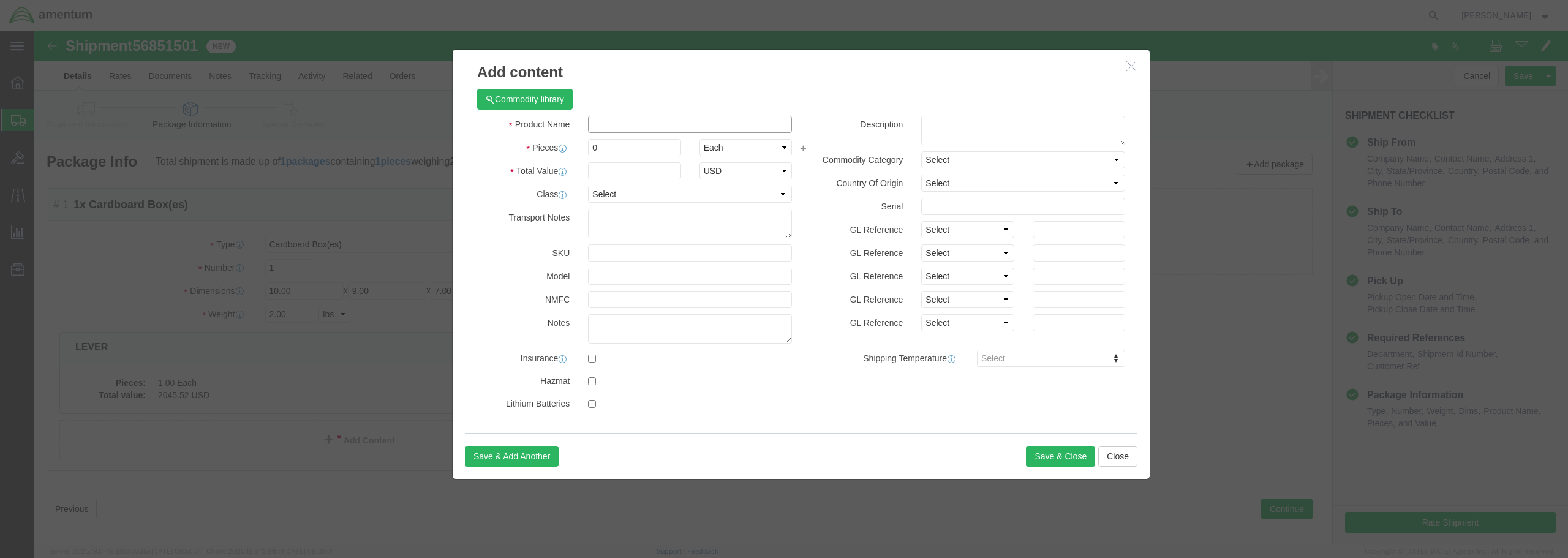
click input "text"
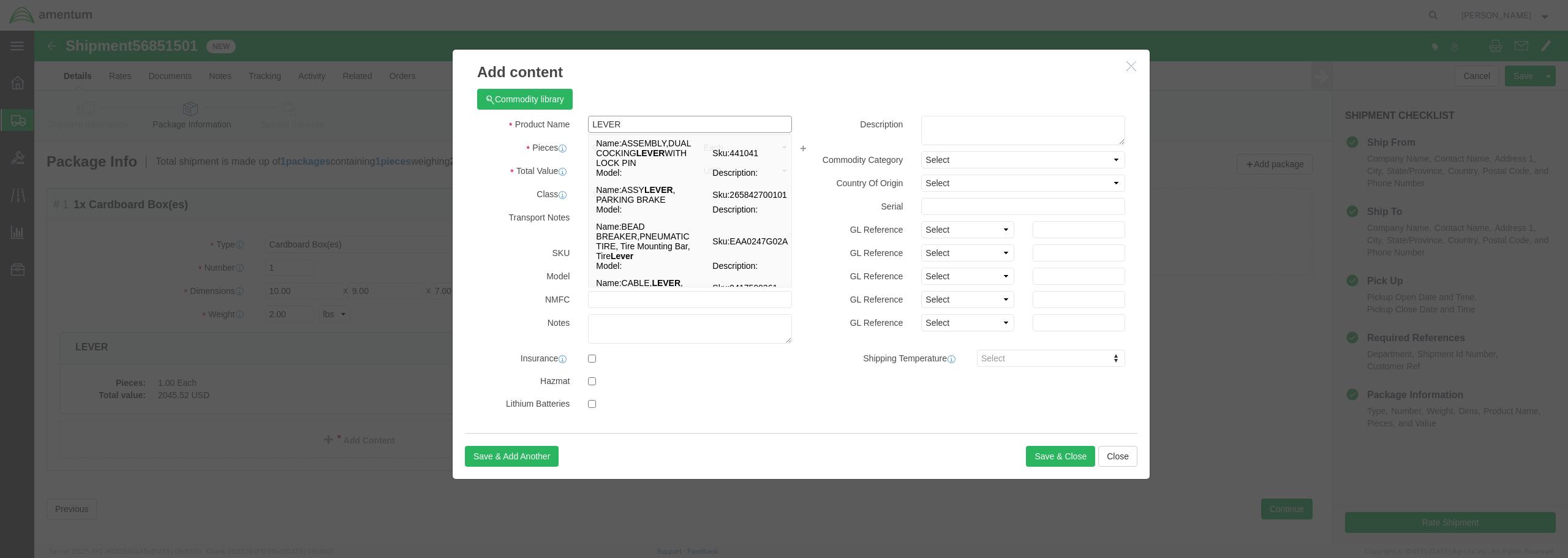
type input "LEVER"
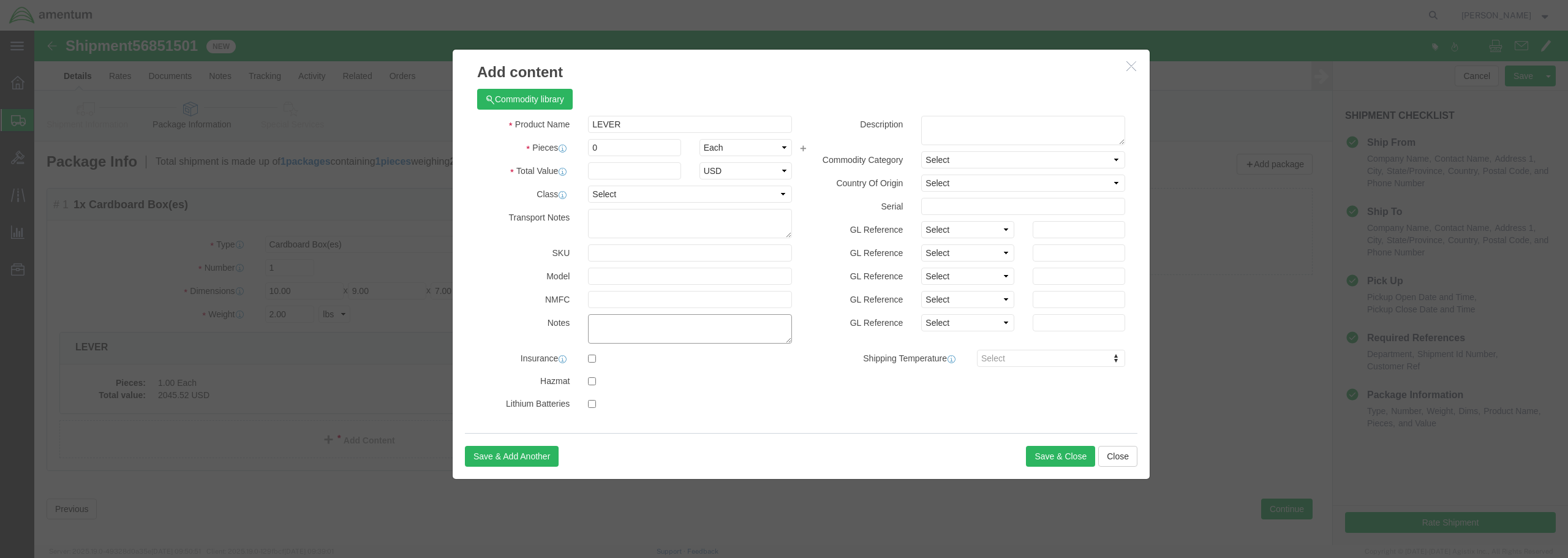
click textarea
drag, startPoint x: 563, startPoint y: 117, endPoint x: 552, endPoint y: 116, distance: 11.0
click input "0"
type input "1"
click input "text"
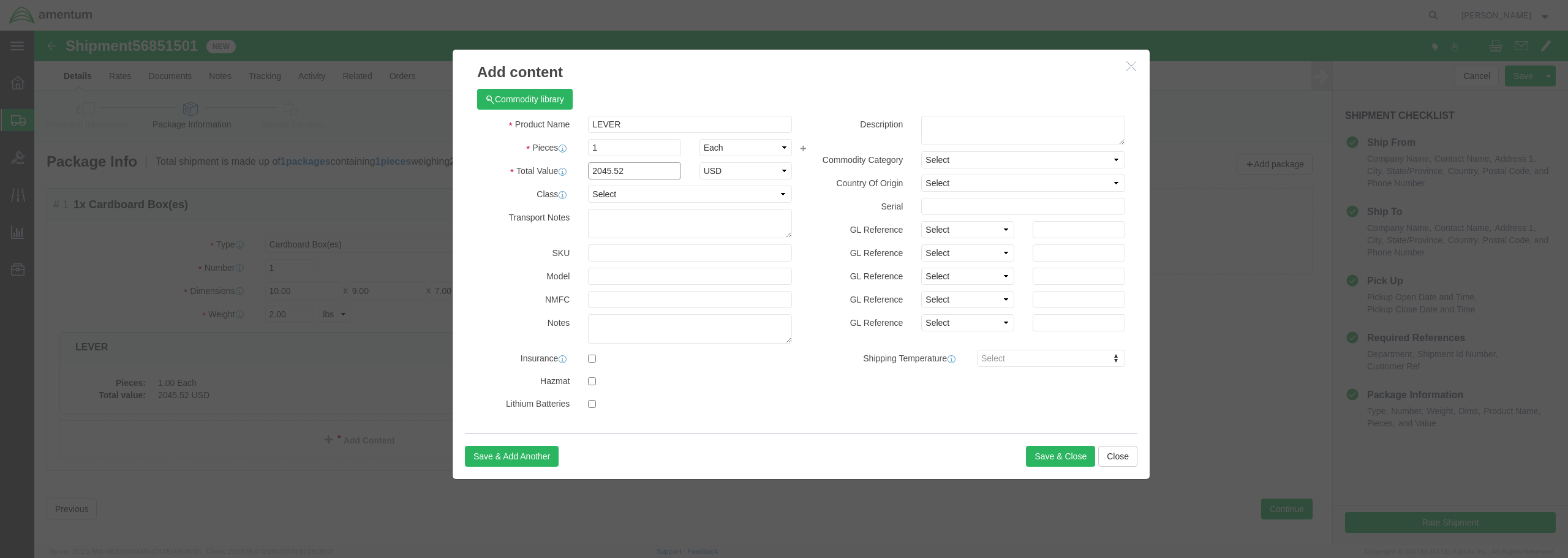
type input "2045.52"
click select "Select 50 55 60 65 70 85 92.5 100 125 175 250 300 400"
select select "175"
click select "Select 50 55 60 65 70 85 92.5 100 125 175 250 300 400"
click button "Save & Close"
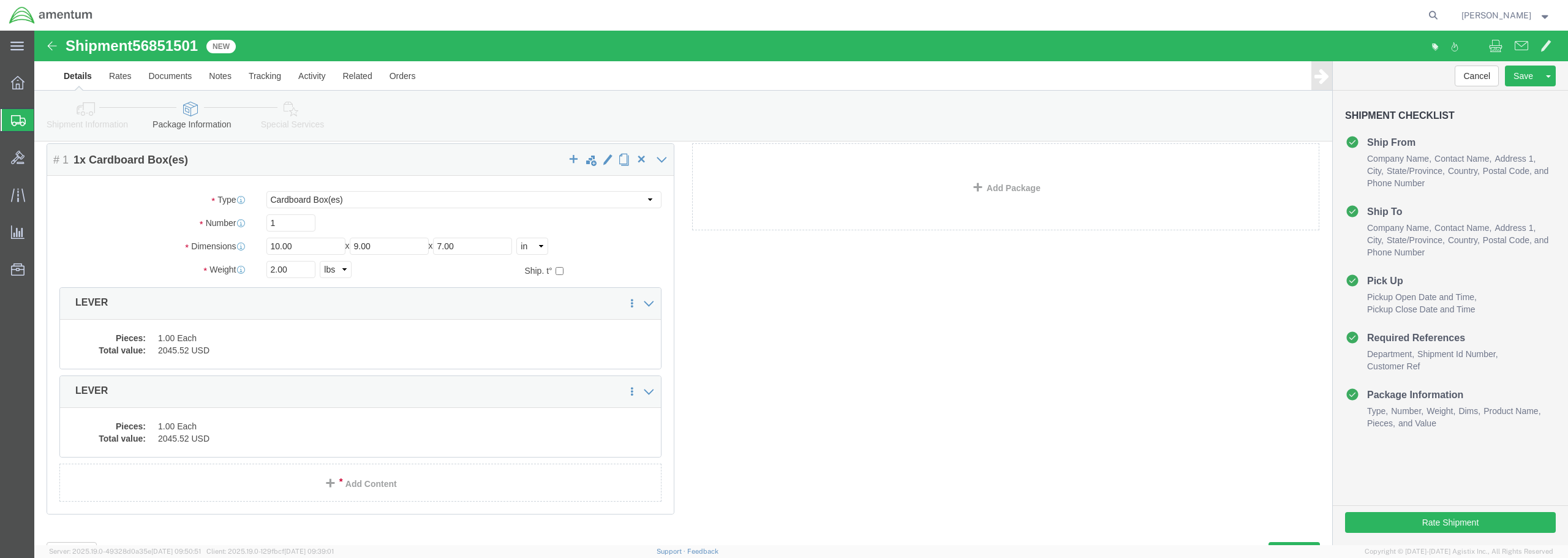
scroll to position [100, 0]
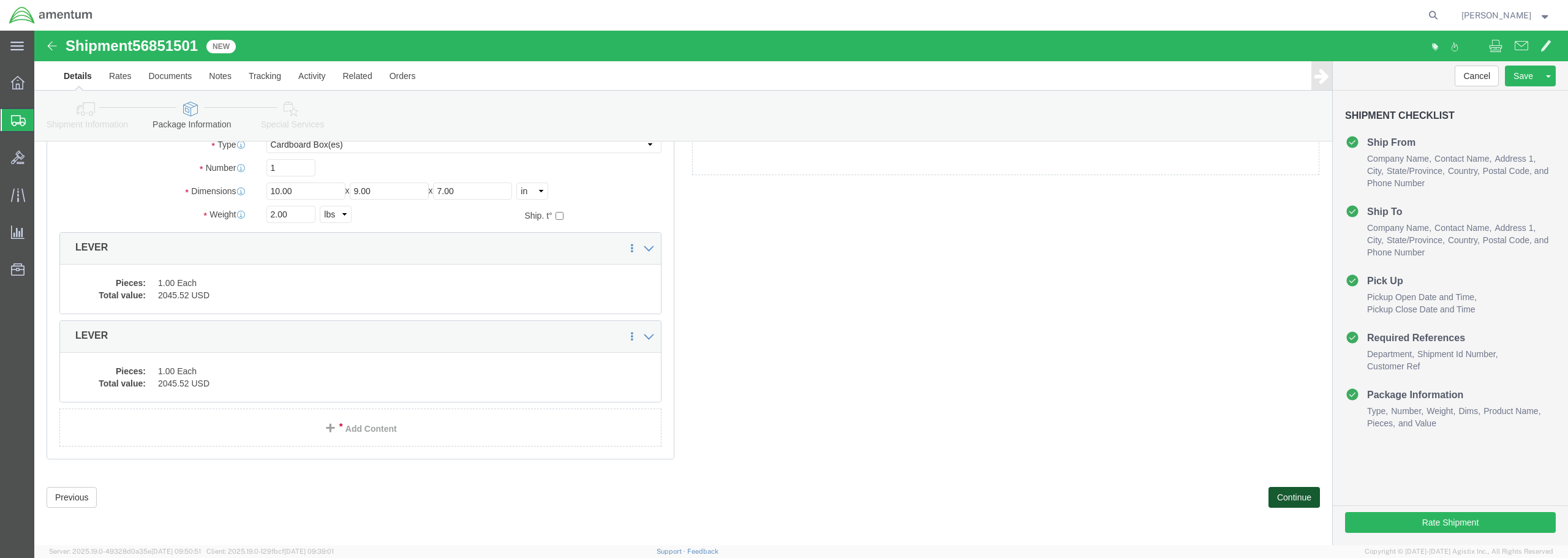
click button "Continue"
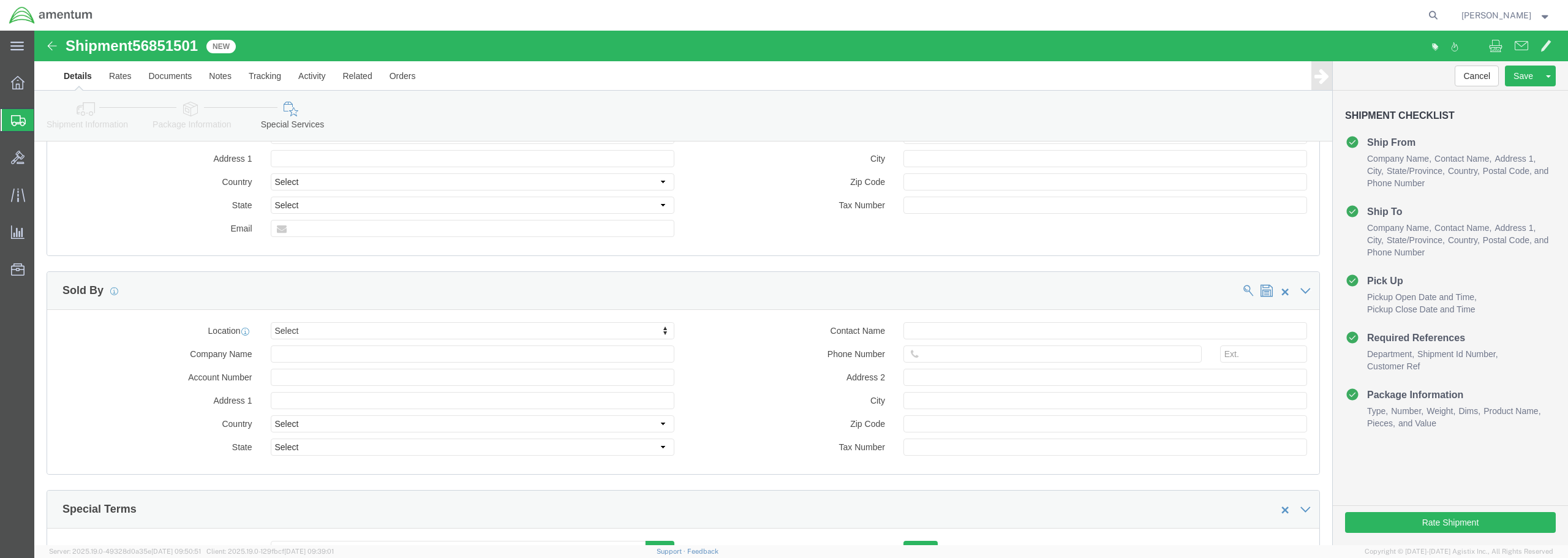
scroll to position [1006, 0]
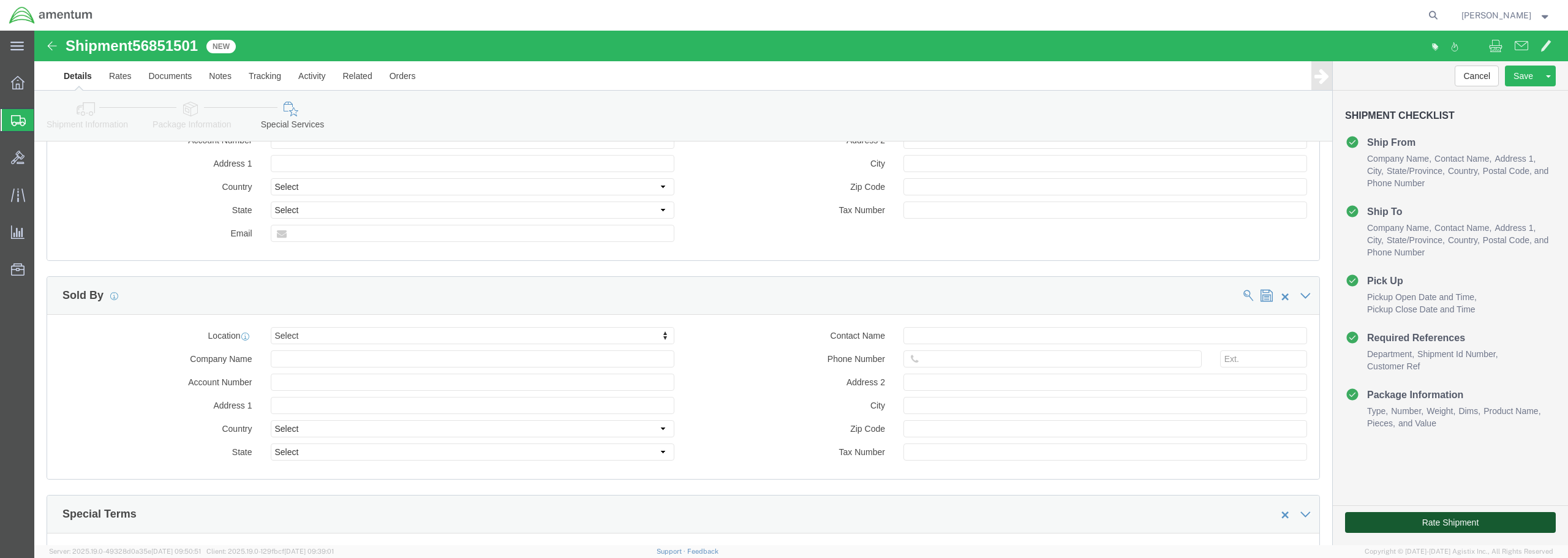
click button "Rate Shipment"
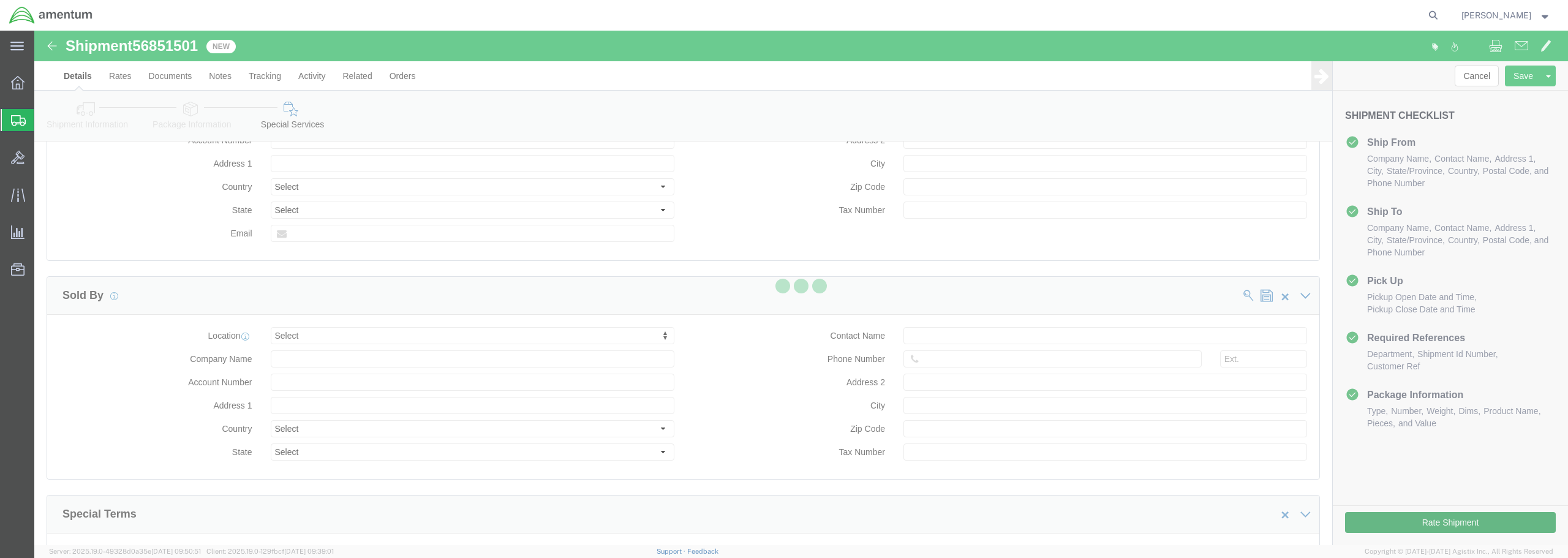
select select
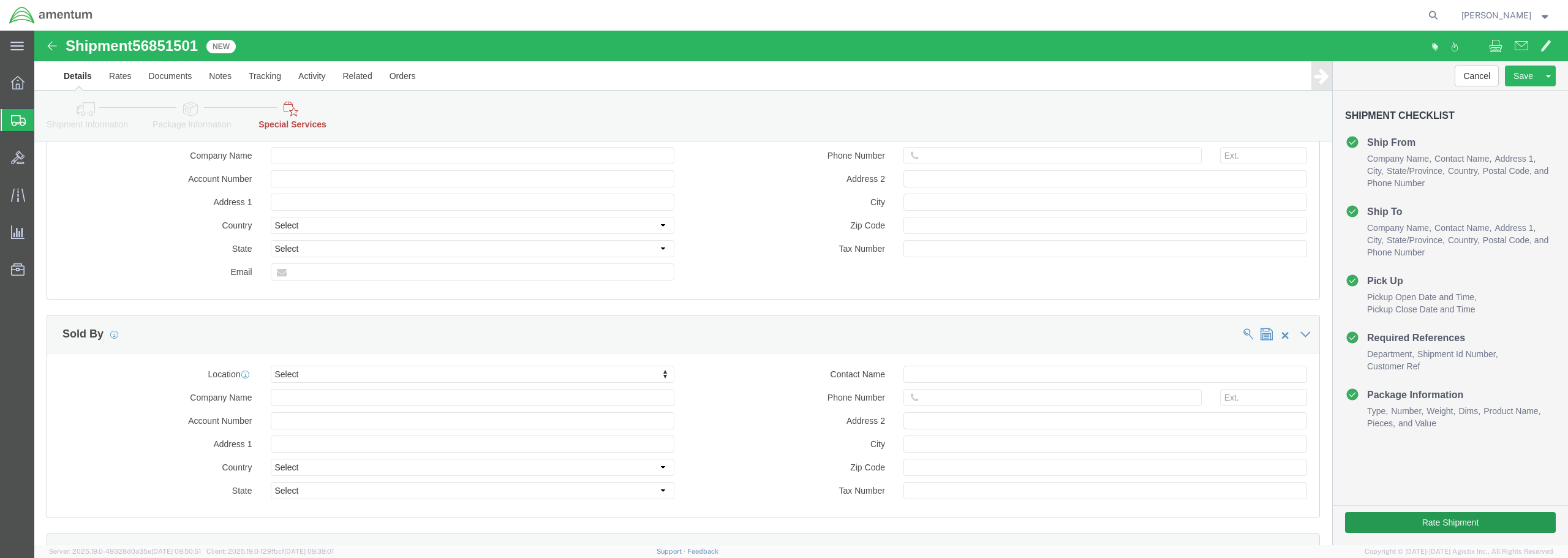
select select "DEPARTMENT"
select select "50311_96750"
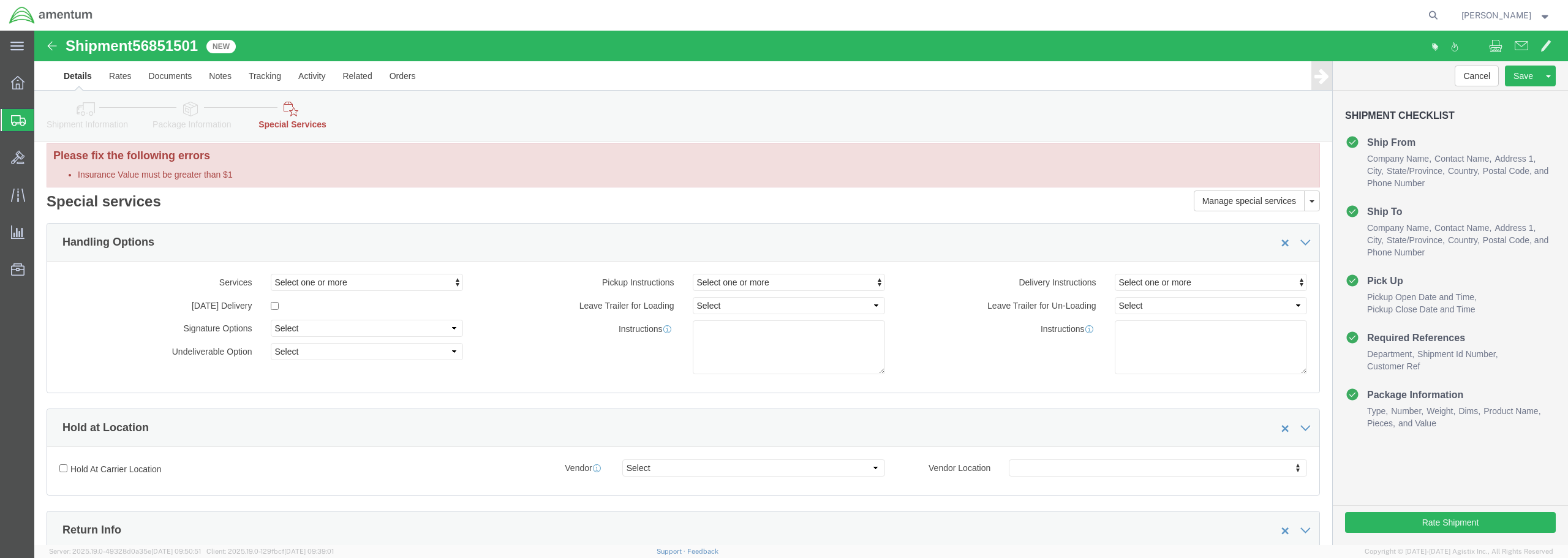
scroll to position [0, 0]
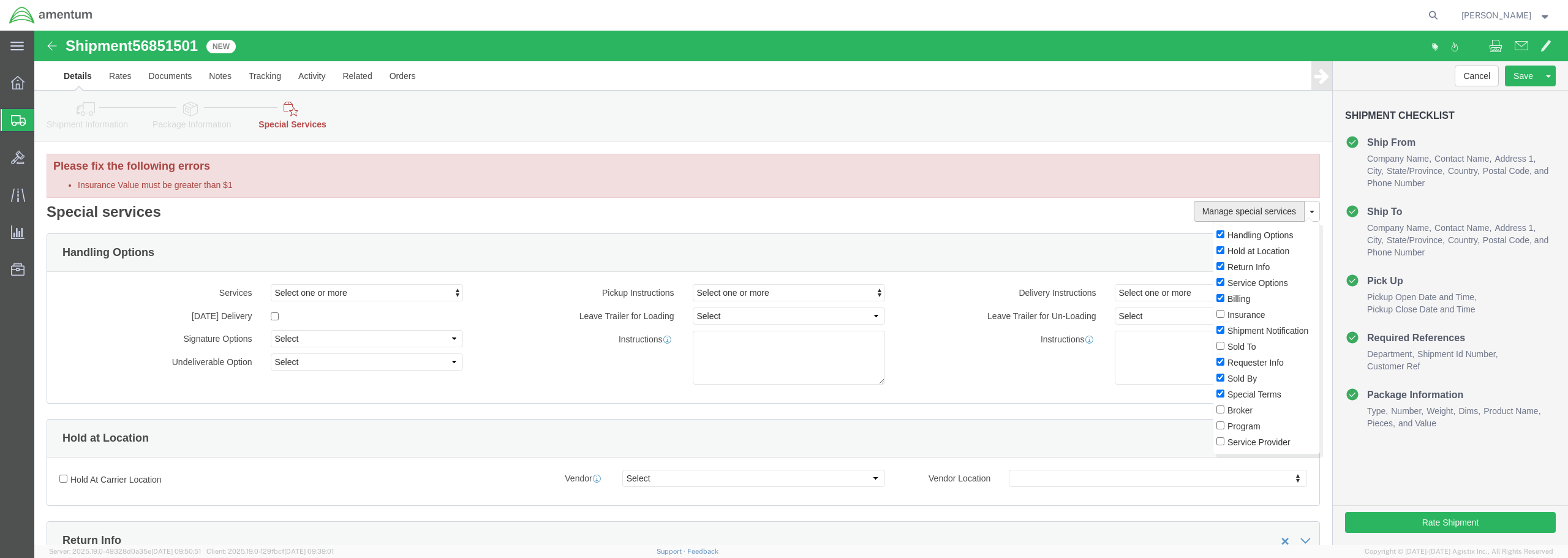
click button "Manage special services"
click label "Insurance"
click input "Insurance"
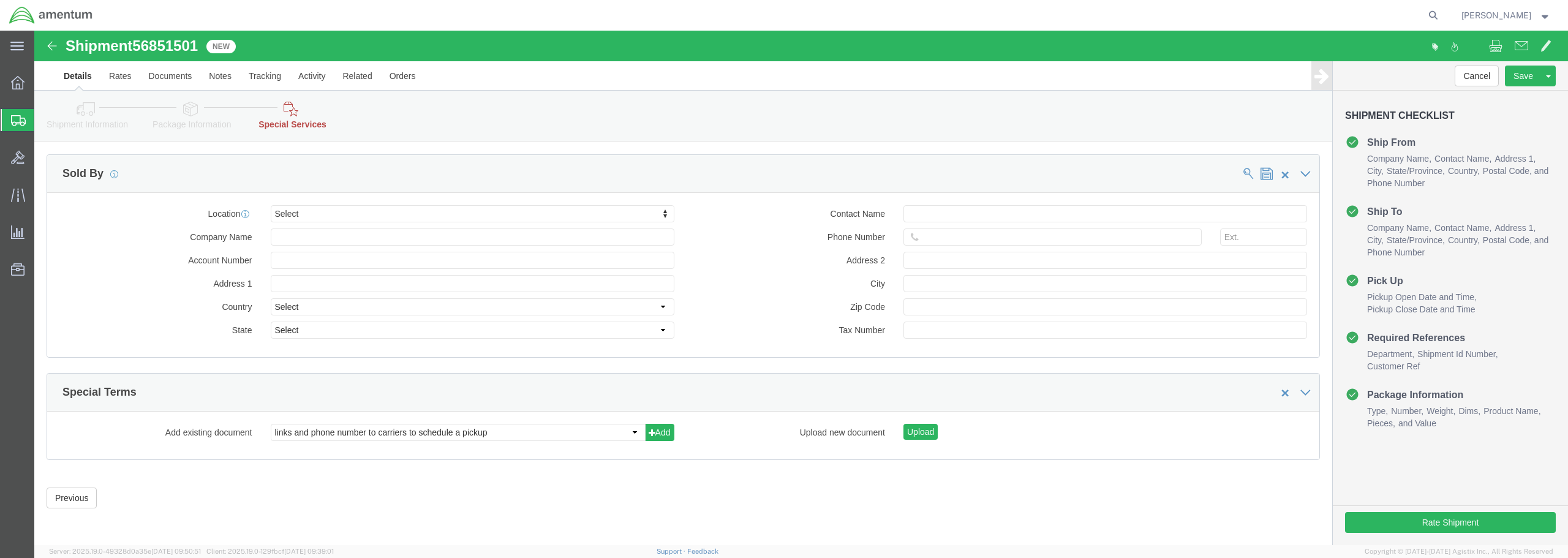
scroll to position [1281, 0]
click button "Rate Shipment"
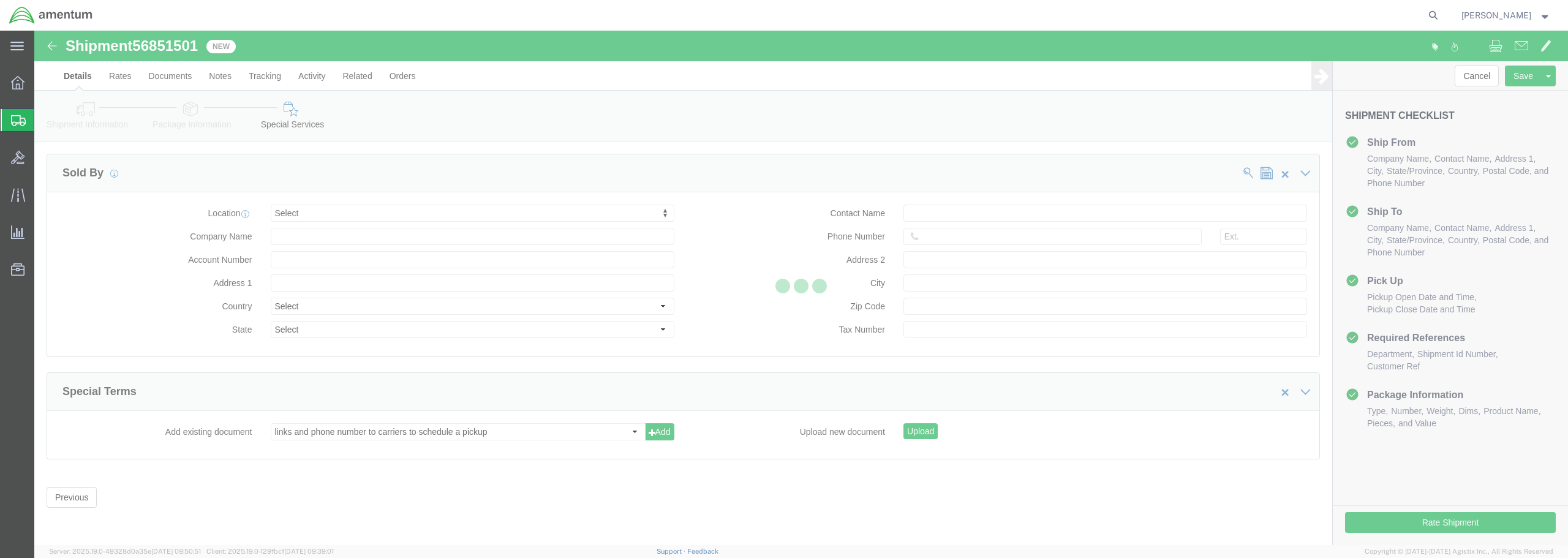
select select
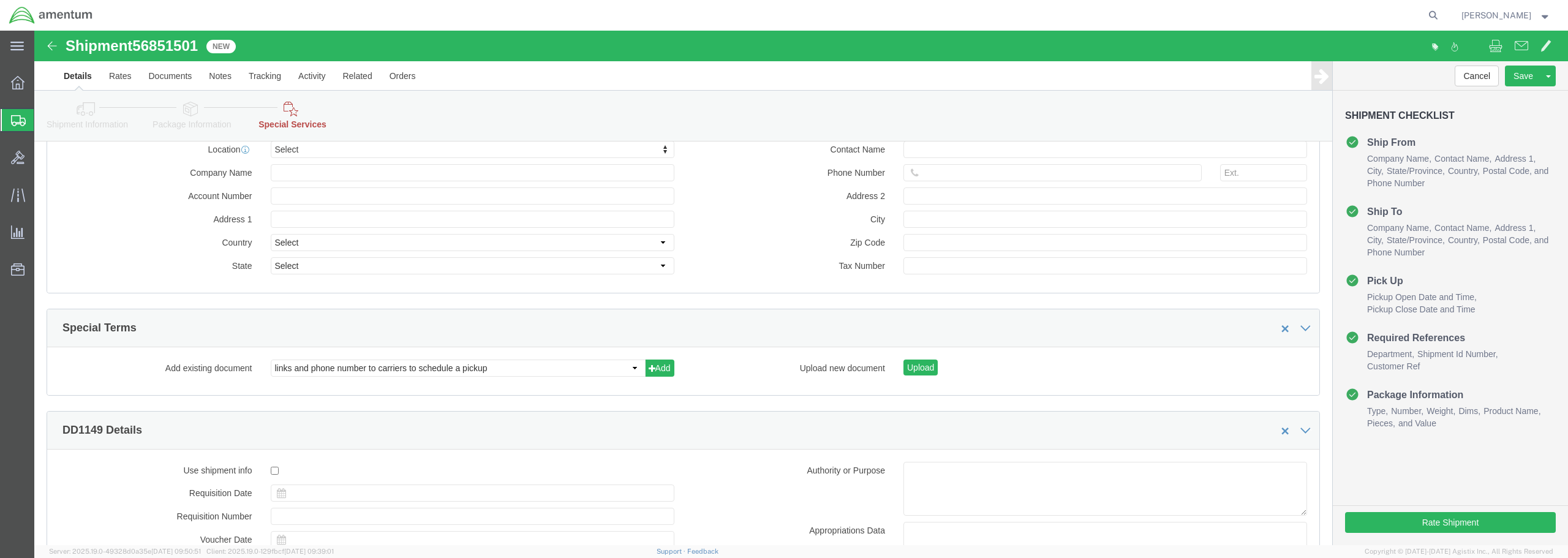
select select "DEPARTMENT"
select select "50311_96750"
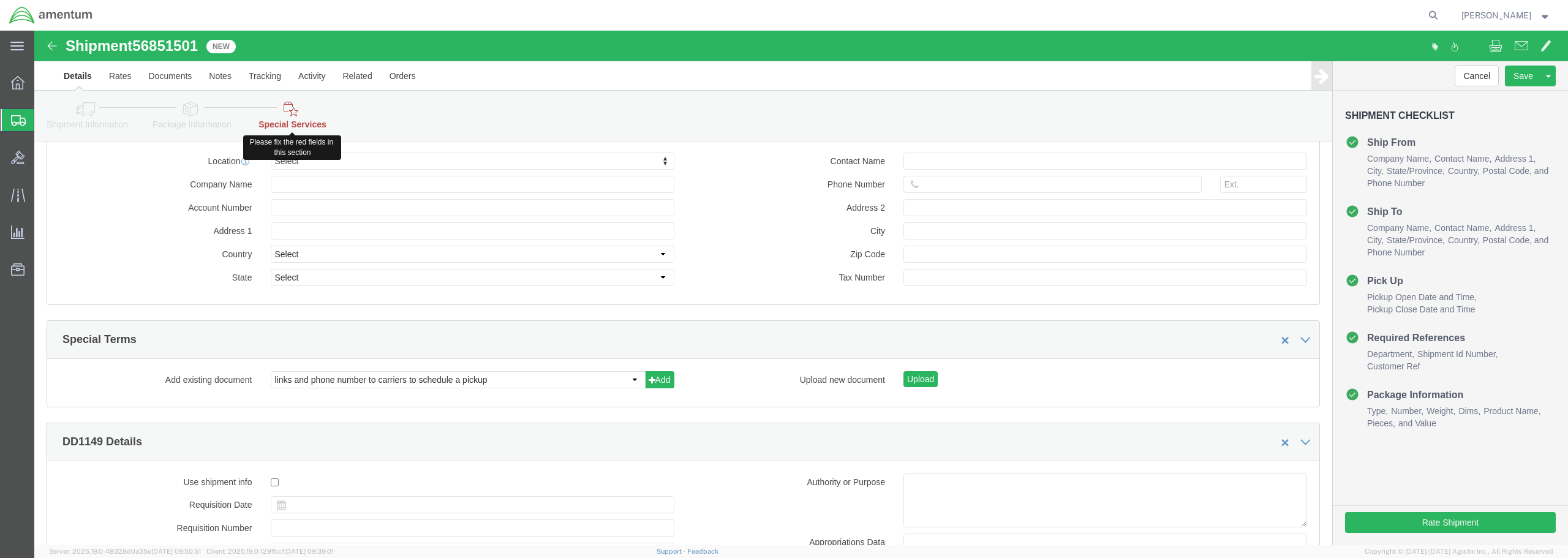
click icon
click link "Special Services"
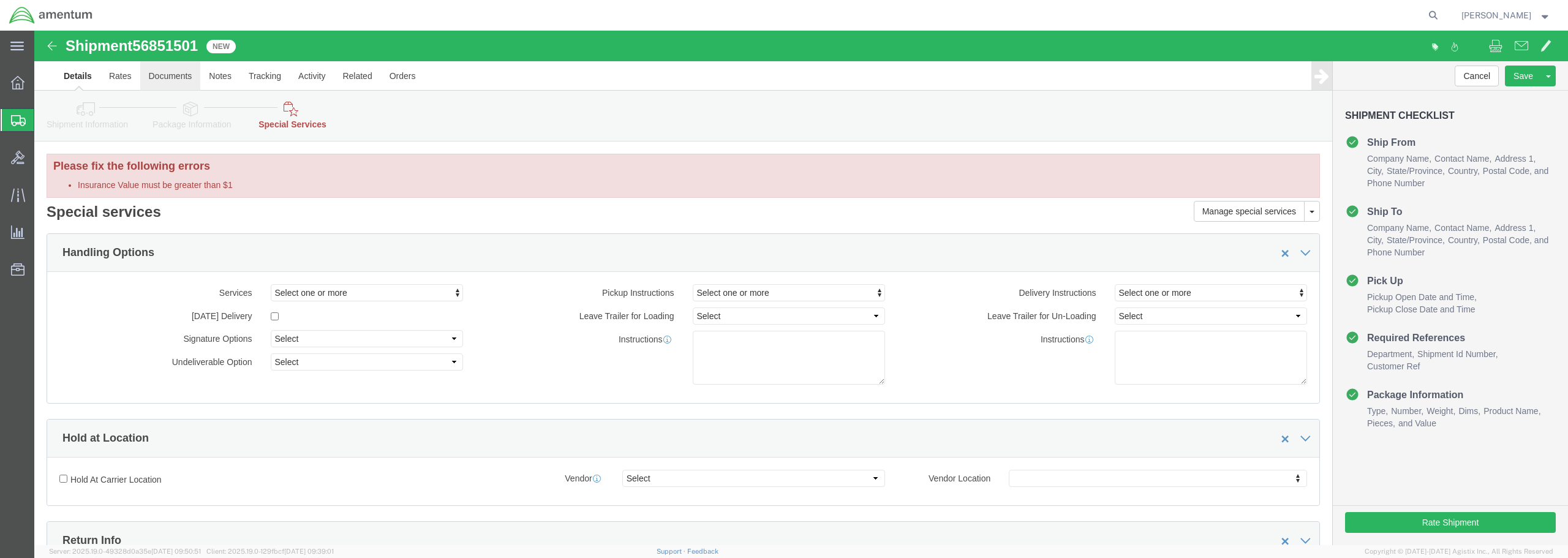
click link "Documents"
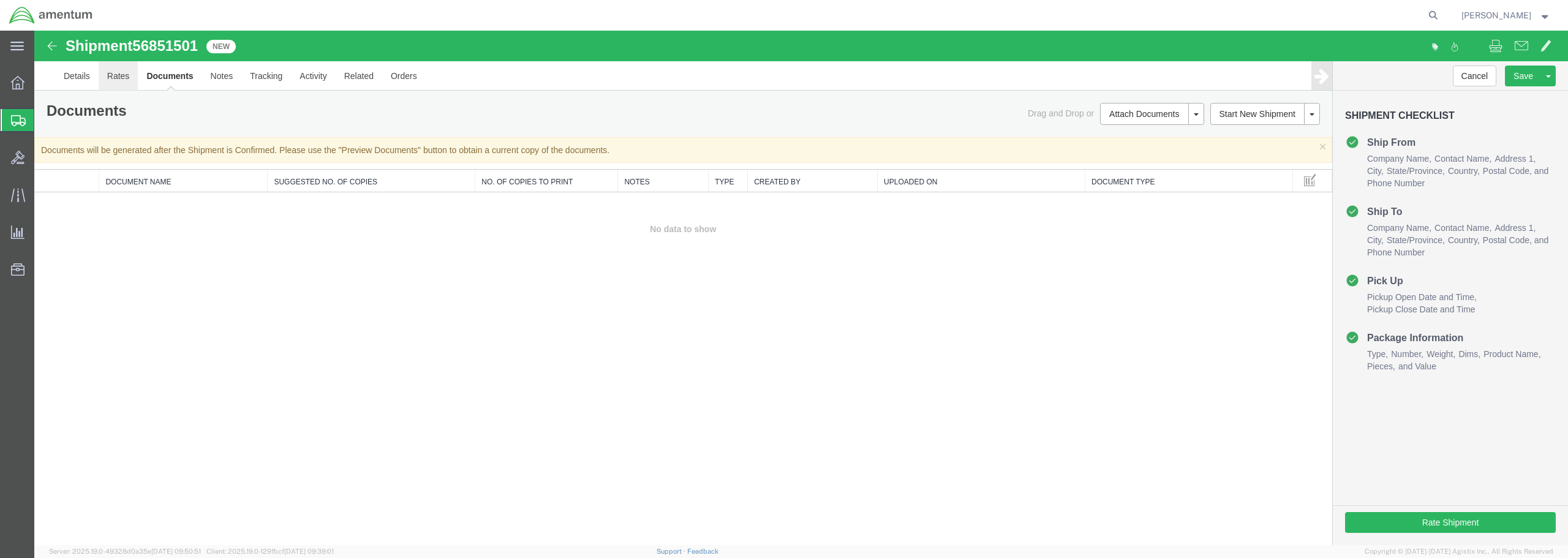
click at [125, 74] on link "Rates" at bounding box center [118, 75] width 40 height 29
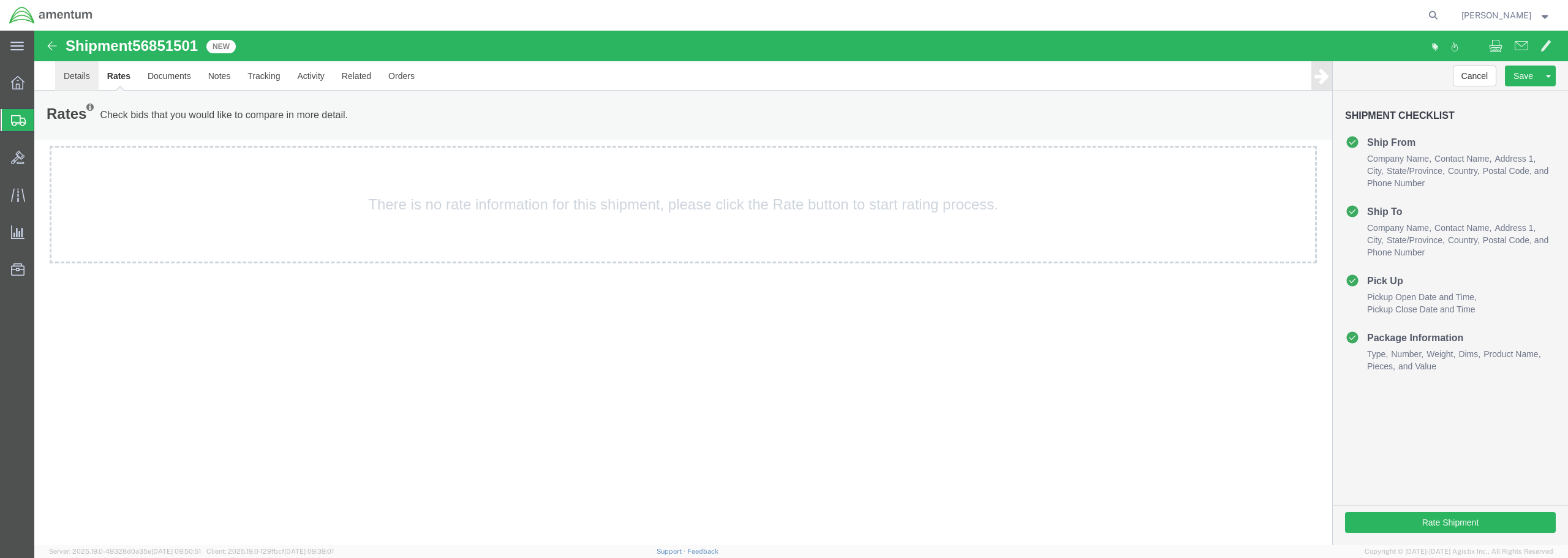
click at [75, 79] on link "Details" at bounding box center [76, 75] width 44 height 29
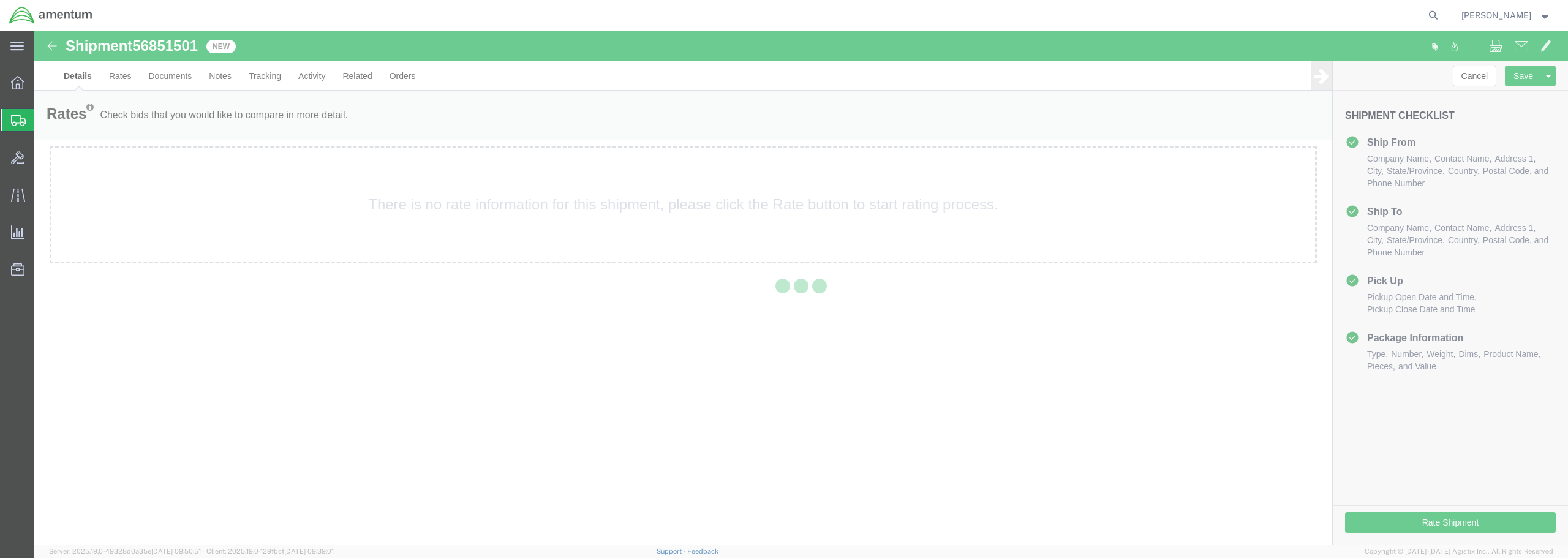
select select "49949"
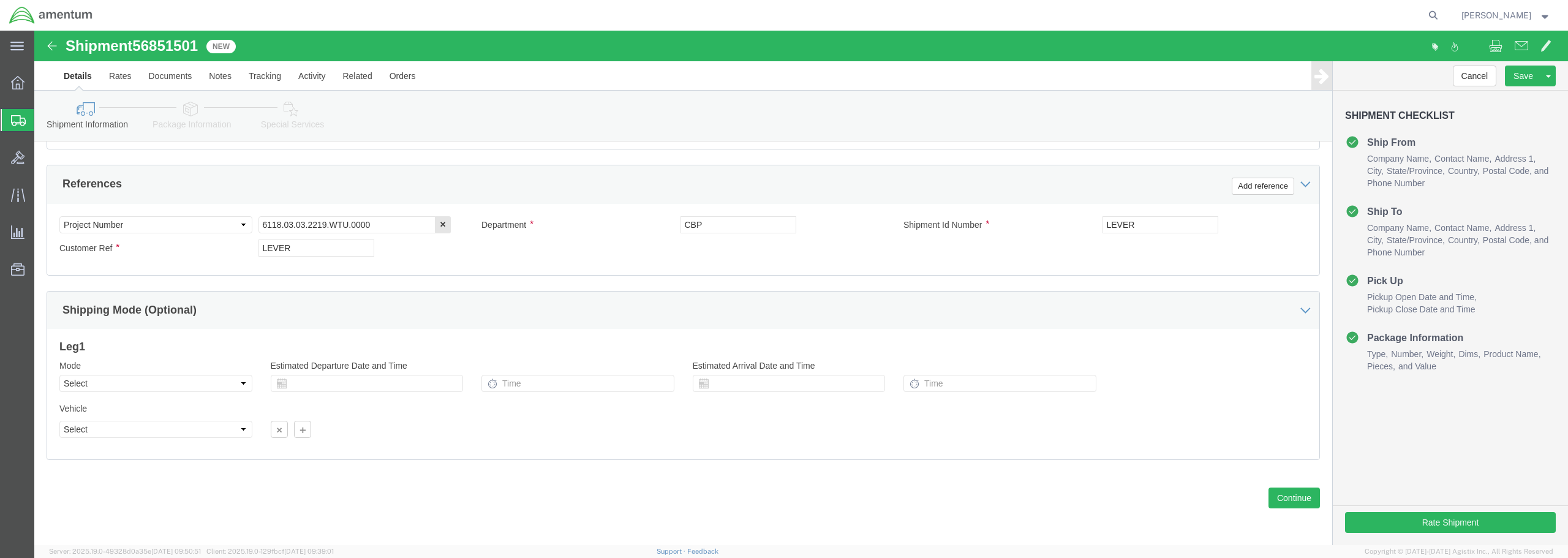
scroll to position [560, 0]
click button "Continue"
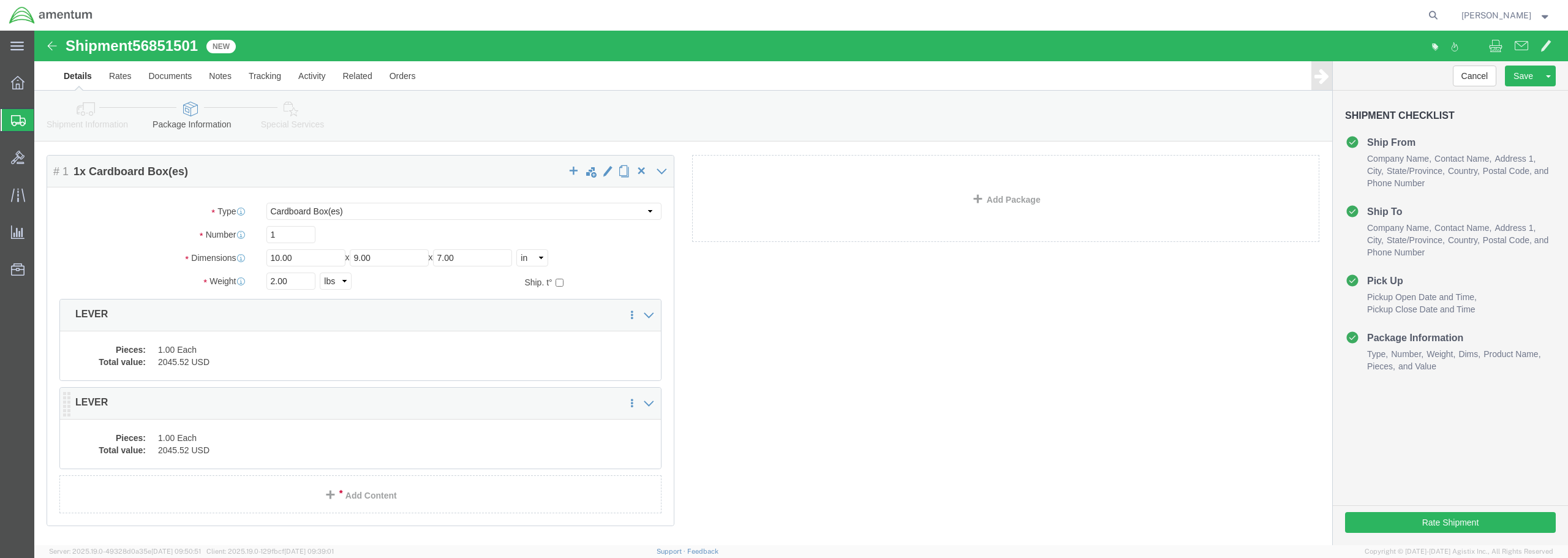
scroll to position [90, 0]
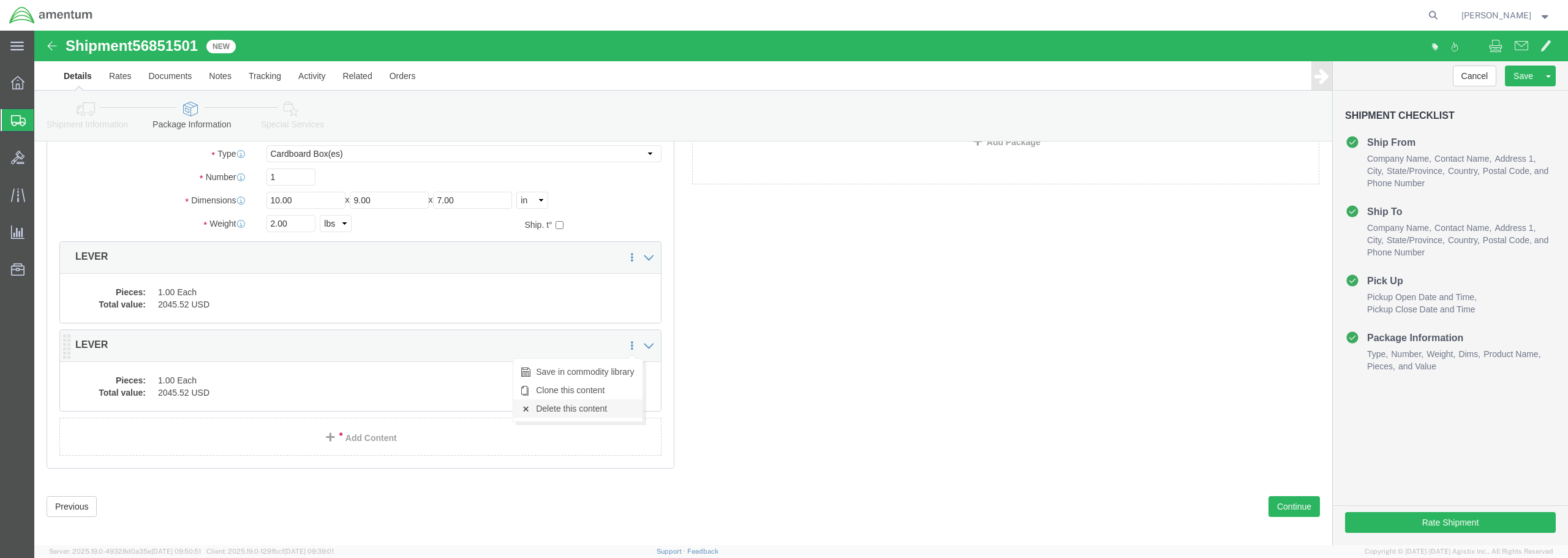
click link "Delete this content"
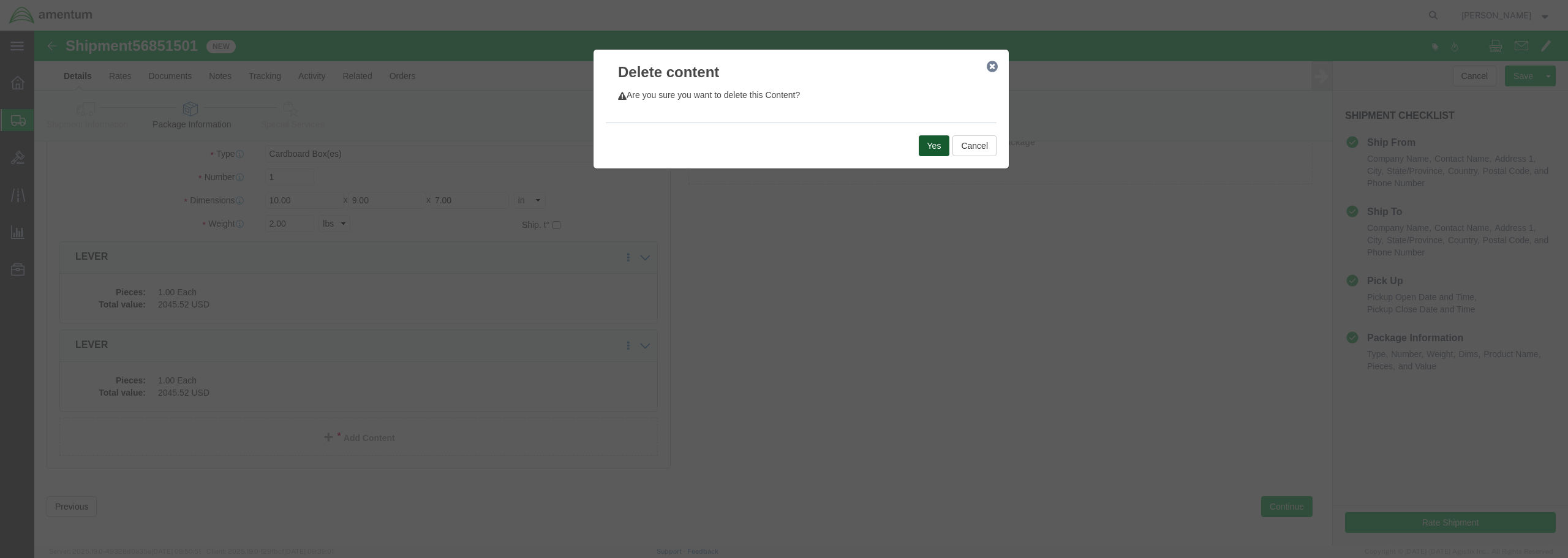
click button "Yes"
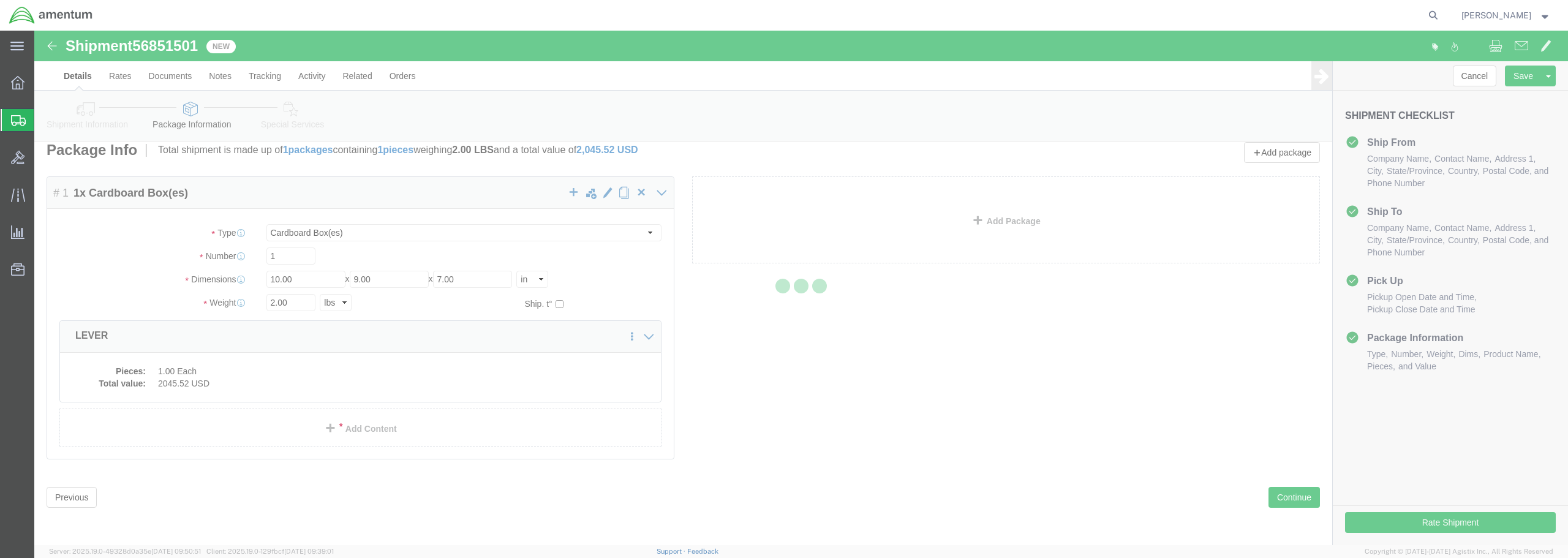
scroll to position [0, 0]
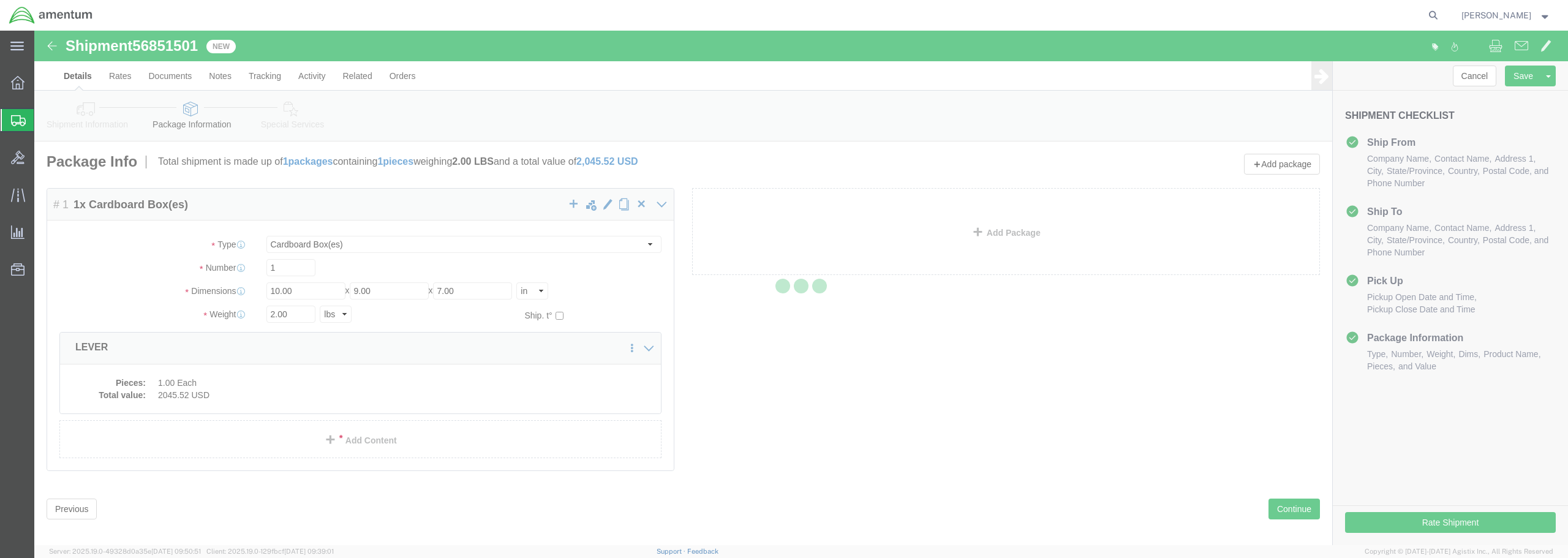
select select "CBOX"
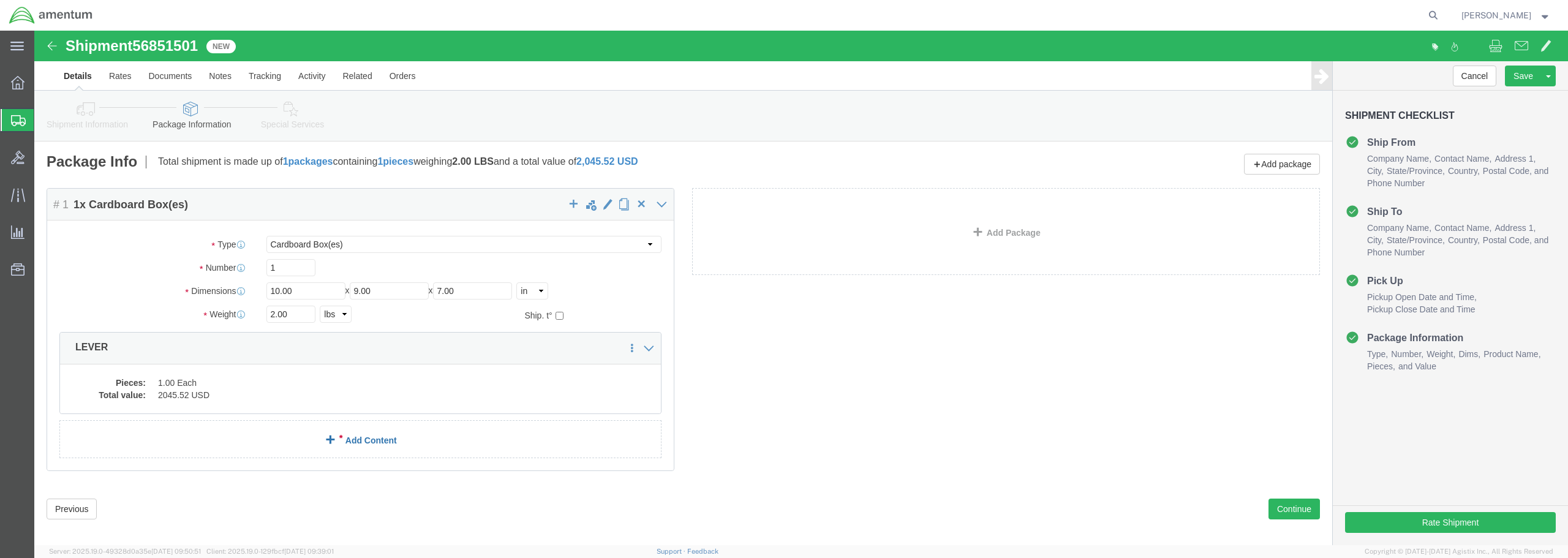
click link "Add Content"
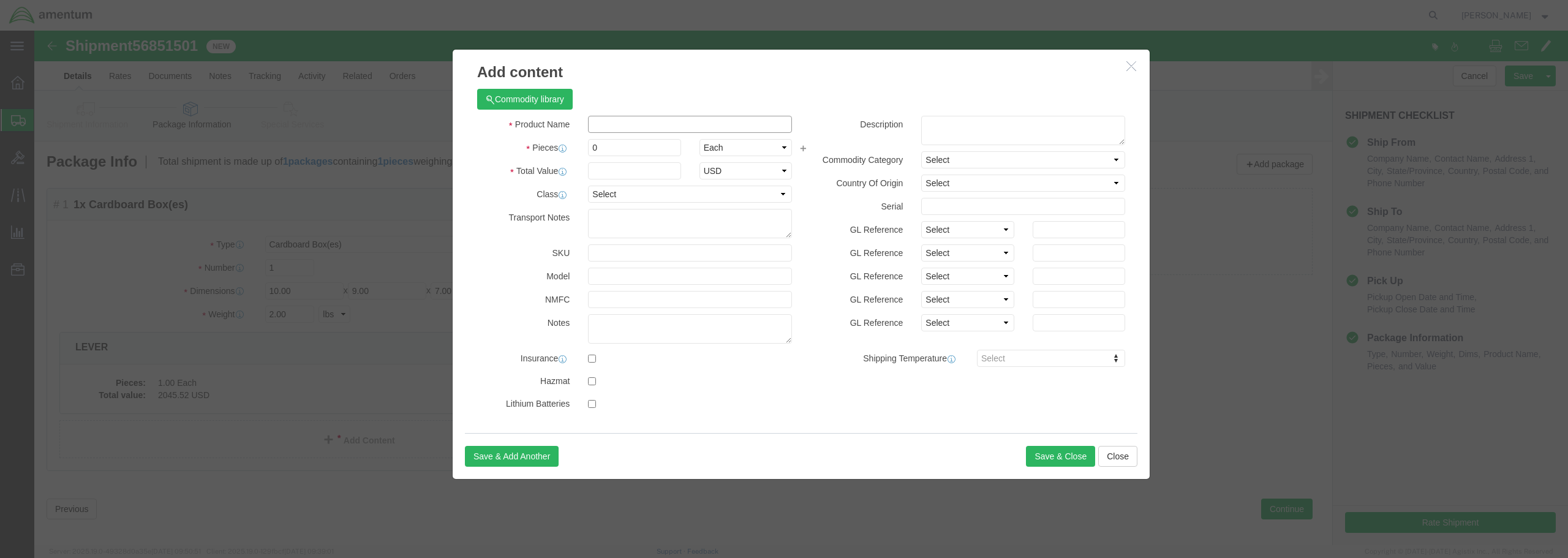
click input "text"
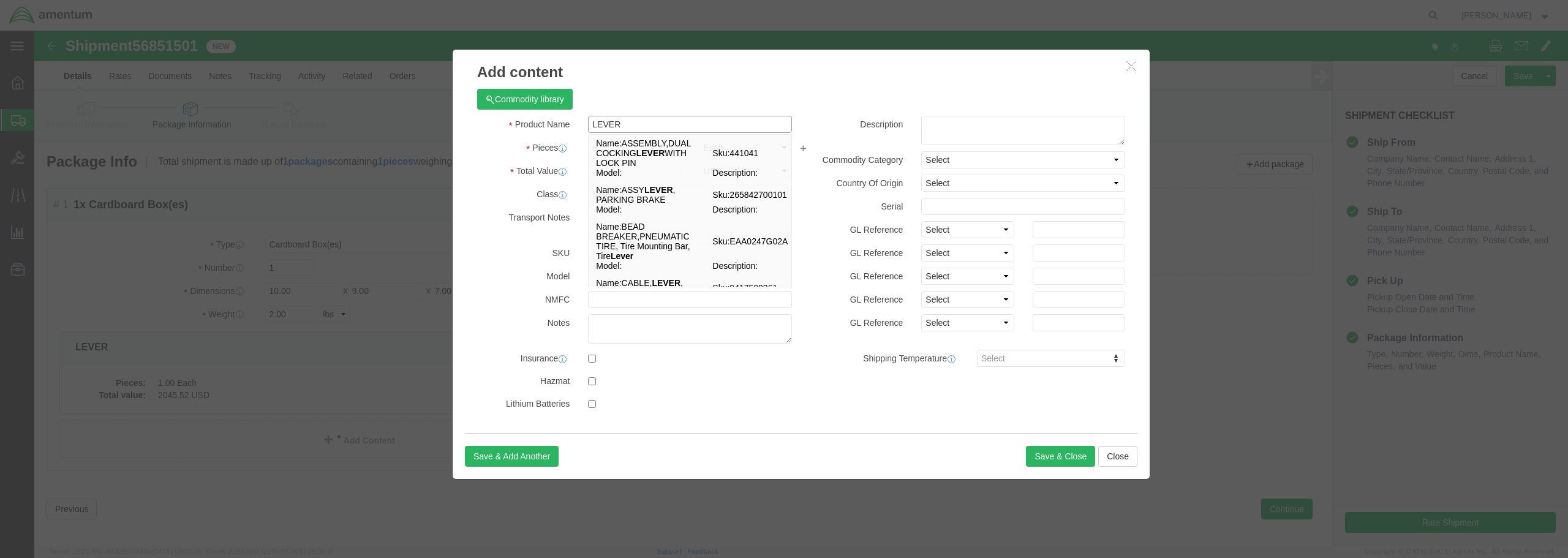
type input "LEVER"
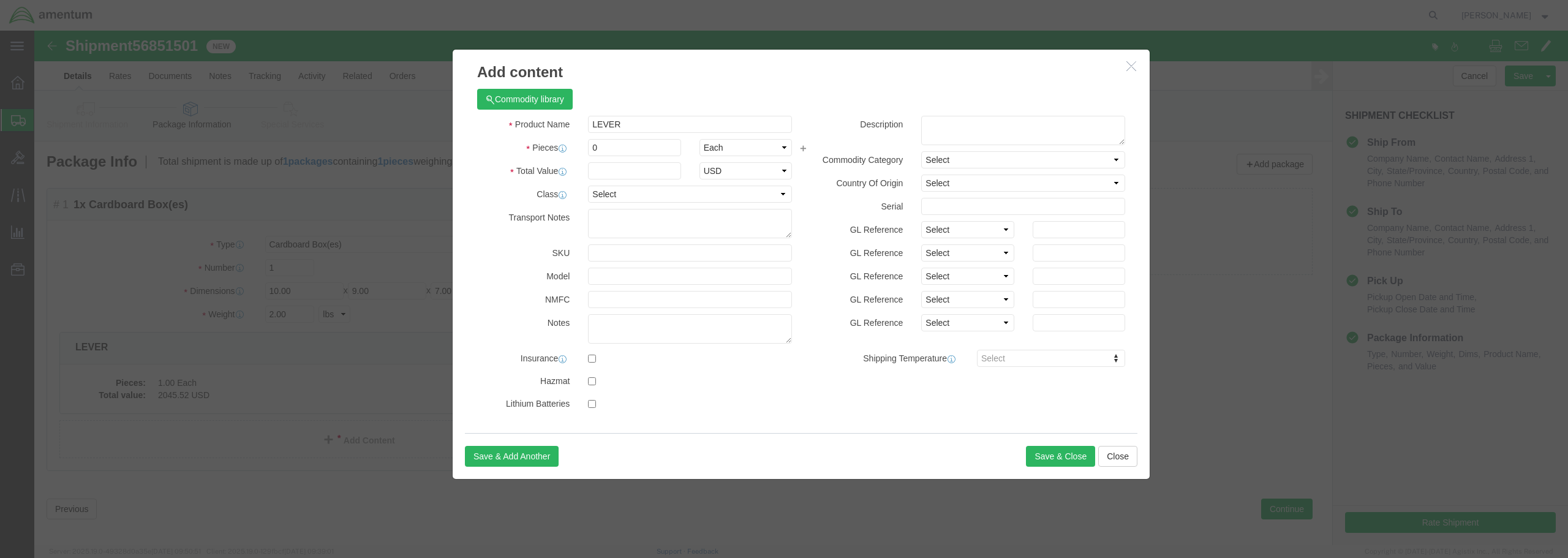
click label
click input "checkbox"
checkbox input "true"
drag, startPoint x: 569, startPoint y: 116, endPoint x: 550, endPoint y: 114, distance: 19.1
click div "0"
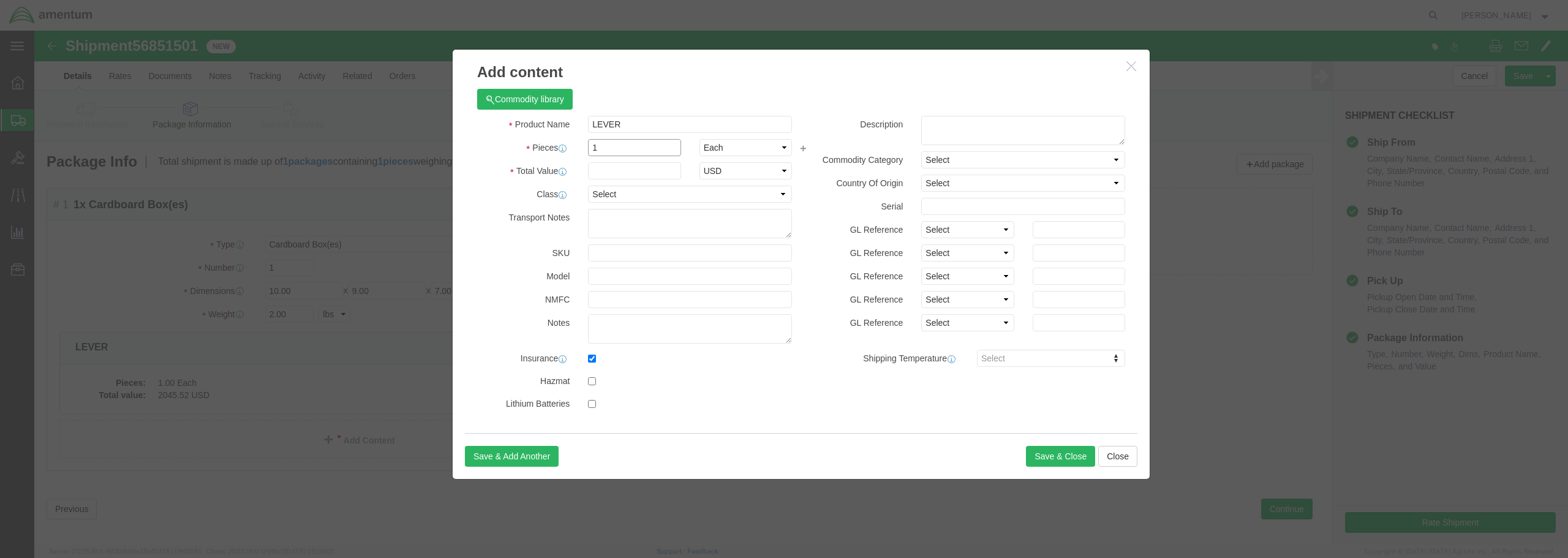
type input "1"
click input "text"
type input "250.00"
click select "Select 50 55 60 65 70 85 92.5 100 125 175 250 300 400"
select select "175"
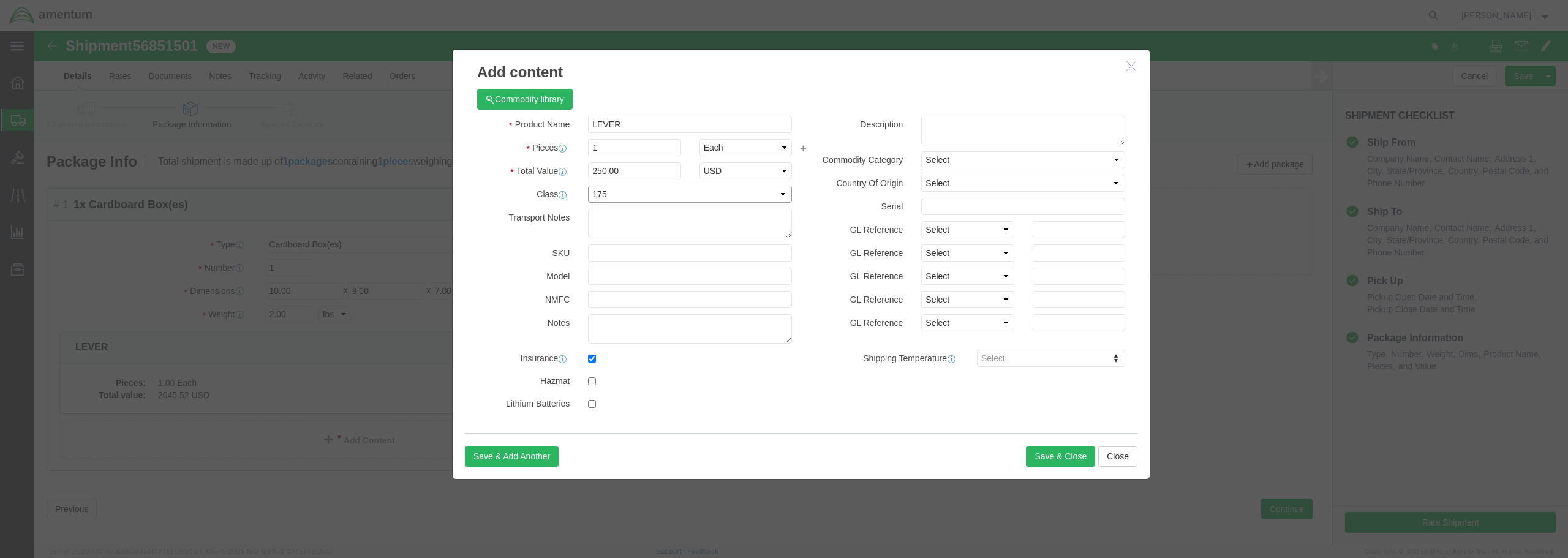
click select "Select 50 55 60 65 70 85 92.5 100 125 175 250 300 400"
click input "checkbox"
checkbox input "false"
click button "Save & Close"
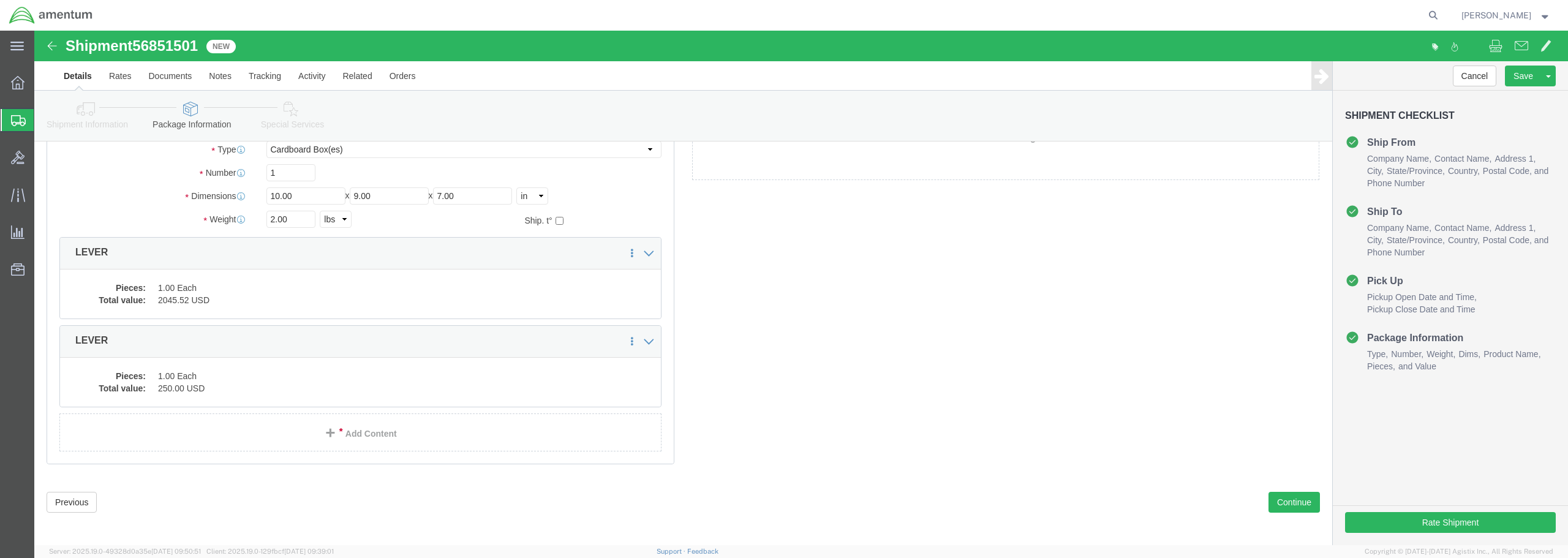
scroll to position [100, 0]
click link "Delete this content"
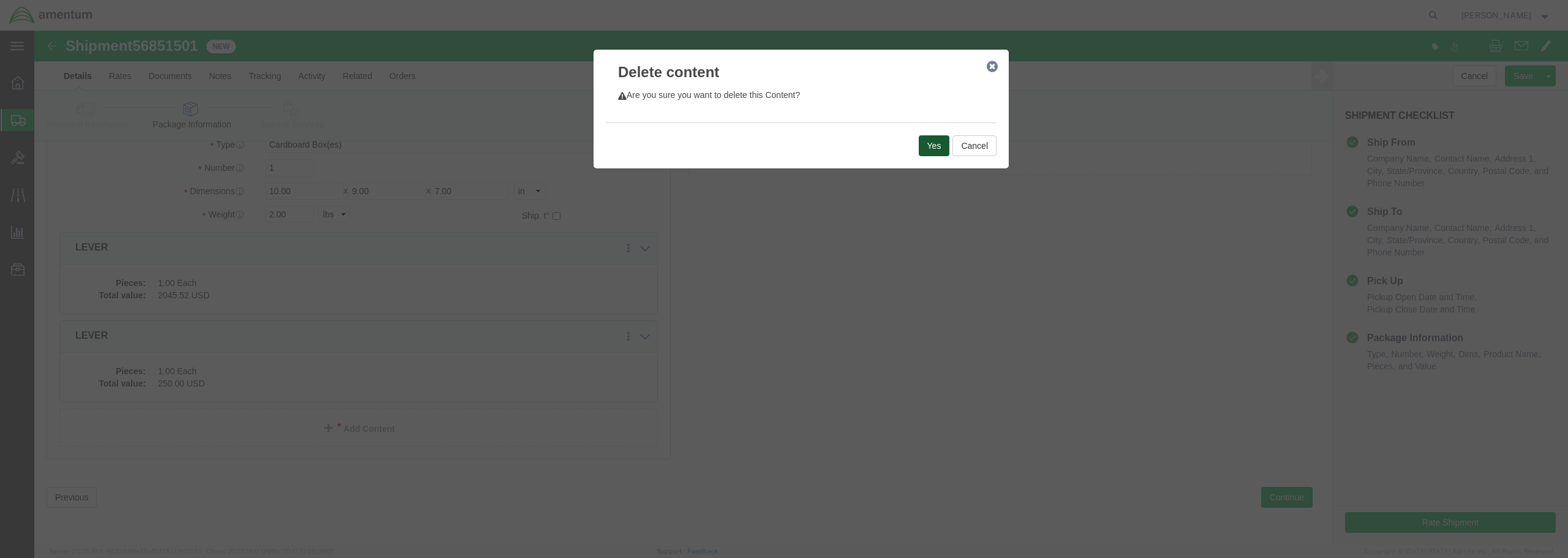
click button "Yes"
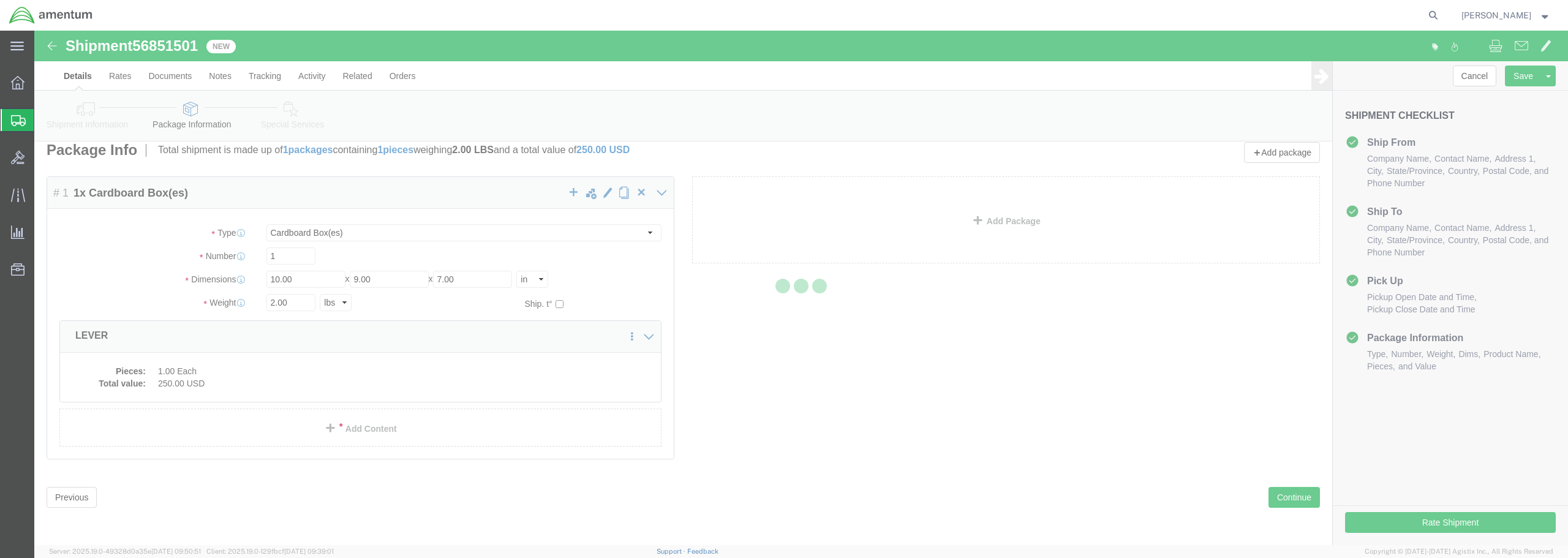
scroll to position [0, 0]
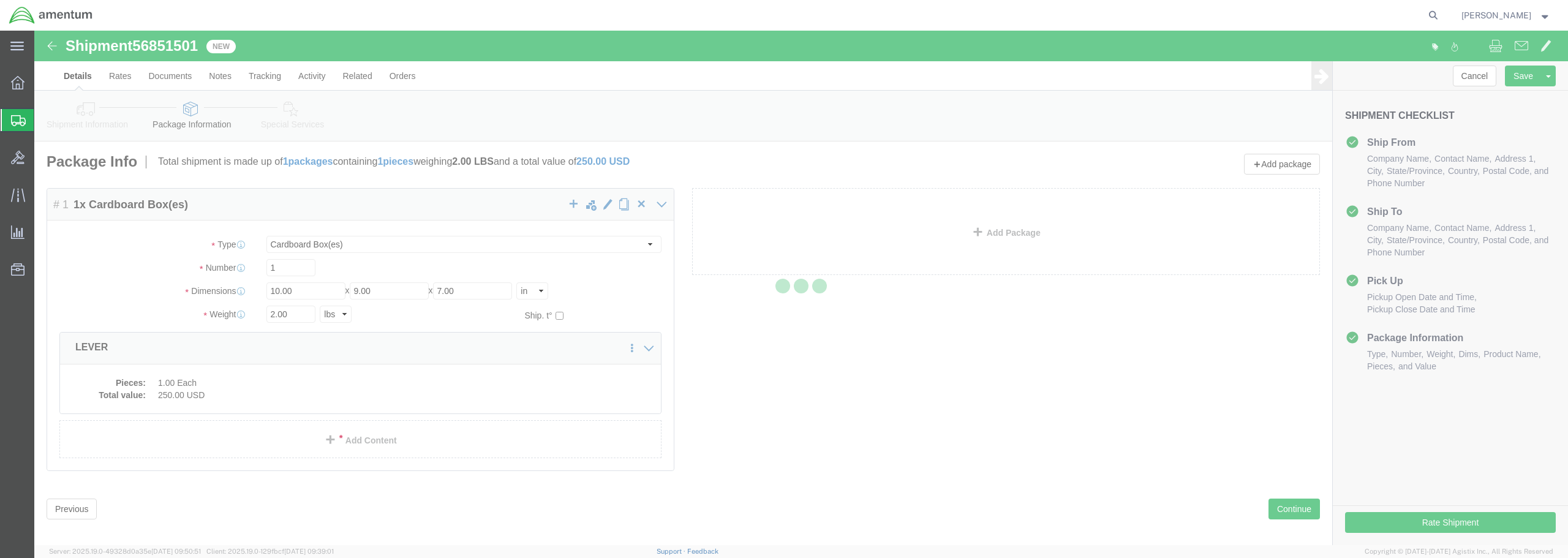
select select "CBOX"
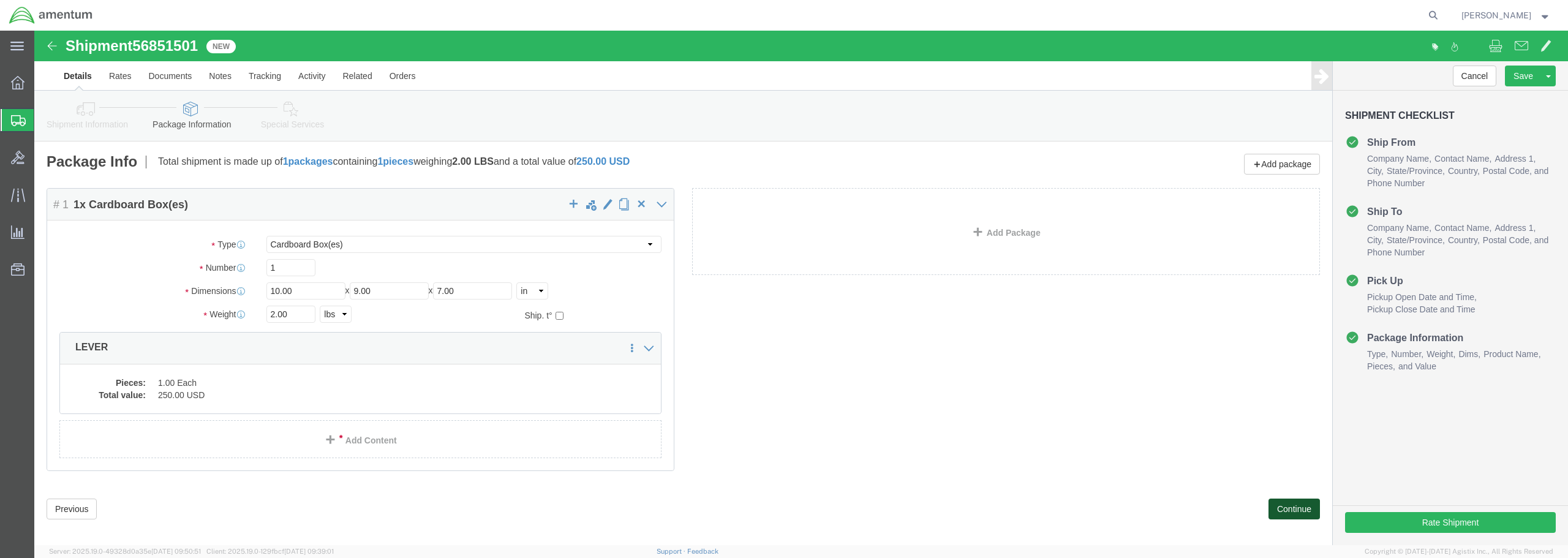
click button "Continue"
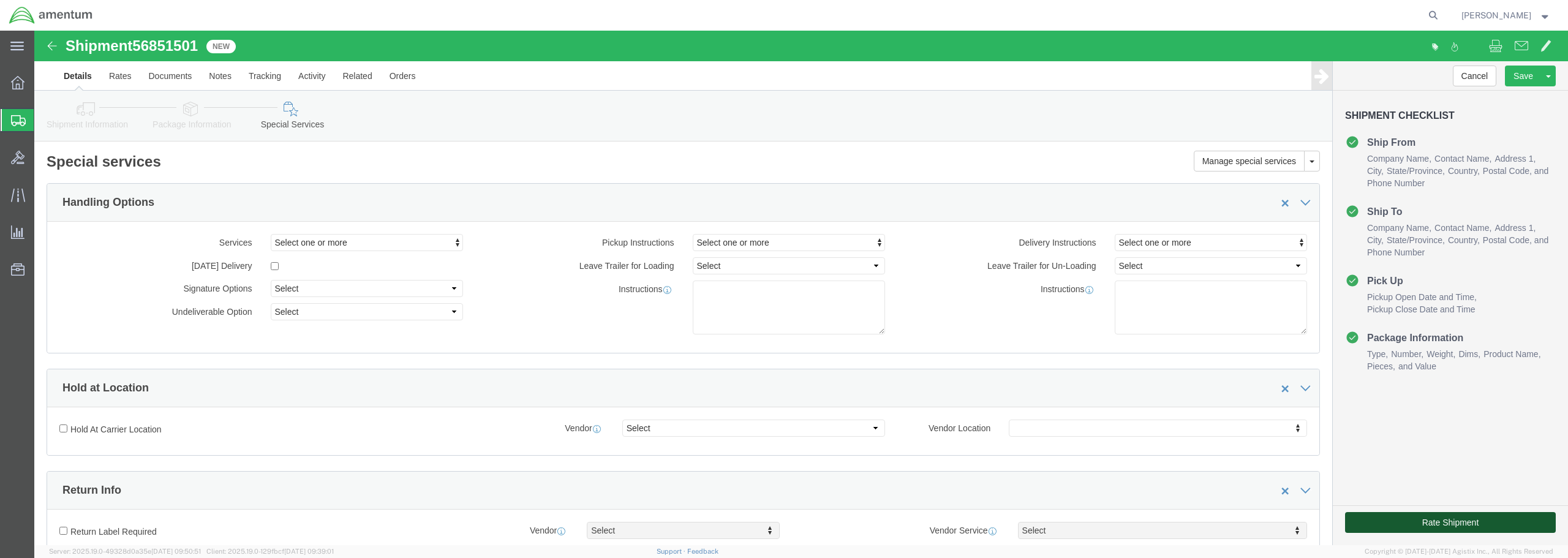
click button "Rate Shipment"
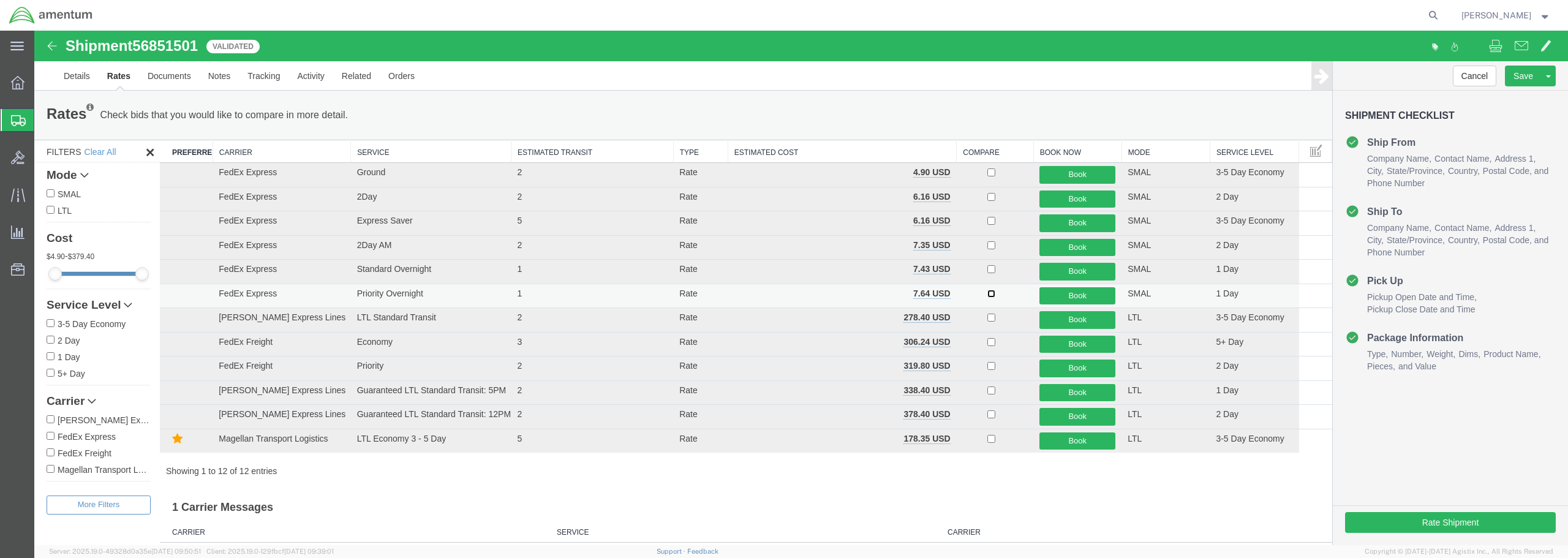
click at [990, 297] on input "checkbox" at bounding box center [991, 294] width 8 height 8
checkbox input "true"
click at [1056, 294] on button "Book" at bounding box center [1078, 296] width 76 height 17
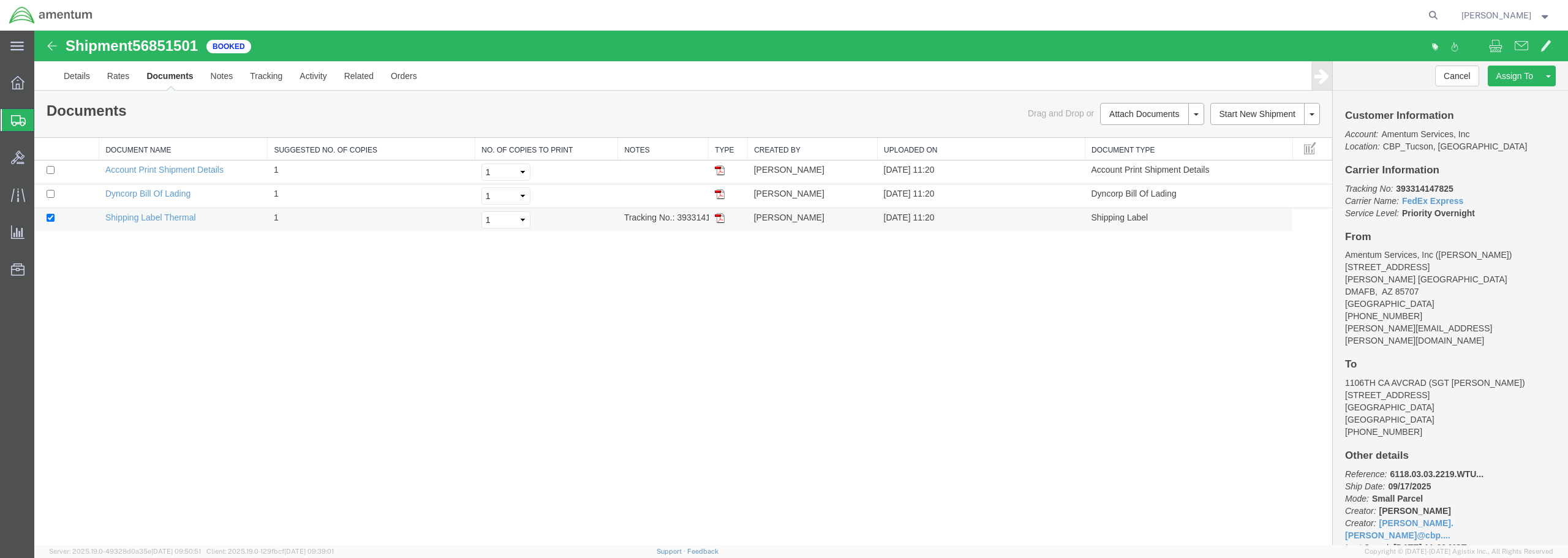
click at [721, 220] on img at bounding box center [720, 218] width 10 height 10
